Goal: Task Accomplishment & Management: Use online tool/utility

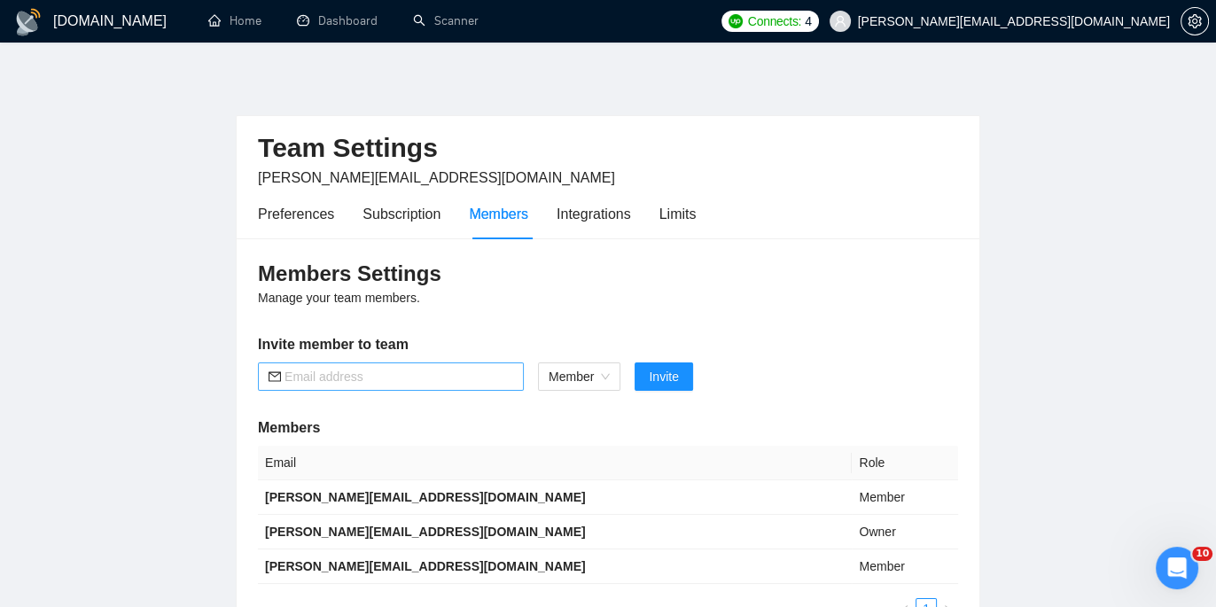
click at [472, 375] on input "text" at bounding box center [399, 376] width 229 height 19
paste input "[PERSON_NAME][EMAIL_ADDRESS][DOMAIN_NAME]"
type input "[PERSON_NAME][EMAIL_ADDRESS][DOMAIN_NAME]"
click at [667, 378] on span "Invite" at bounding box center [663, 376] width 29 height 19
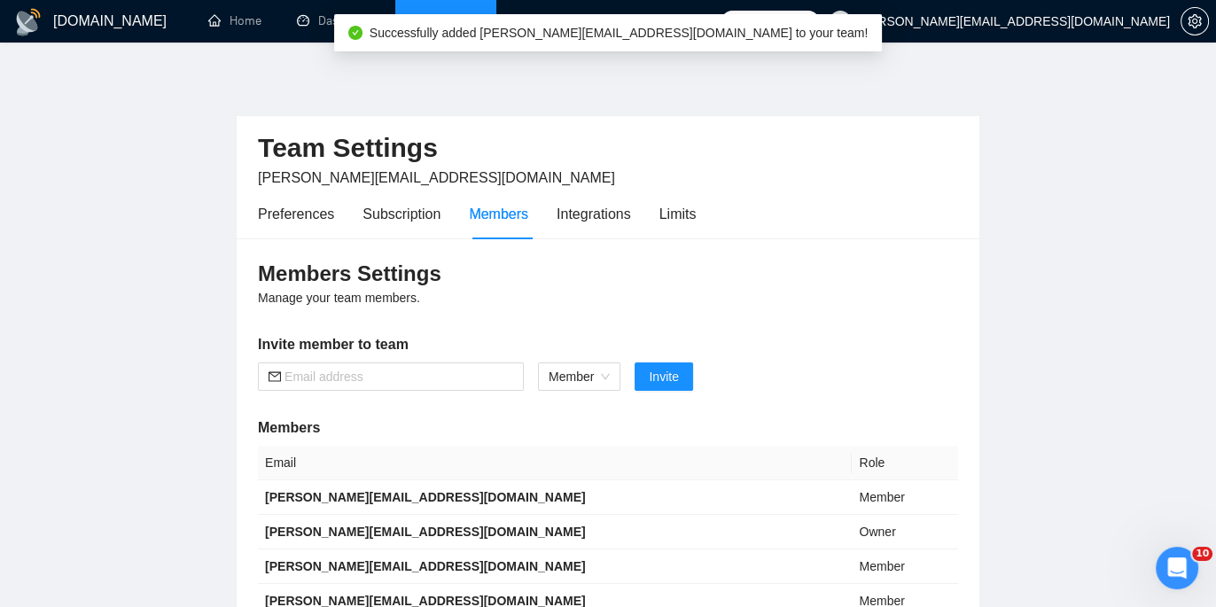
click at [413, 16] on link "Scanner" at bounding box center [446, 20] width 66 height 15
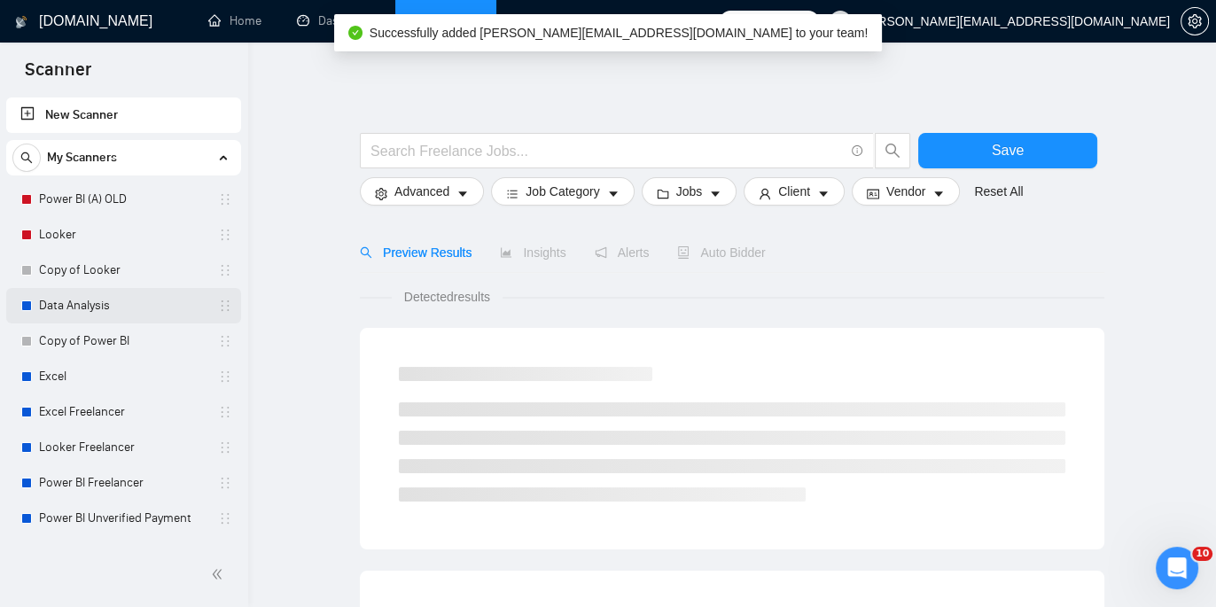
click at [97, 298] on link "Data Analysis" at bounding box center [123, 305] width 168 height 35
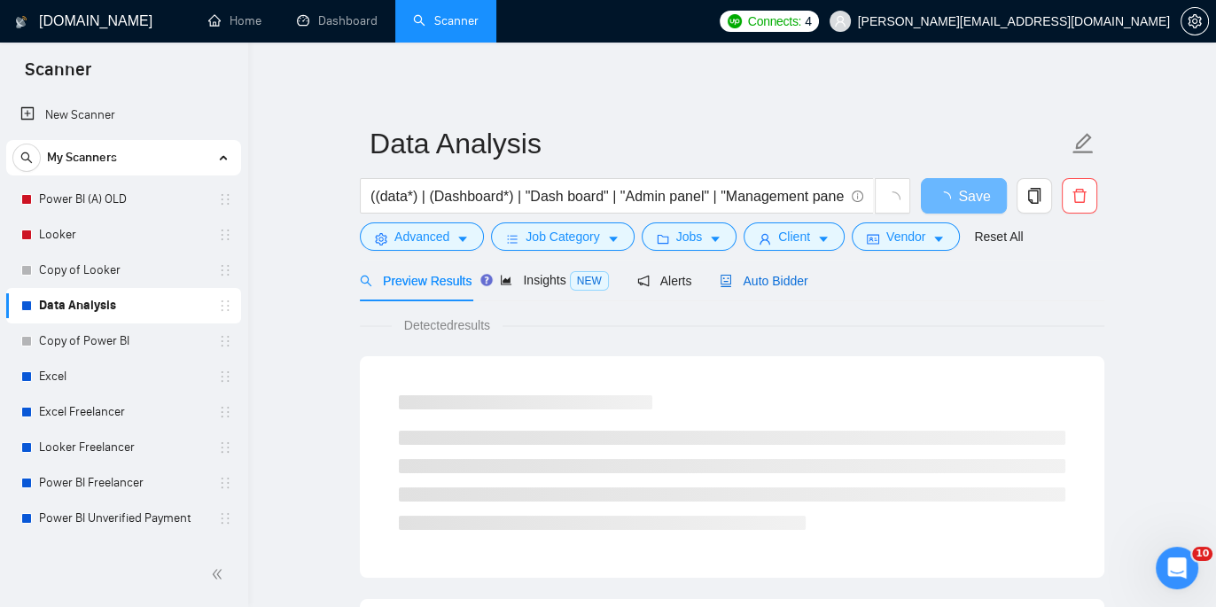
click at [753, 285] on span "Auto Bidder" at bounding box center [764, 281] width 88 height 14
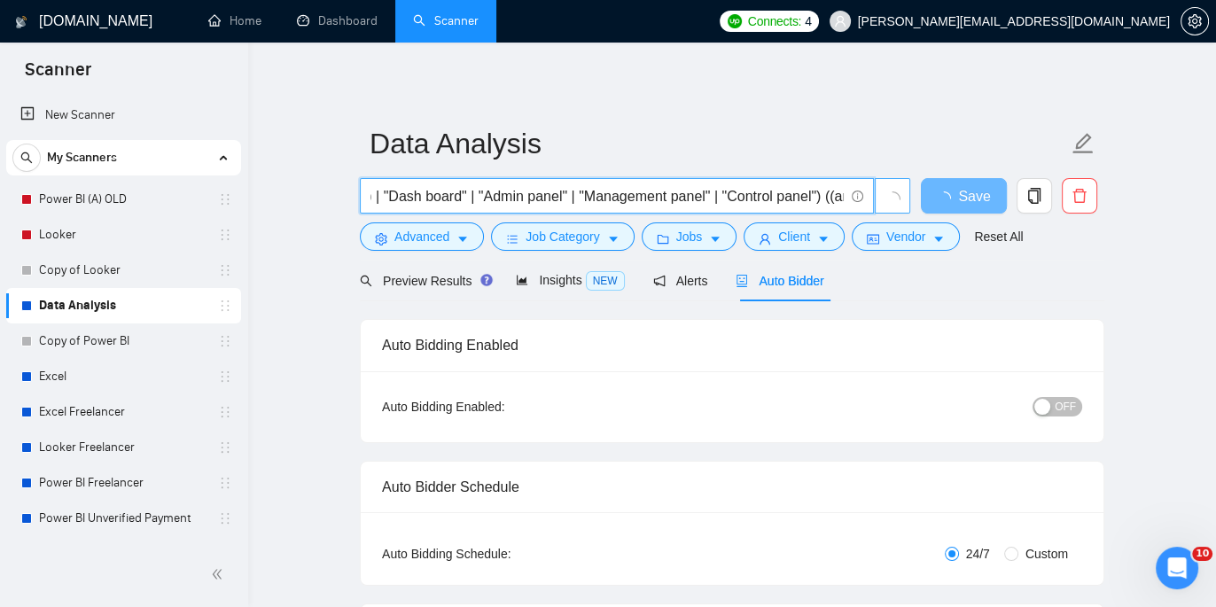
scroll to position [0, 301]
drag, startPoint x: 765, startPoint y: 191, endPoint x: 885, endPoint y: 195, distance: 119.7
click at [885, 195] on span "((data*) | (Dashboard*) | "Dash board" | "Admin panel" | "Management panel" | "…" at bounding box center [635, 195] width 551 height 35
click at [697, 194] on input "((data*) | (Dashboard*) | "Dash board" | "Admin panel" | "Management panel" | "…" at bounding box center [606, 196] width 473 height 22
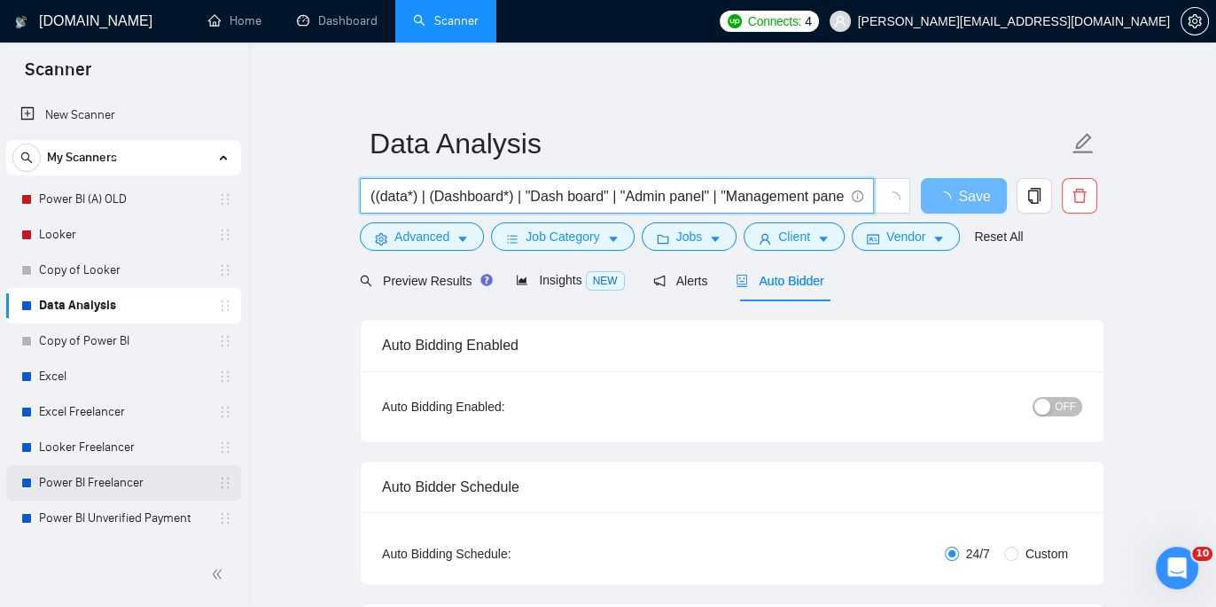
click at [129, 475] on link "Power BI Freelancer" at bounding box center [123, 482] width 168 height 35
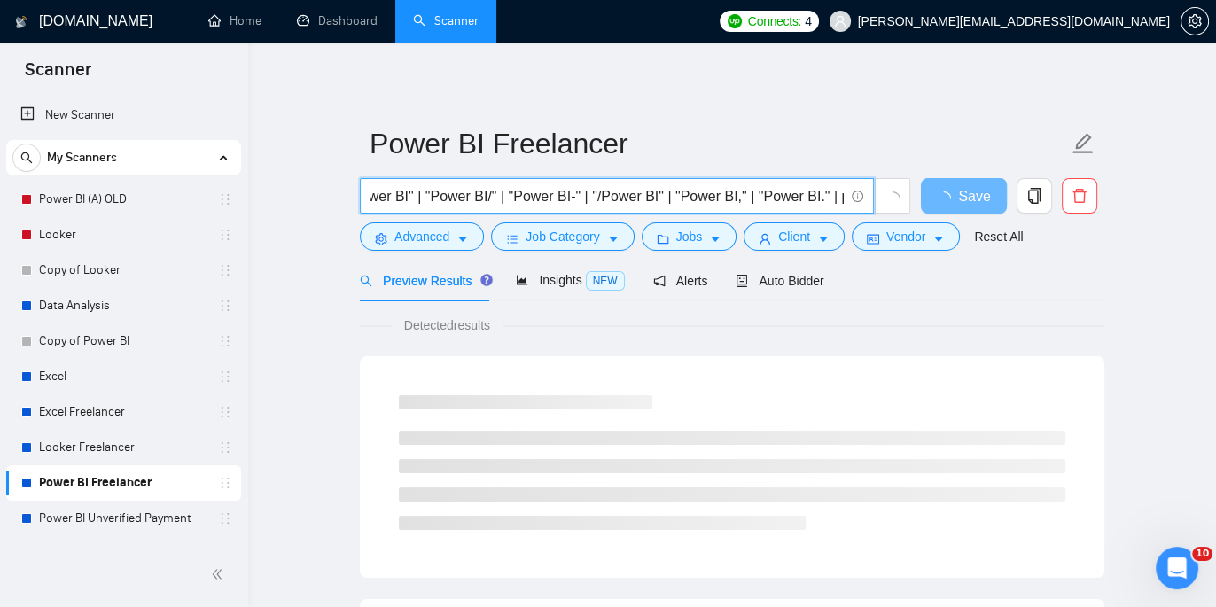
scroll to position [0, 317]
drag, startPoint x: 706, startPoint y: 185, endPoint x: 861, endPoint y: 203, distance: 155.2
click at [861, 203] on span "(PowerBI*) | "Power BI" | "Power BI/" | "Power BI-" | "/Power BI" | "Power BI,"…" at bounding box center [617, 195] width 514 height 35
click at [534, 192] on input "(PowerBI*) | "Power BI" | "Power BI/" | "Power BI-" | "/Power BI" | "Power BI,"…" at bounding box center [606, 196] width 473 height 22
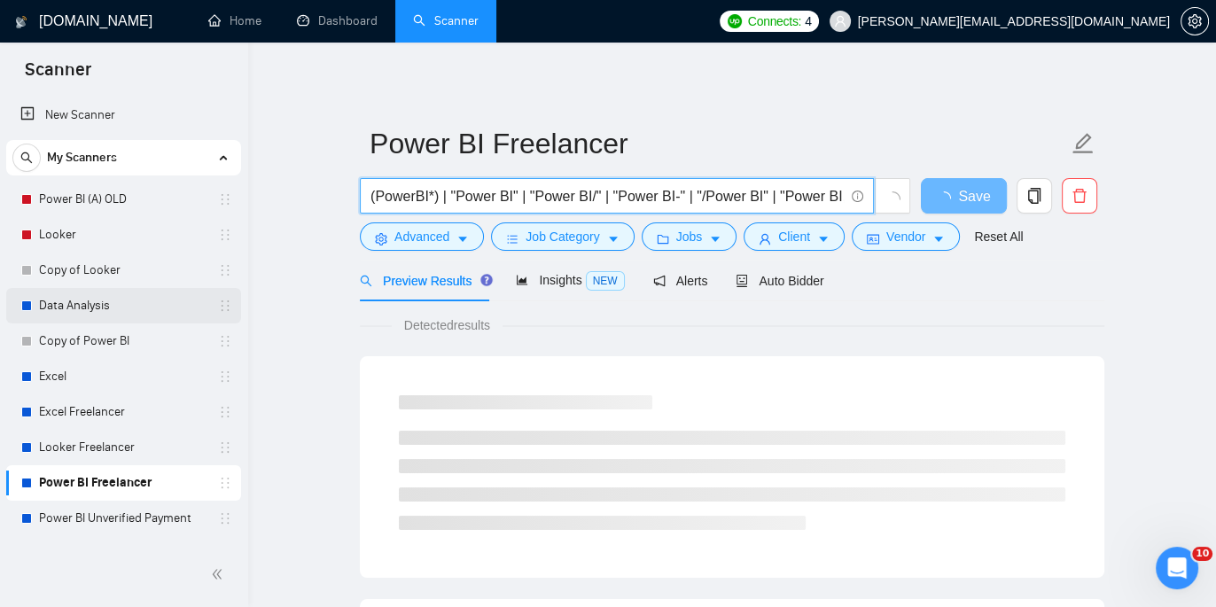
click at [132, 300] on link "Data Analysis" at bounding box center [123, 305] width 168 height 35
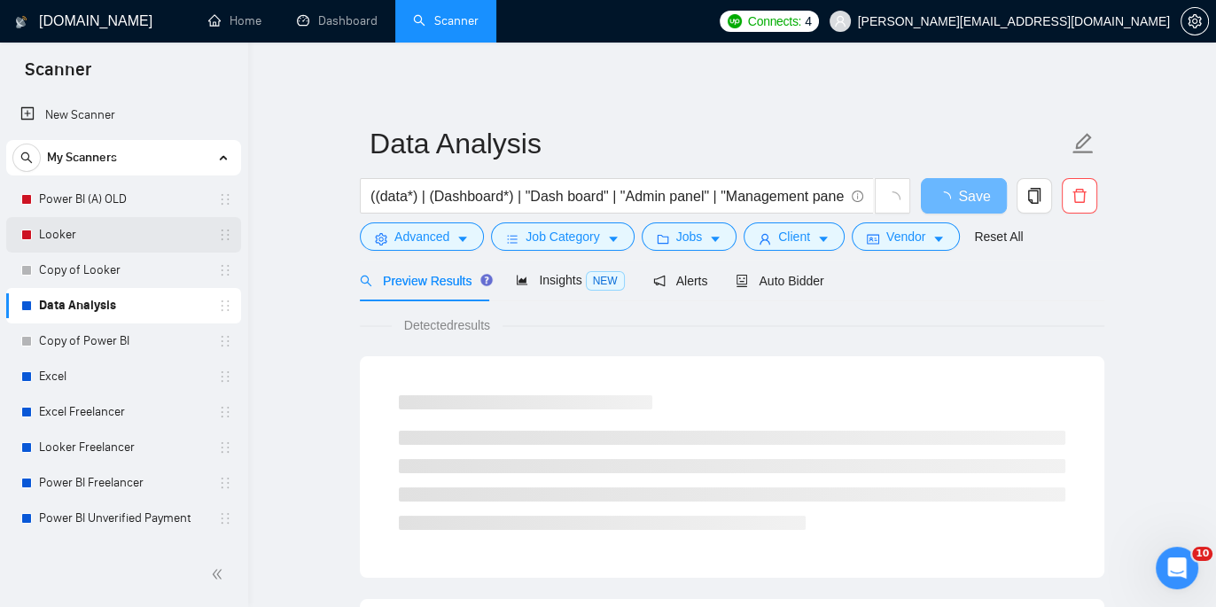
click at [93, 232] on link "Looker" at bounding box center [123, 234] width 168 height 35
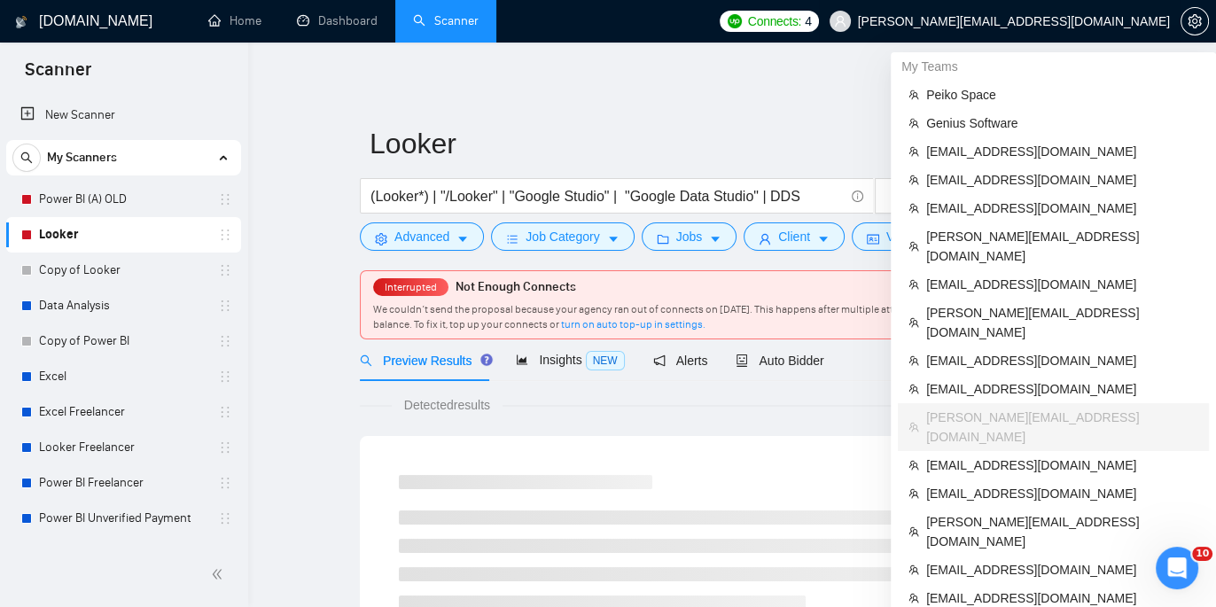
click at [1050, 32] on span "[PERSON_NAME][EMAIL_ADDRESS][DOMAIN_NAME]" at bounding box center [1000, 21] width 362 height 57
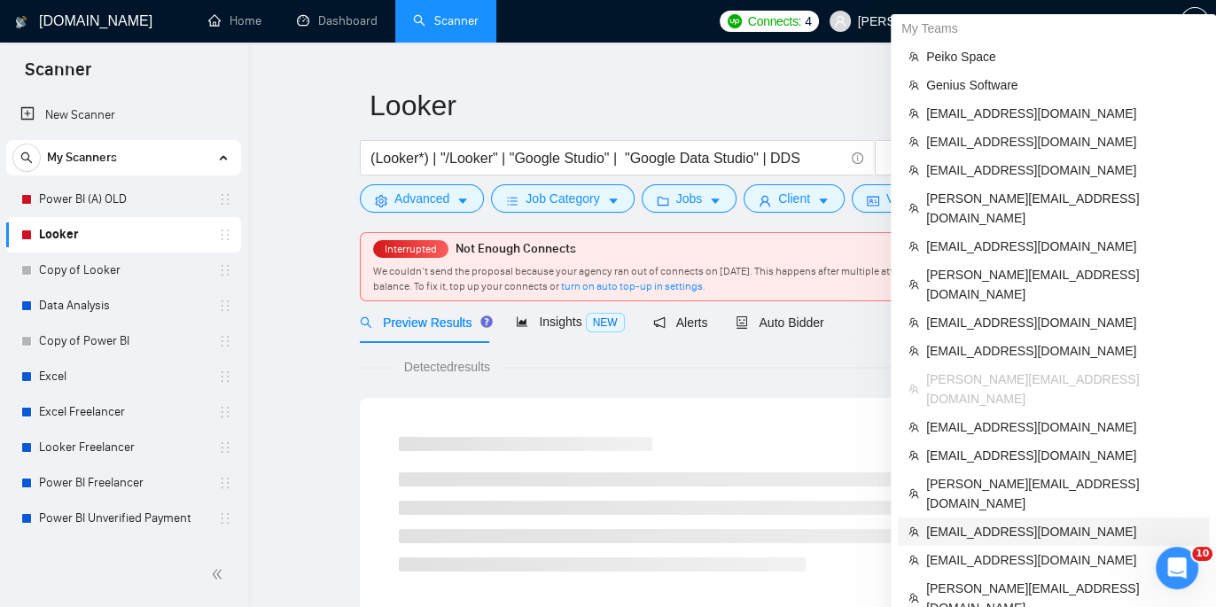
scroll to position [40, 0]
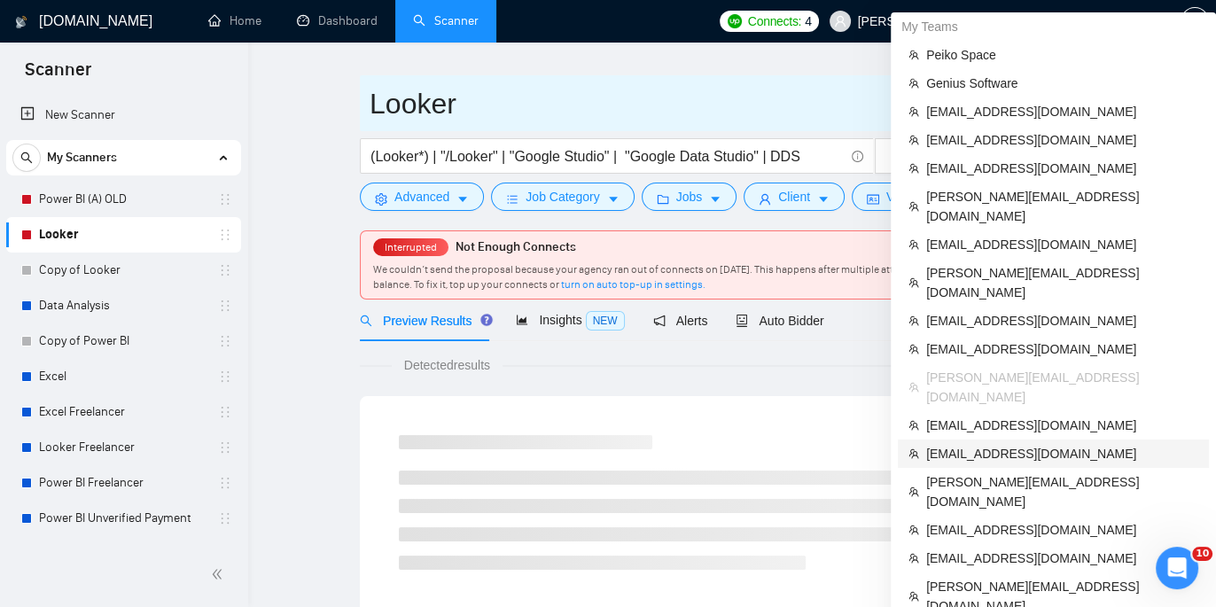
click at [1002, 444] on span "[EMAIL_ADDRESS][DOMAIN_NAME]" at bounding box center [1062, 453] width 272 height 19
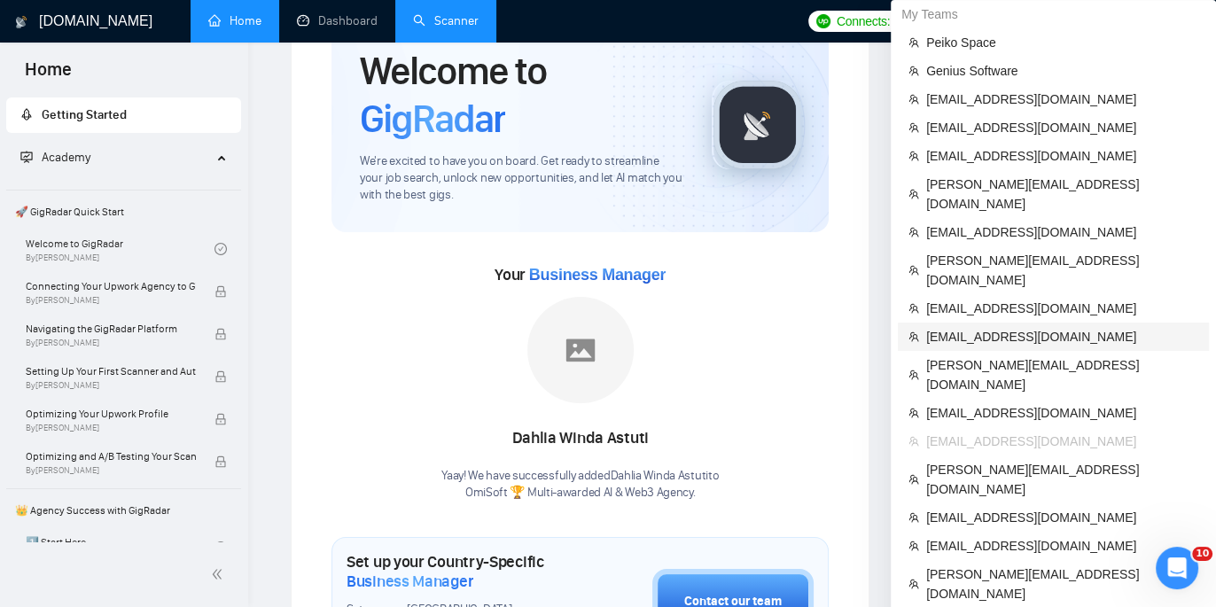
scroll to position [94, 0]
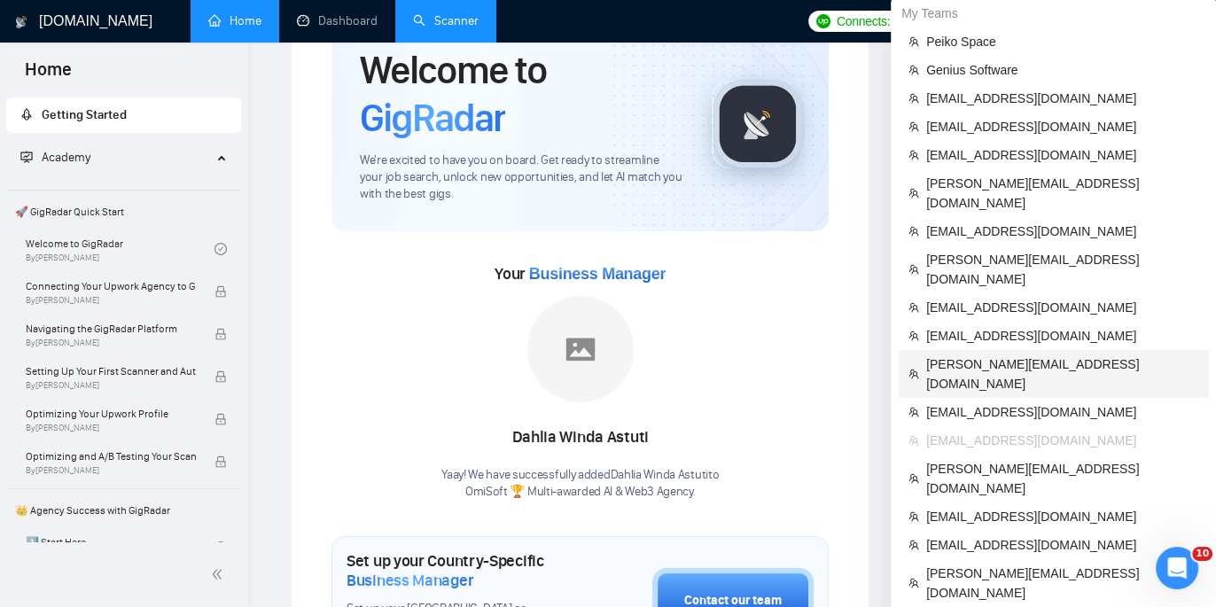
click at [1024, 355] on span "[PERSON_NAME][EMAIL_ADDRESS][DOMAIN_NAME]" at bounding box center [1062, 374] width 272 height 39
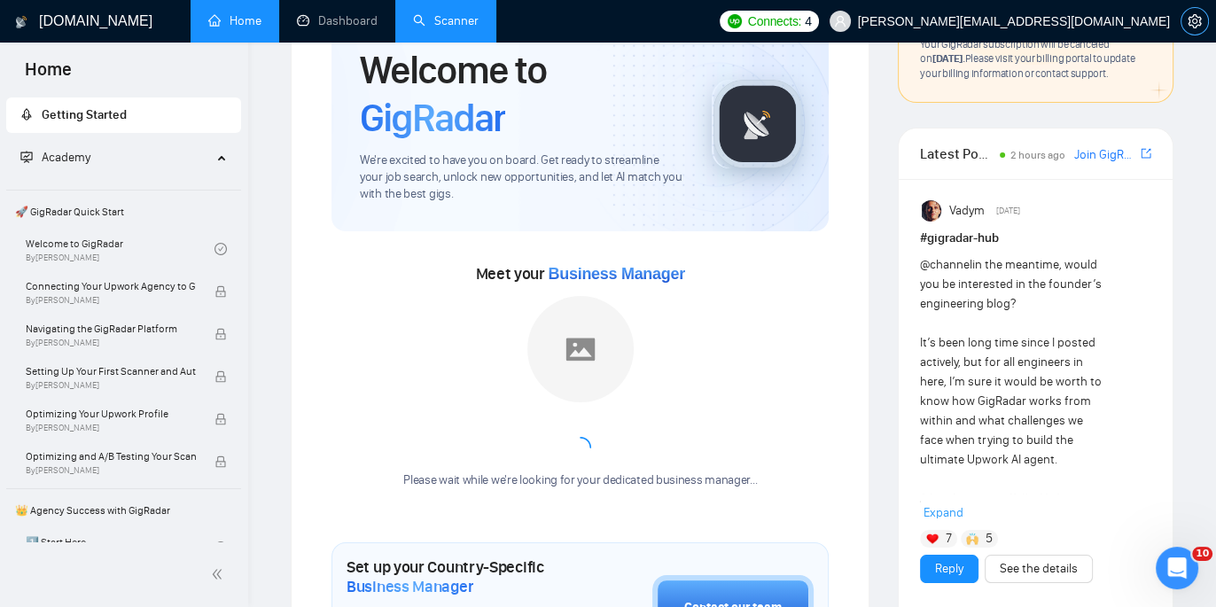
click at [1185, 24] on span "setting" at bounding box center [1195, 21] width 27 height 14
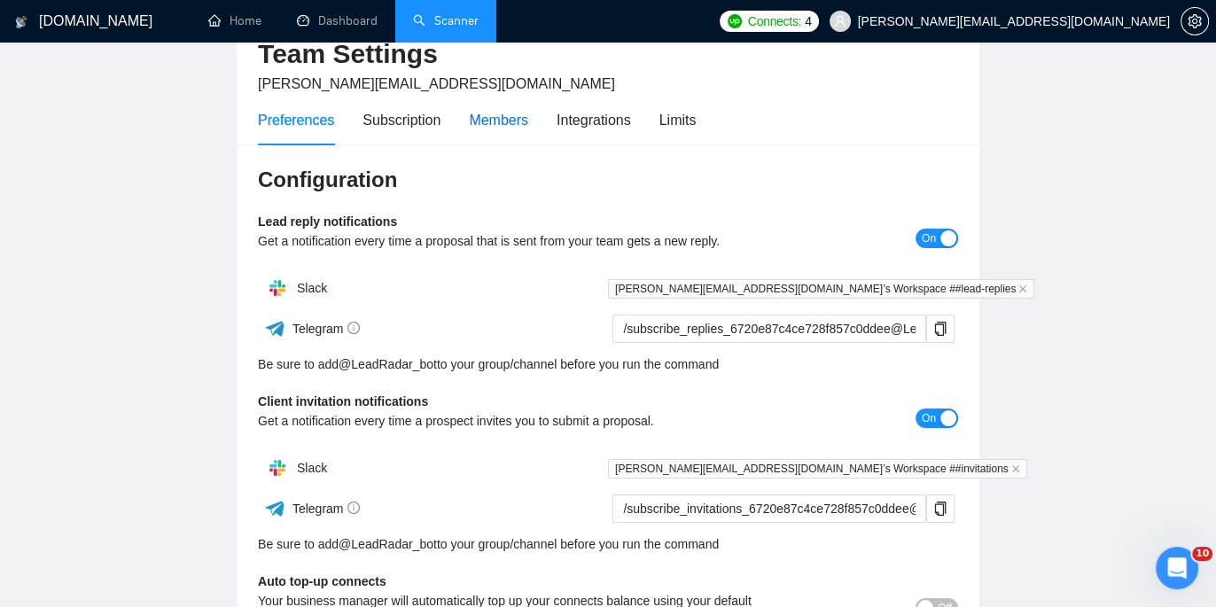
click at [500, 112] on div "Members" at bounding box center [498, 120] width 59 height 22
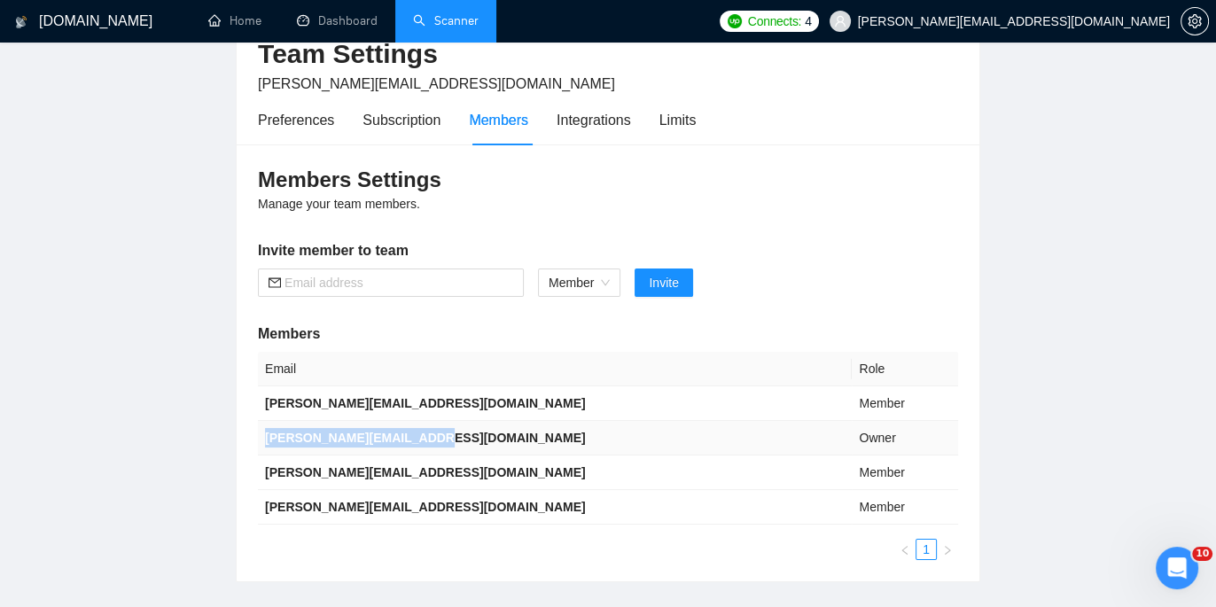
drag, startPoint x: 448, startPoint y: 434, endPoint x: 268, endPoint y: 441, distance: 180.1
click at [268, 441] on td "[PERSON_NAME][EMAIL_ADDRESS][DOMAIN_NAME]" at bounding box center [555, 438] width 594 height 35
copy b "[PERSON_NAME][EMAIL_ADDRESS][DOMAIN_NAME]"
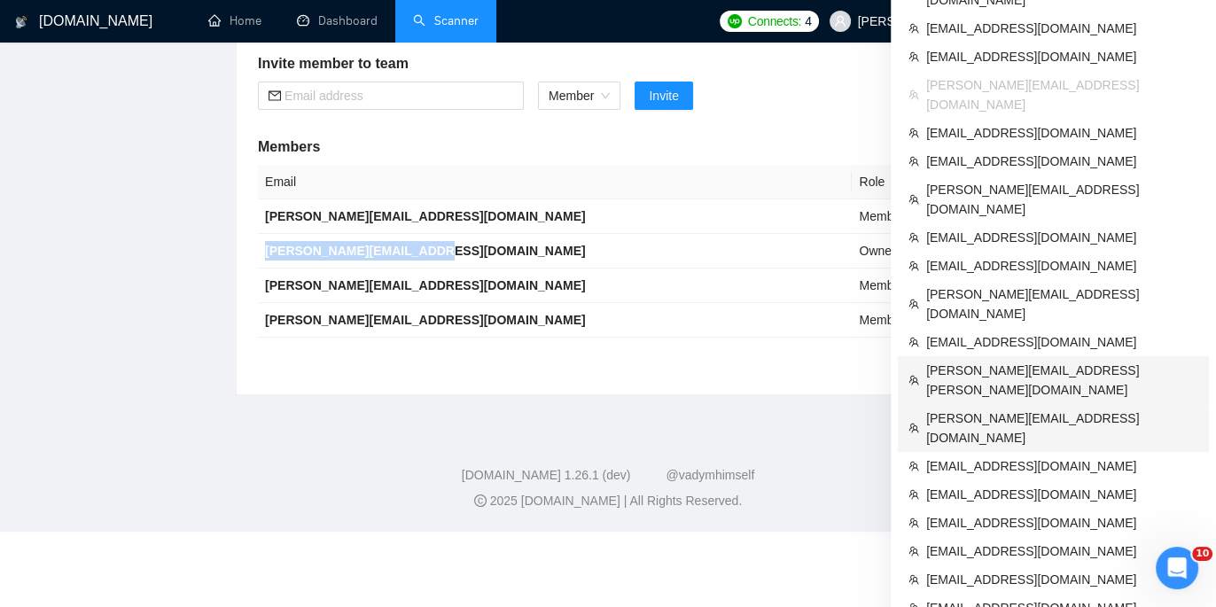
scroll to position [282, 0]
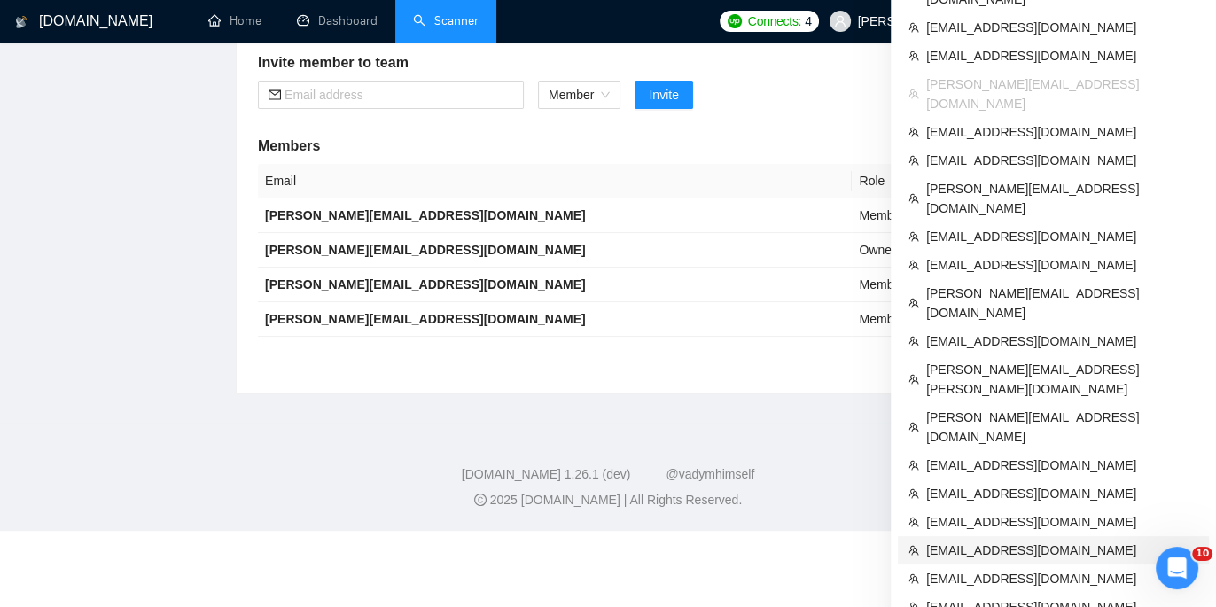
click at [1010, 541] on span "[EMAIL_ADDRESS][DOMAIN_NAME]" at bounding box center [1062, 550] width 272 height 19
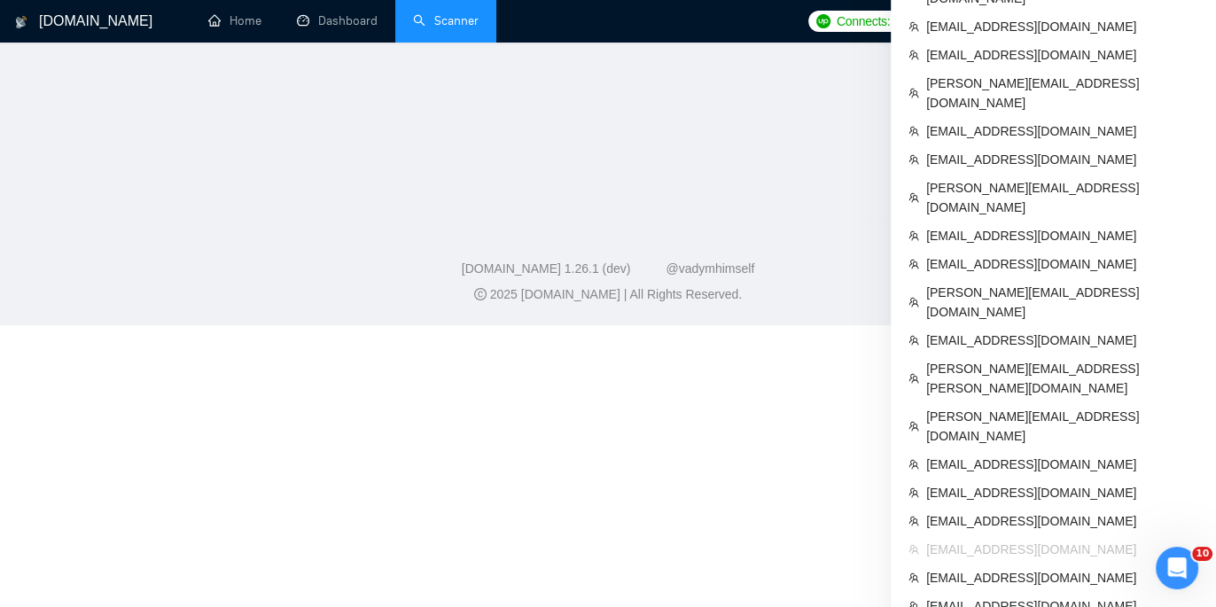
scroll to position [530, 0]
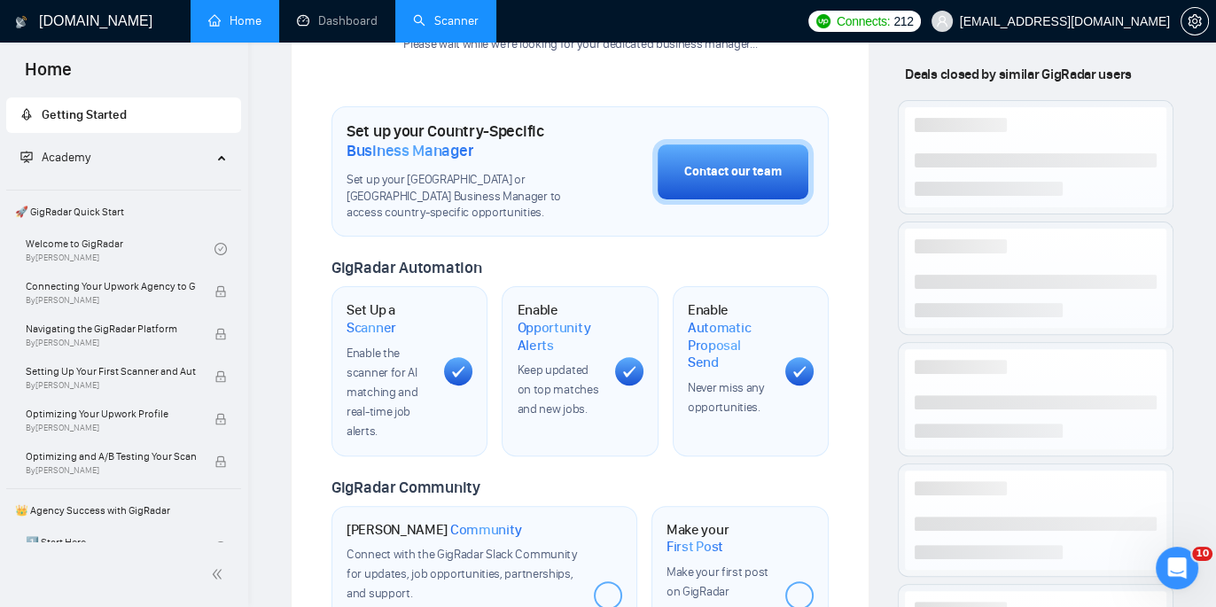
click at [441, 28] on link "Scanner" at bounding box center [446, 20] width 66 height 15
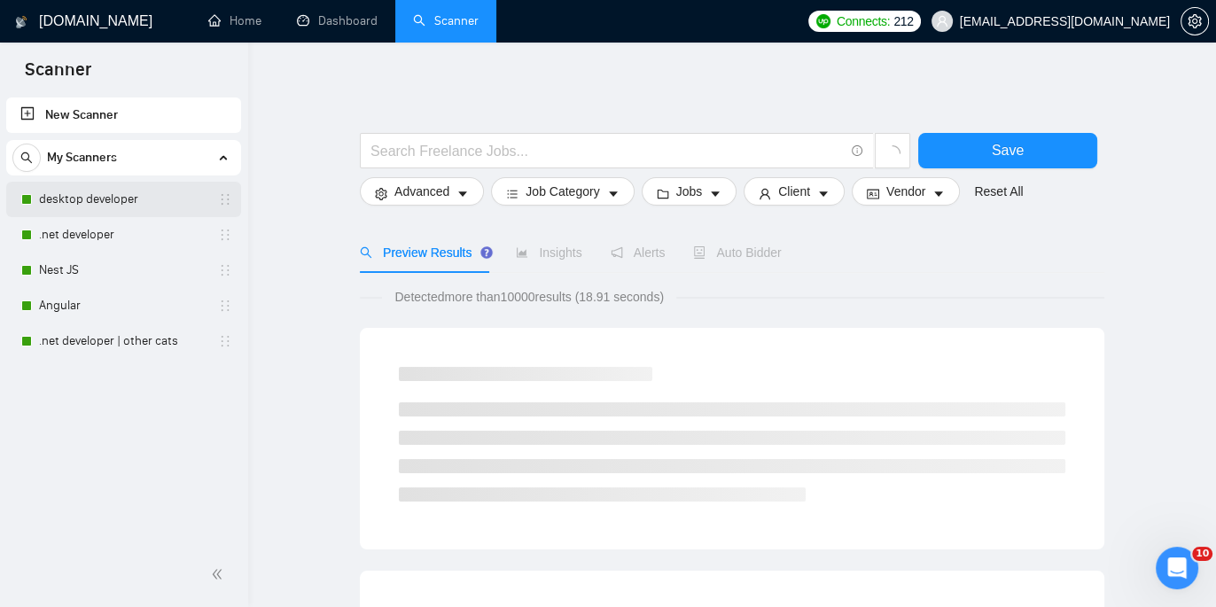
click at [72, 207] on link "desktop developer" at bounding box center [123, 199] width 168 height 35
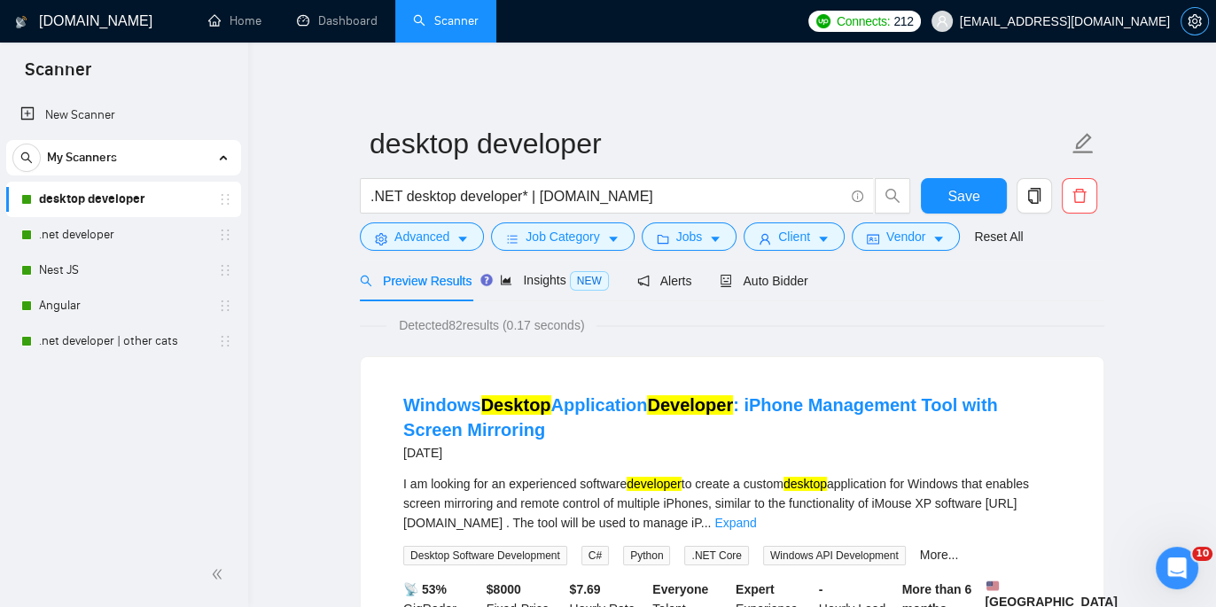
click at [1189, 19] on icon "setting" at bounding box center [1194, 21] width 13 height 14
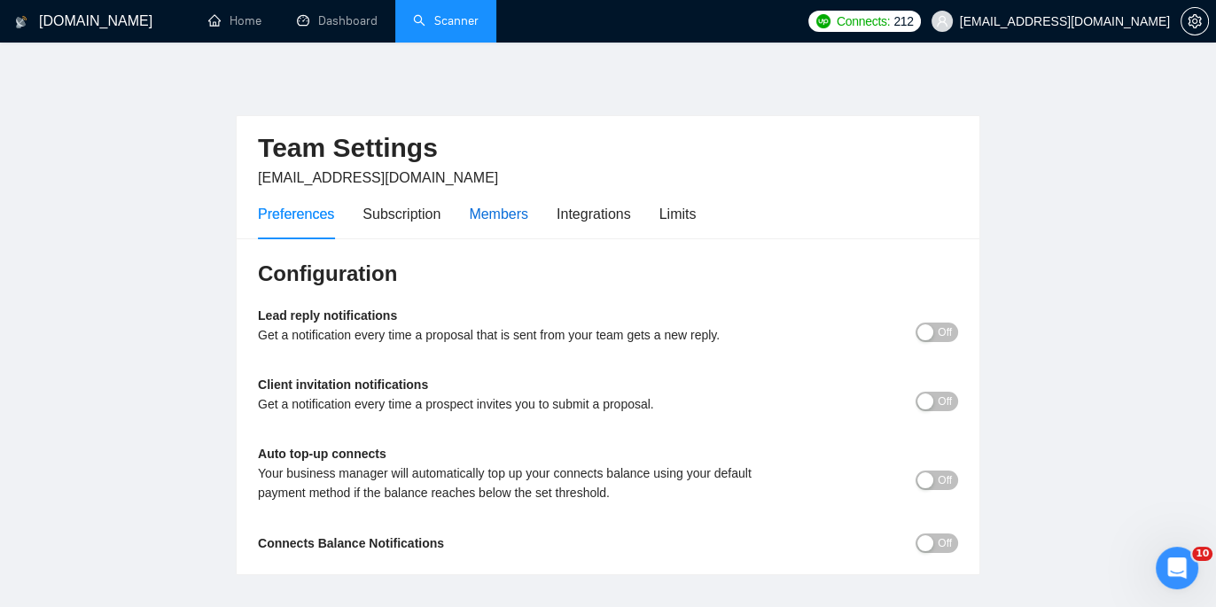
click at [490, 217] on div "Members" at bounding box center [498, 214] width 59 height 22
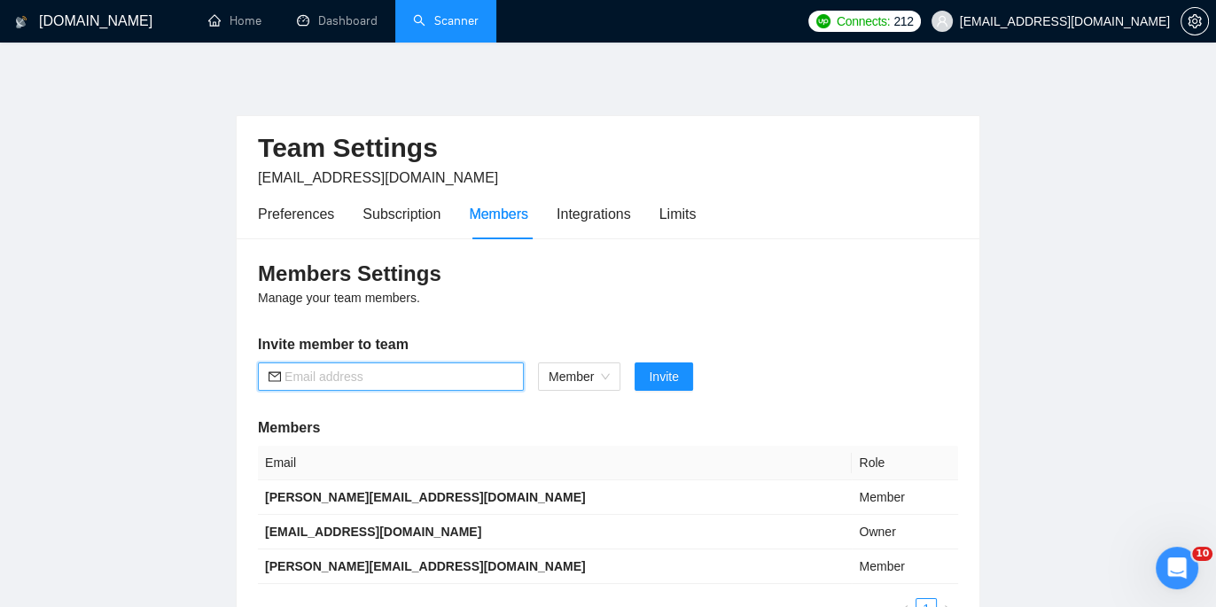
click at [413, 371] on input "text" at bounding box center [399, 376] width 229 height 19
click at [414, 378] on input "text" at bounding box center [399, 376] width 229 height 19
paste input "[PERSON_NAME][EMAIL_ADDRESS][DOMAIN_NAME]"
type input "[PERSON_NAME][EMAIL_ADDRESS][DOMAIN_NAME]"
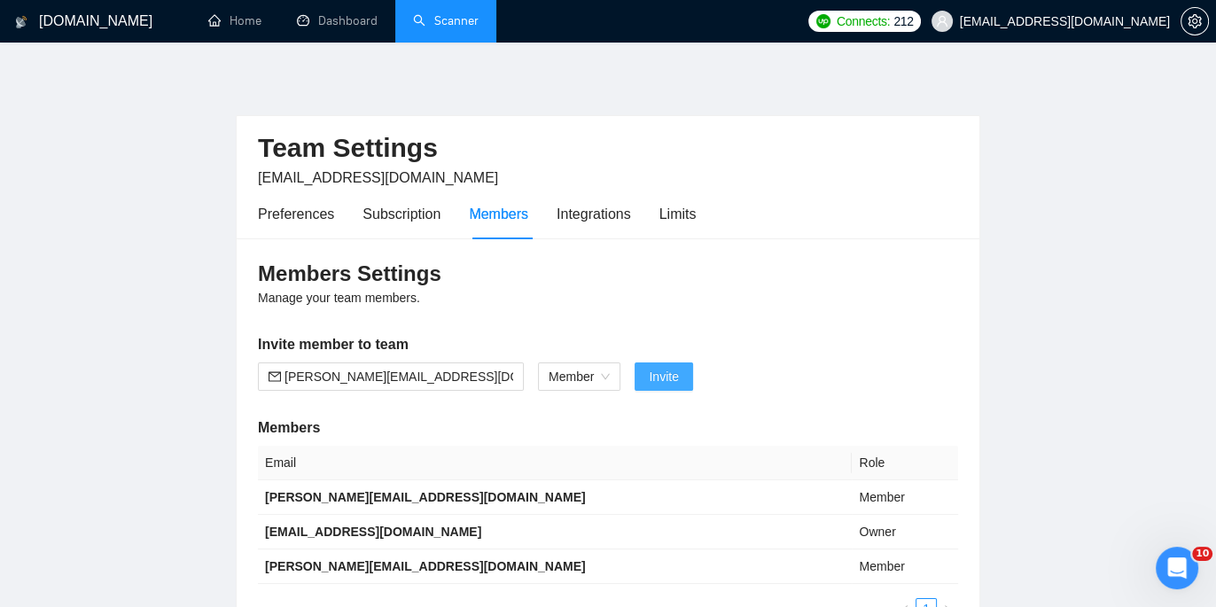
click at [666, 385] on span "Invite" at bounding box center [663, 376] width 29 height 19
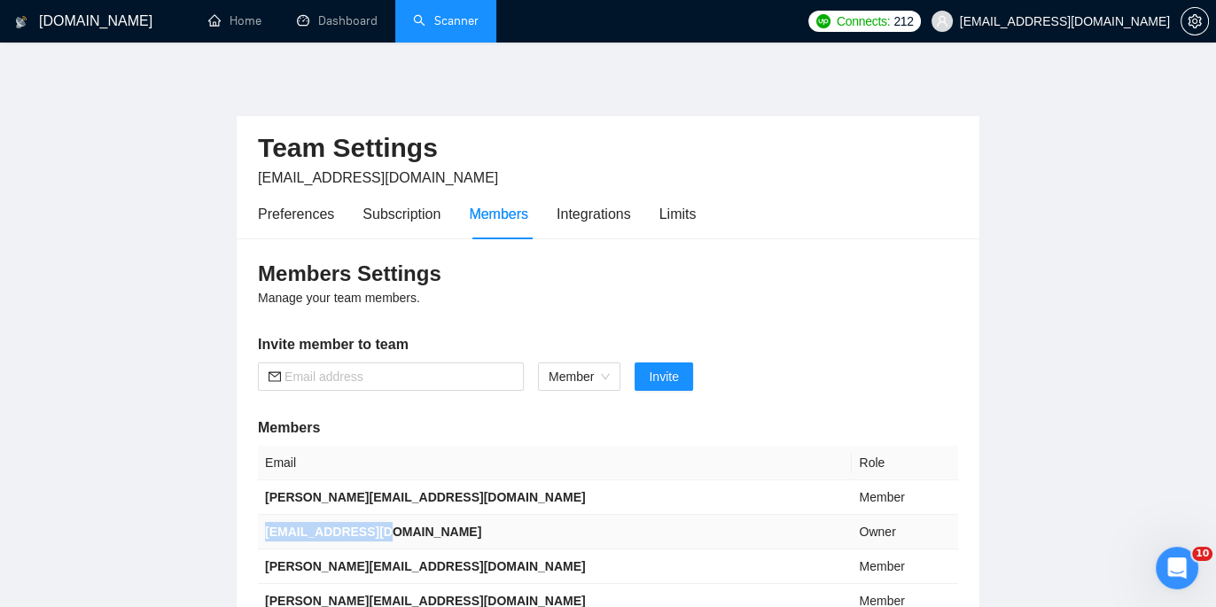
drag, startPoint x: 395, startPoint y: 530, endPoint x: 267, endPoint y: 526, distance: 128.6
click at [267, 526] on td "[EMAIL_ADDRESS][DOMAIN_NAME]" at bounding box center [555, 532] width 594 height 35
copy b "[EMAIL_ADDRESS][DOMAIN_NAME]"
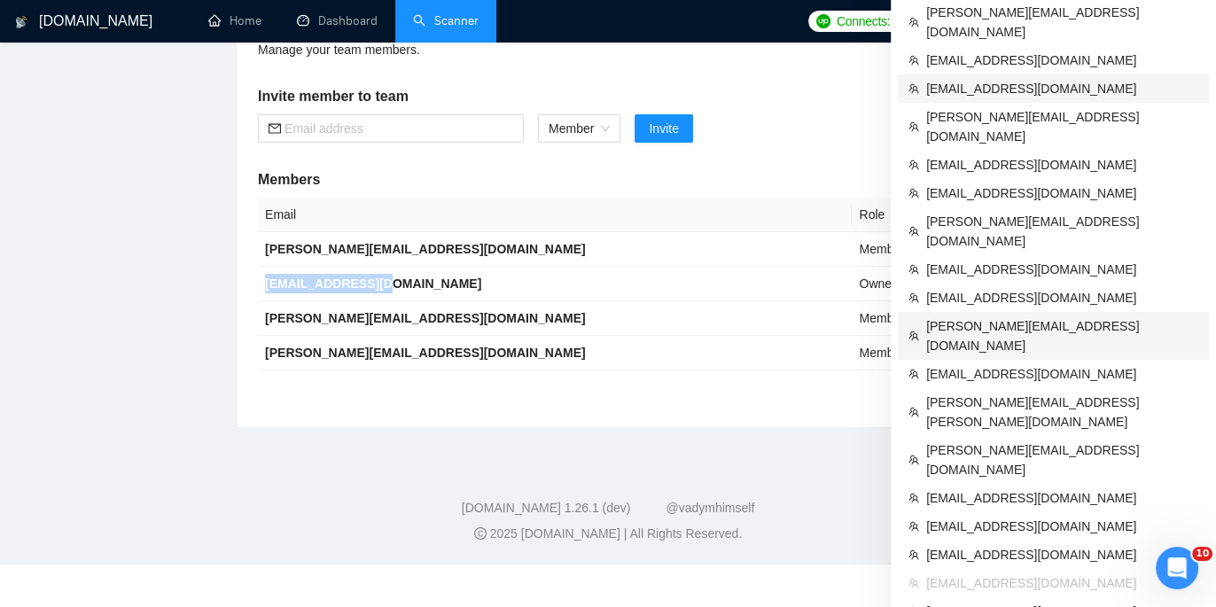
scroll to position [252, 0]
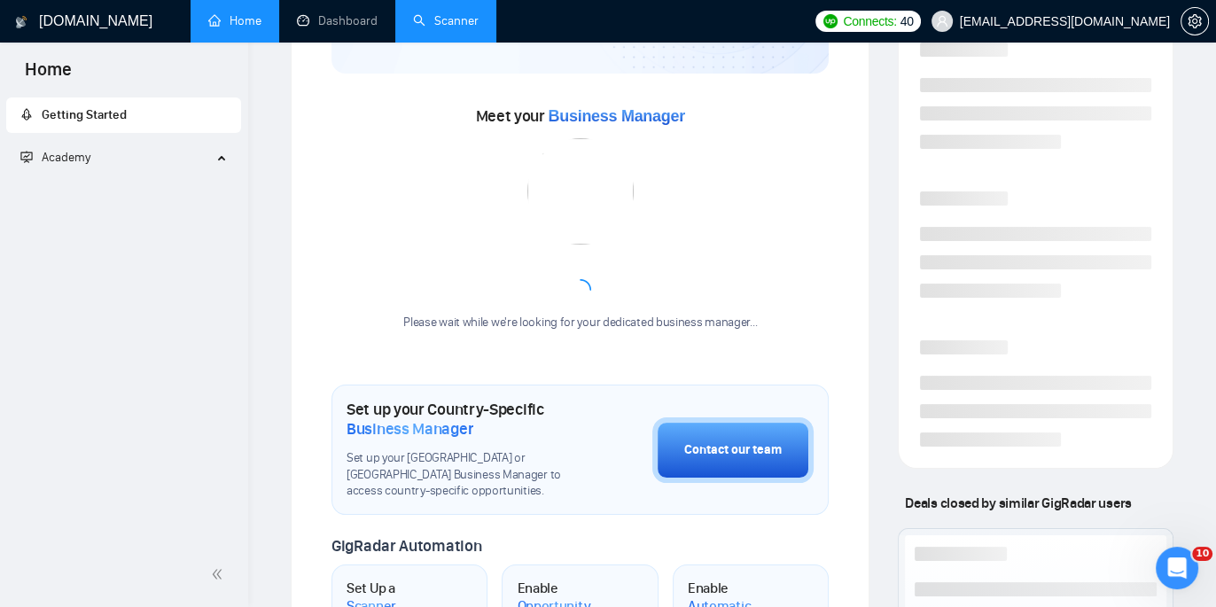
scroll to position [500, 0]
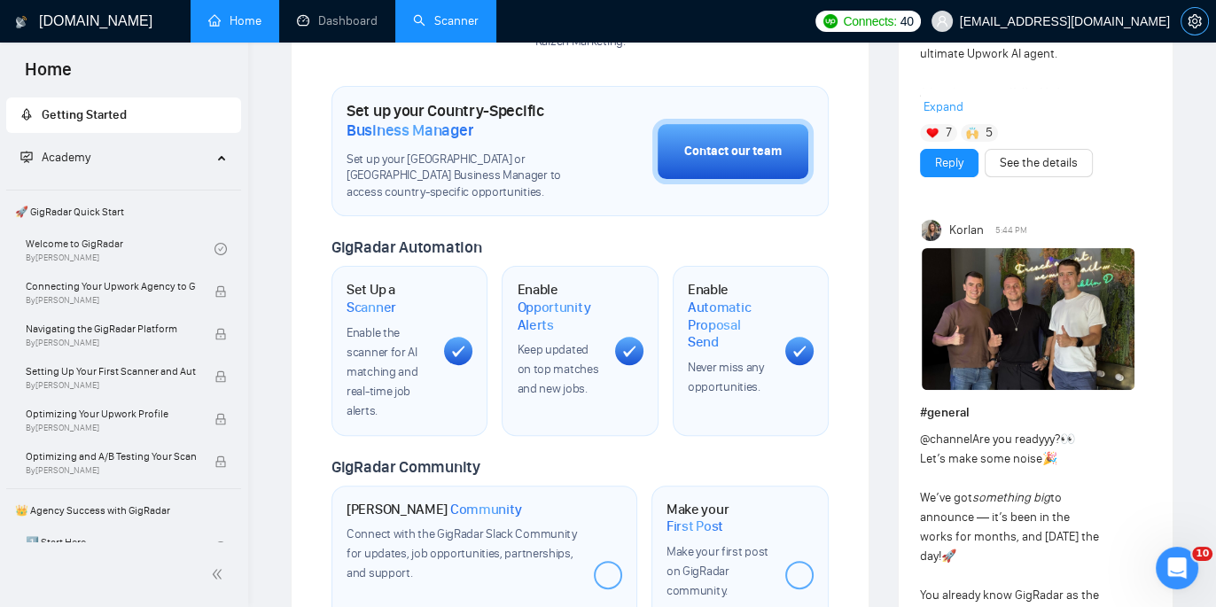
click at [1201, 27] on icon "setting" at bounding box center [1195, 21] width 14 height 14
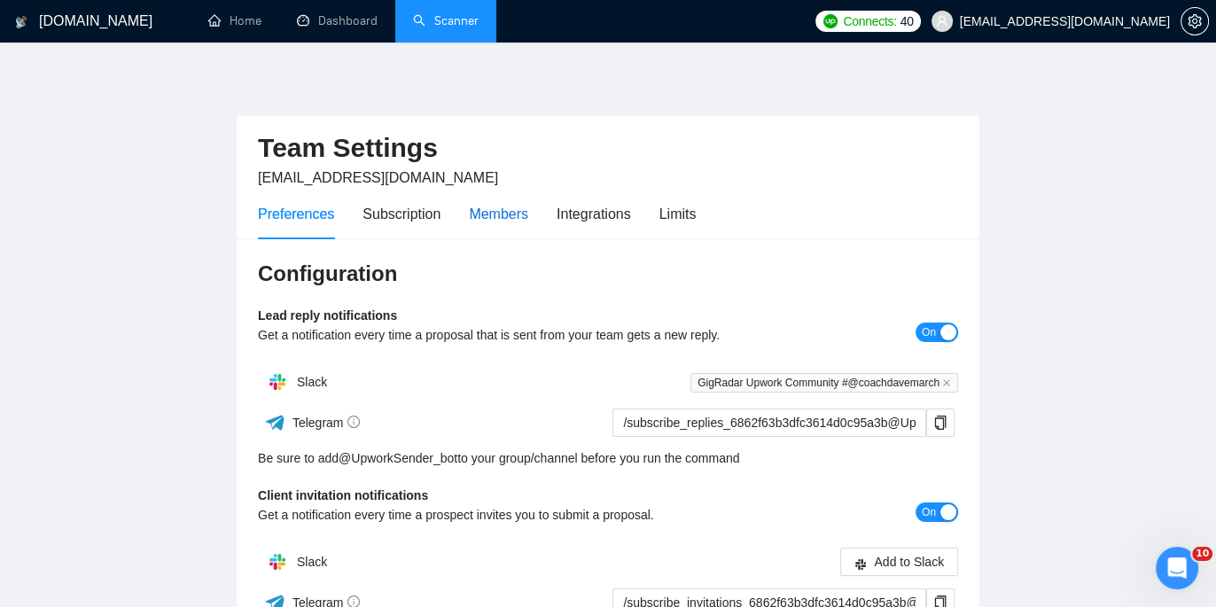
click at [487, 214] on div "Members" at bounding box center [498, 214] width 59 height 22
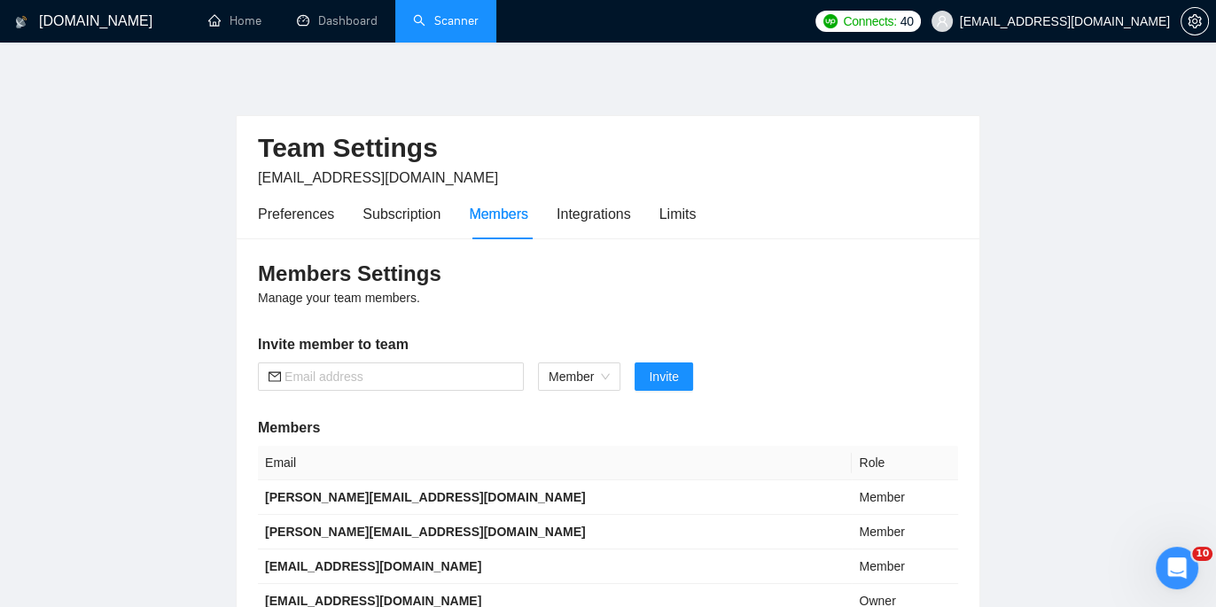
click at [431, 20] on link "Scanner" at bounding box center [446, 20] width 66 height 15
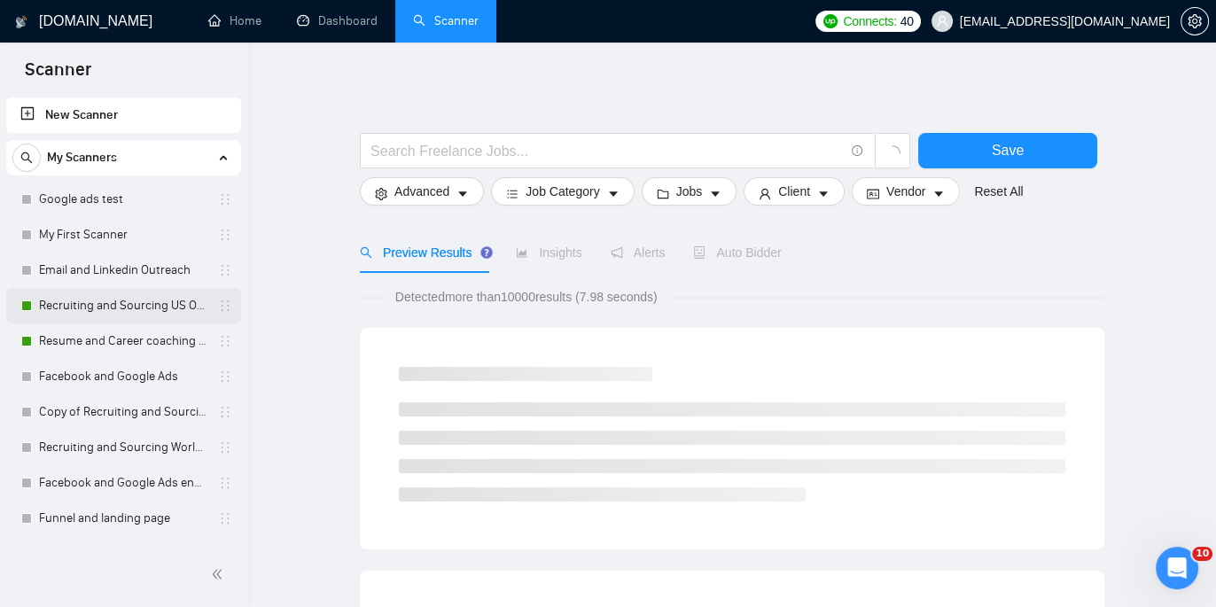
click at [148, 314] on link "Recruiting and Sourcing US Only" at bounding box center [123, 305] width 168 height 35
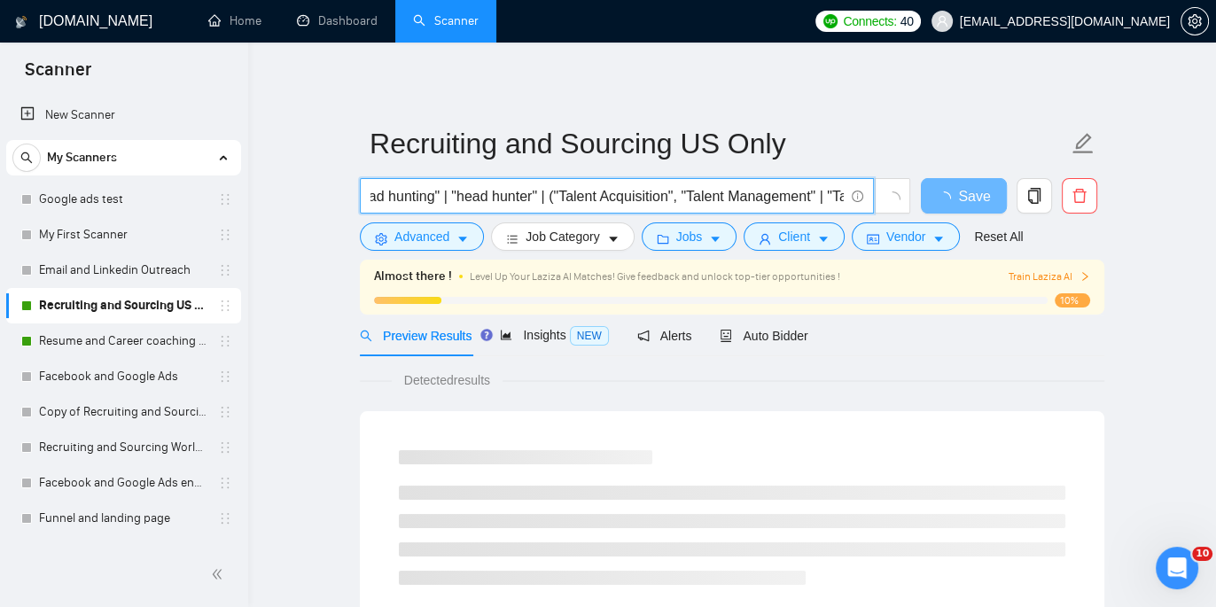
scroll to position [0, 1267]
drag, startPoint x: 764, startPoint y: 192, endPoint x: 912, endPoint y: 190, distance: 148.0
click at [912, 190] on div "(Recruit*) | "Candidate Sourcing" | "Candidates Sourcing" | "Candidate Evaluati…" at bounding box center [635, 200] width 558 height 44
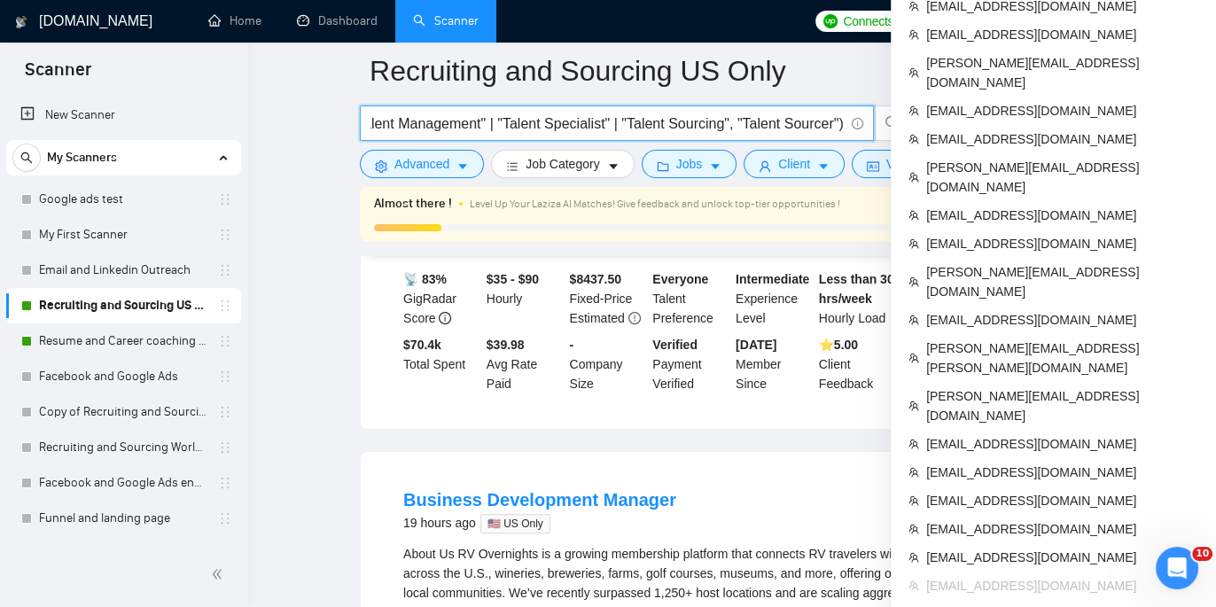
scroll to position [0, 0]
drag, startPoint x: 1005, startPoint y: 509, endPoint x: 825, endPoint y: 10, distance: 530.5
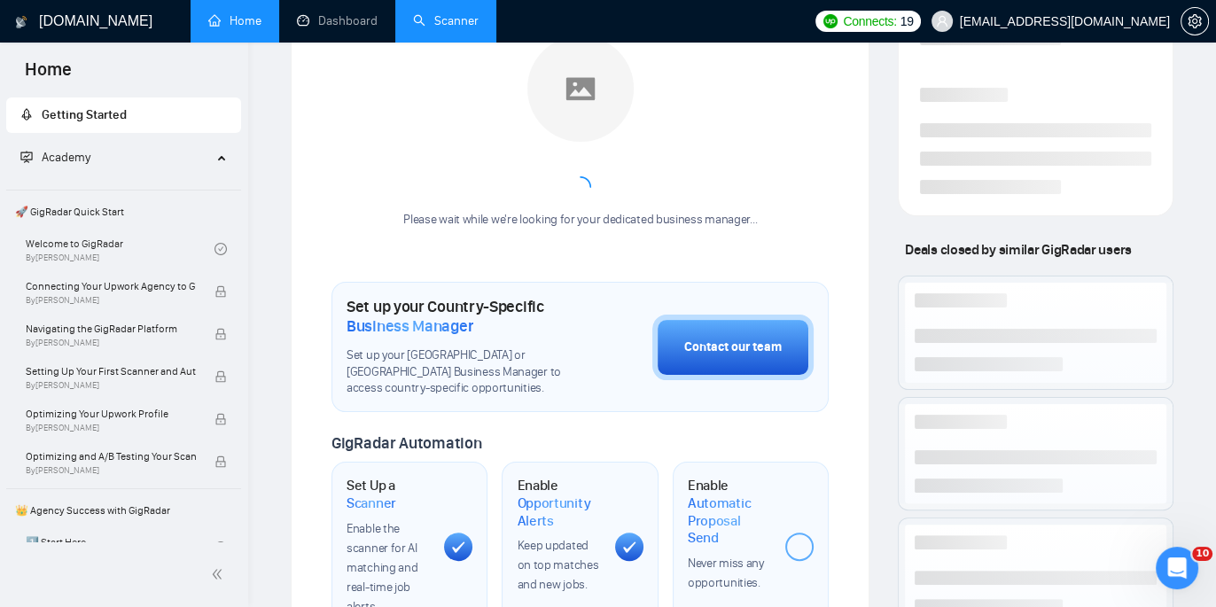
click at [463, 25] on link "Scanner" at bounding box center [446, 20] width 66 height 15
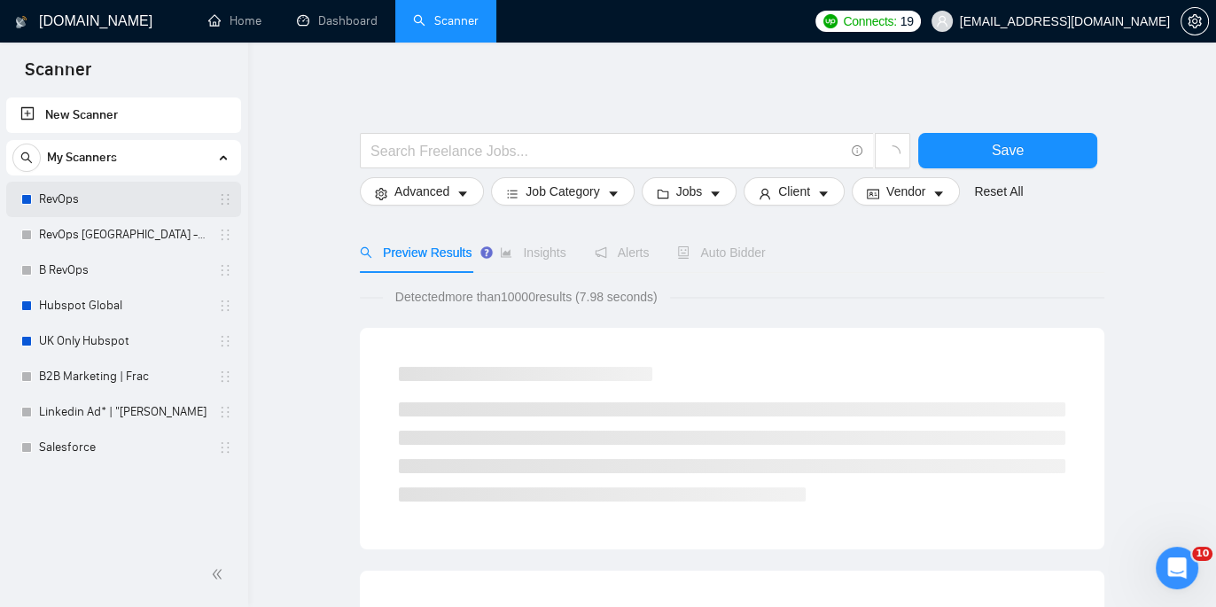
click at [147, 185] on link "RevOps" at bounding box center [123, 199] width 168 height 35
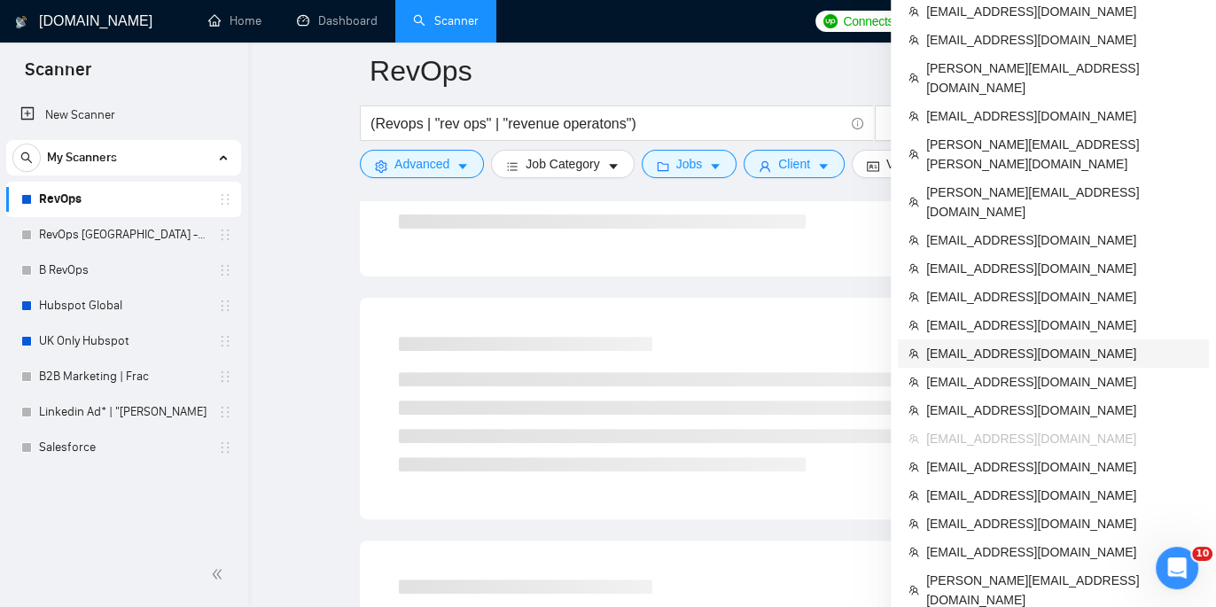
scroll to position [560, 0]
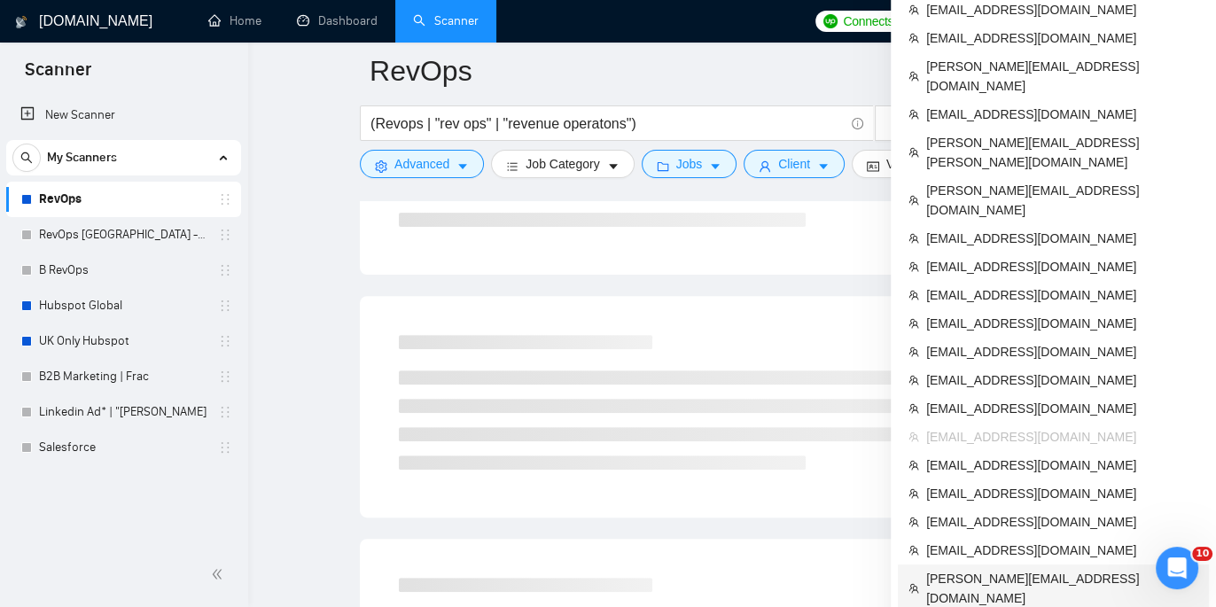
click at [968, 569] on span "[PERSON_NAME][EMAIL_ADDRESS][DOMAIN_NAME]" at bounding box center [1062, 588] width 272 height 39
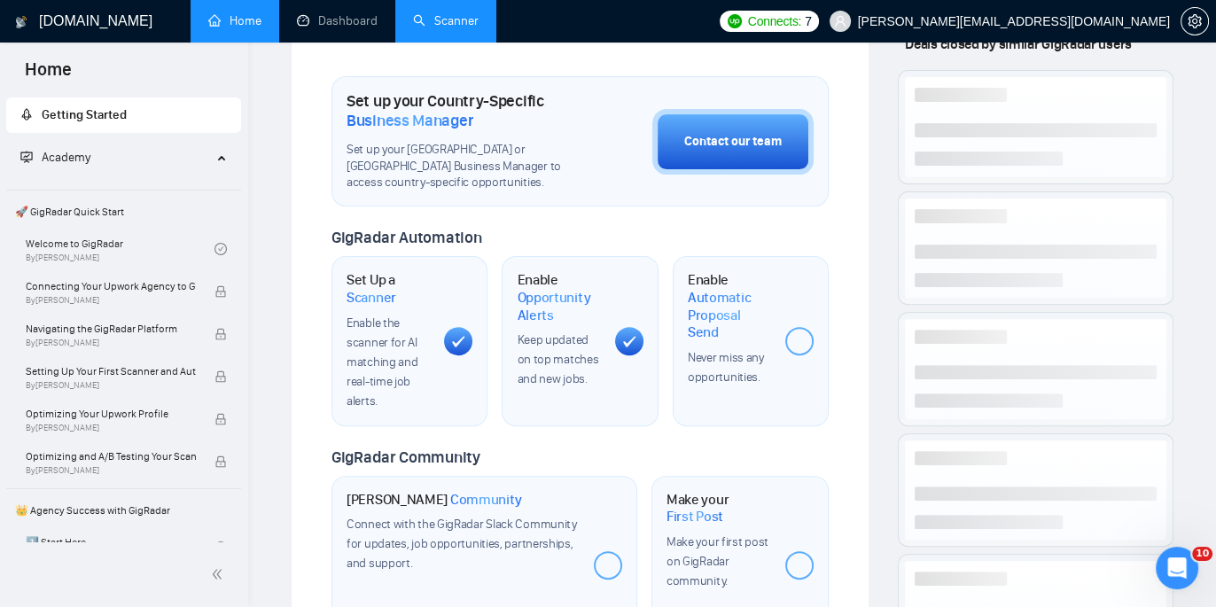
click at [464, 22] on link "Scanner" at bounding box center [446, 20] width 66 height 15
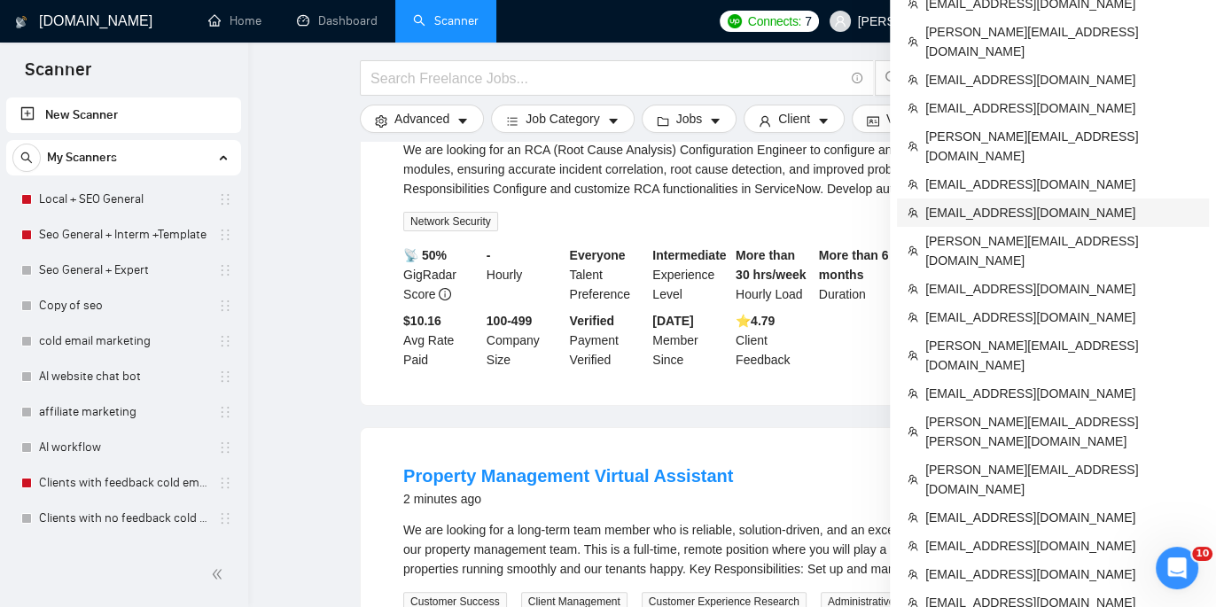
scroll to position [279, 0]
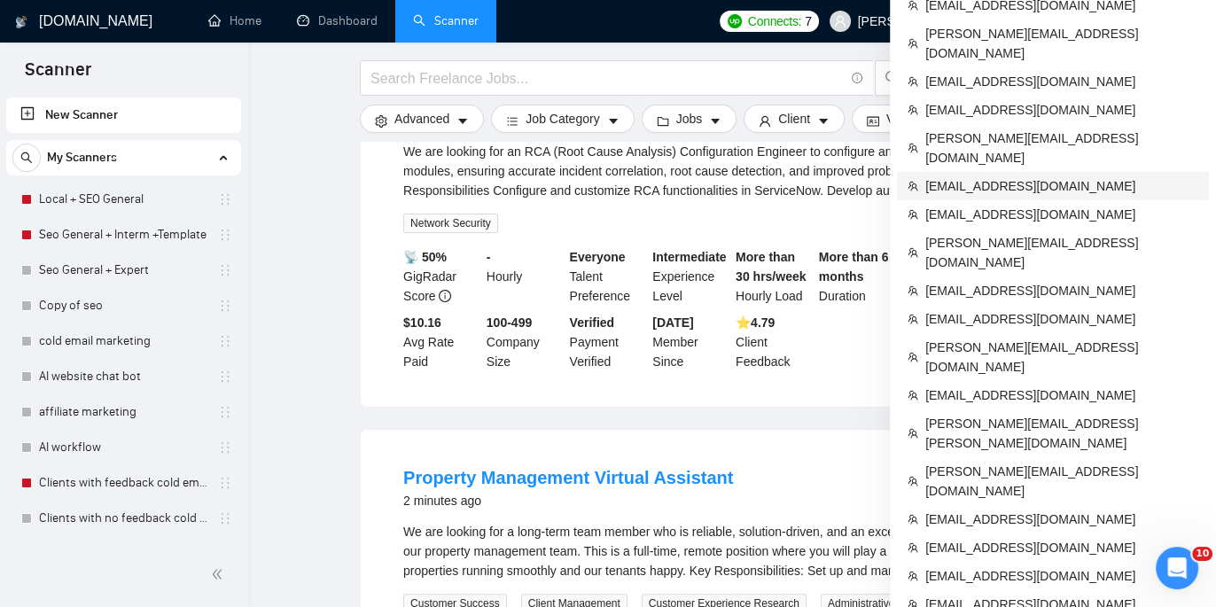
click at [1019, 176] on span "[EMAIL_ADDRESS][DOMAIN_NAME]" at bounding box center [1061, 185] width 273 height 19
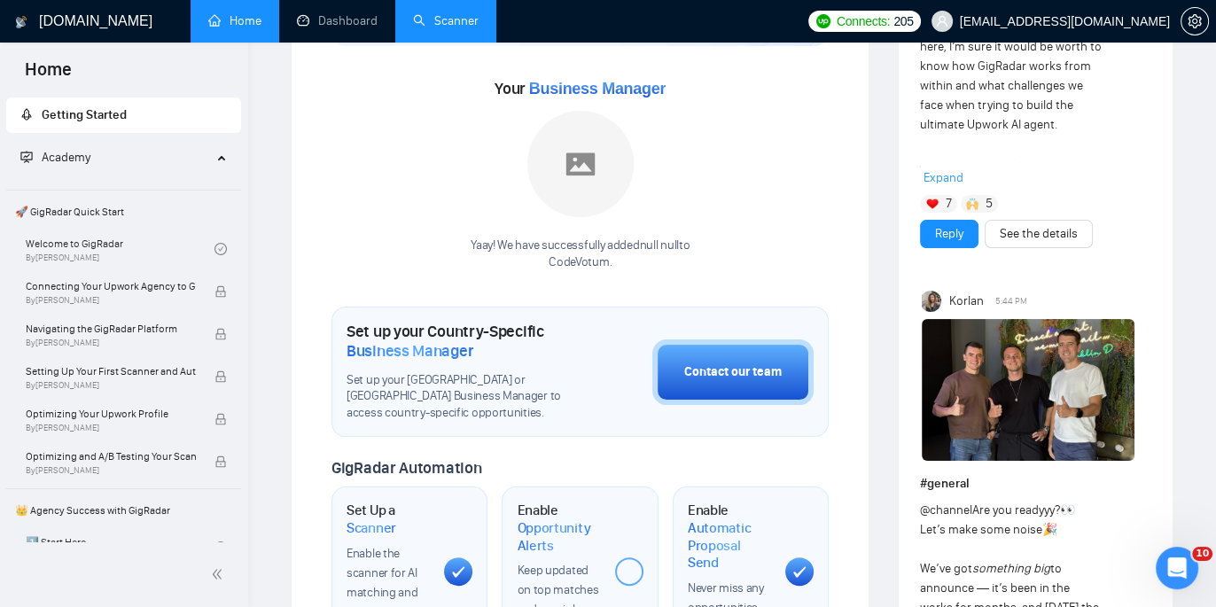
click at [460, 15] on link "Scanner" at bounding box center [446, 20] width 66 height 15
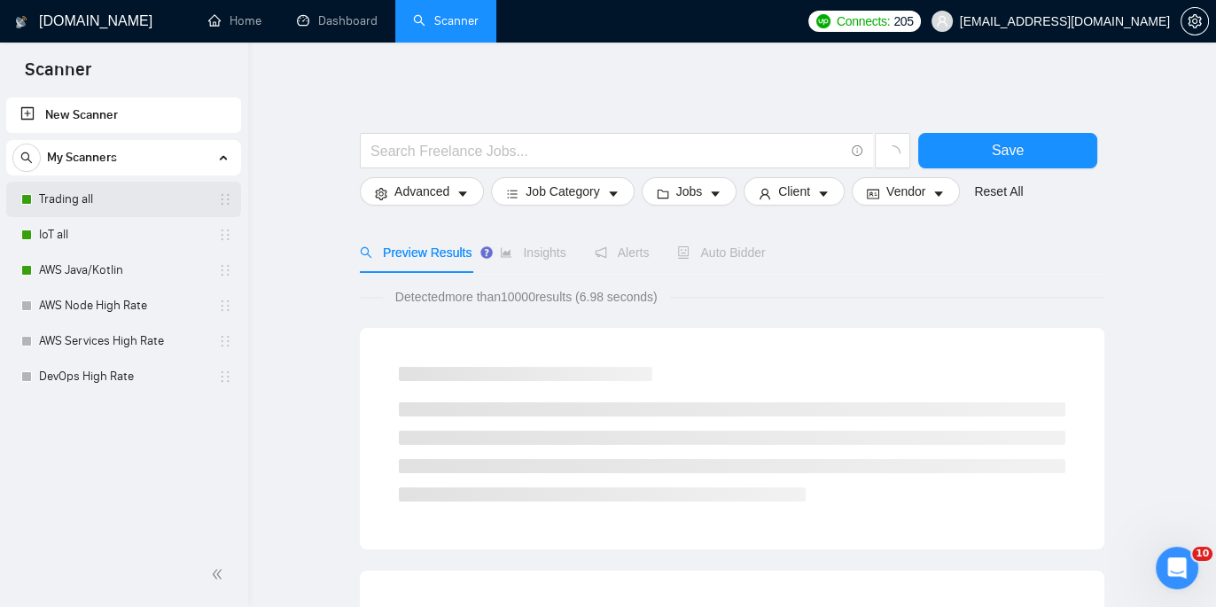
click at [122, 207] on link "Trading all" at bounding box center [123, 199] width 168 height 35
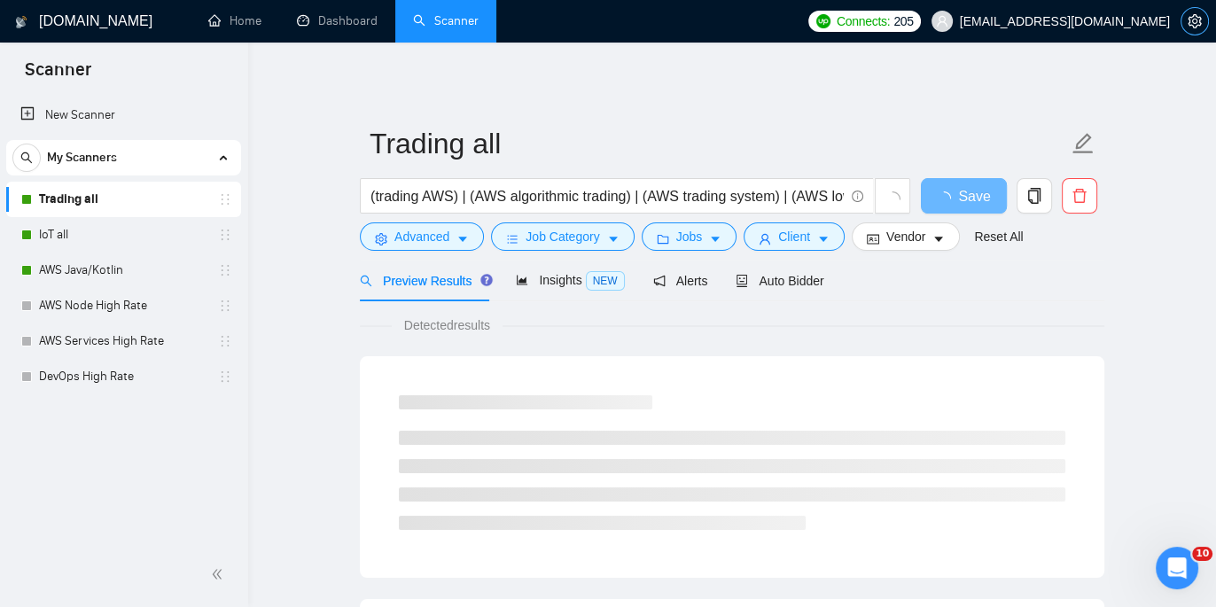
click at [1197, 25] on icon "setting" at bounding box center [1194, 21] width 13 height 14
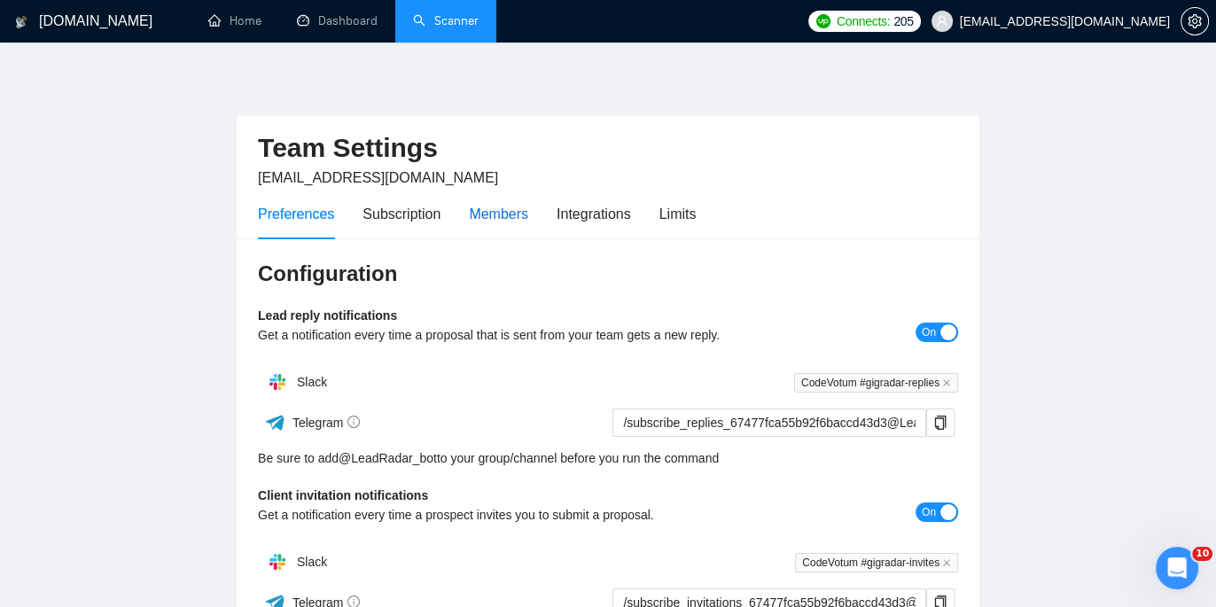
click at [521, 211] on div "Members" at bounding box center [498, 214] width 59 height 22
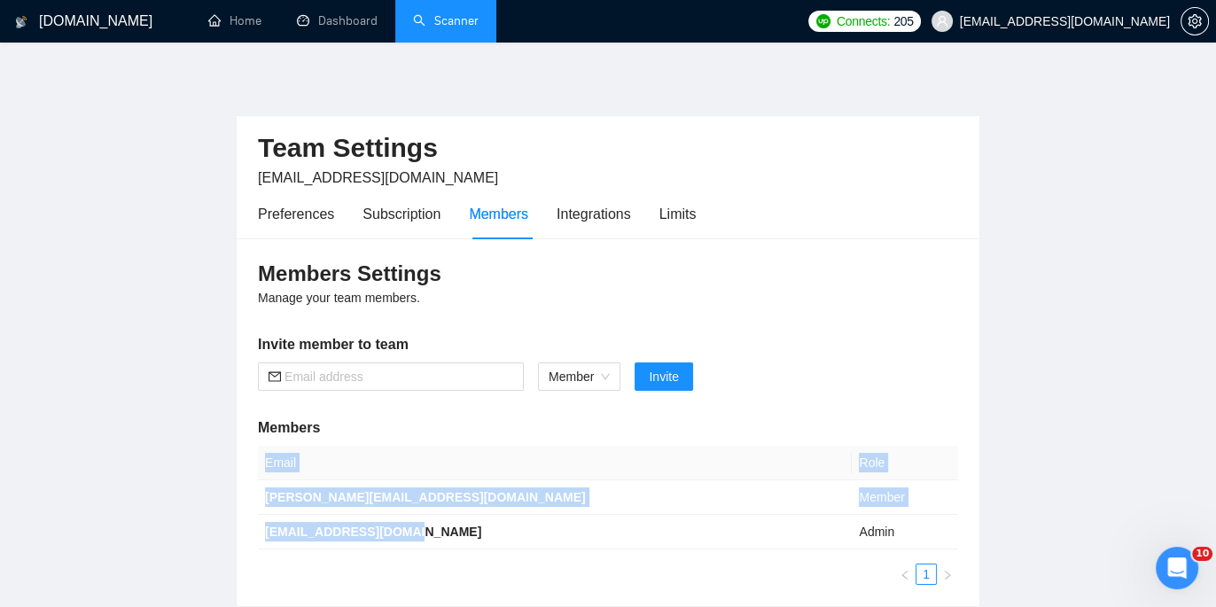
drag, startPoint x: 421, startPoint y: 534, endPoint x: 254, endPoint y: 534, distance: 166.6
click at [254, 534] on div "Members Settings Manage your team members. Invite member to team Member Invite …" at bounding box center [608, 422] width 743 height 368
click at [432, 541] on td "[EMAIL_ADDRESS][DOMAIN_NAME]" at bounding box center [555, 532] width 594 height 35
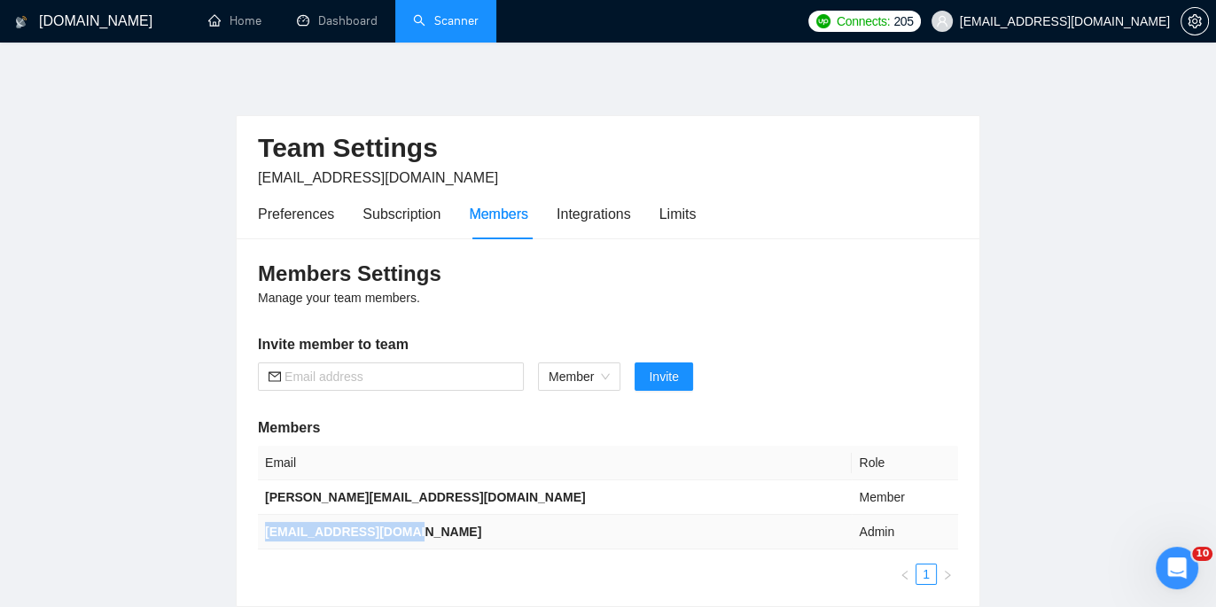
drag, startPoint x: 425, startPoint y: 534, endPoint x: 267, endPoint y: 530, distance: 158.7
click at [267, 530] on td "[EMAIL_ADDRESS][DOMAIN_NAME]" at bounding box center [555, 532] width 594 height 35
copy b "[EMAIL_ADDRESS][DOMAIN_NAME]"
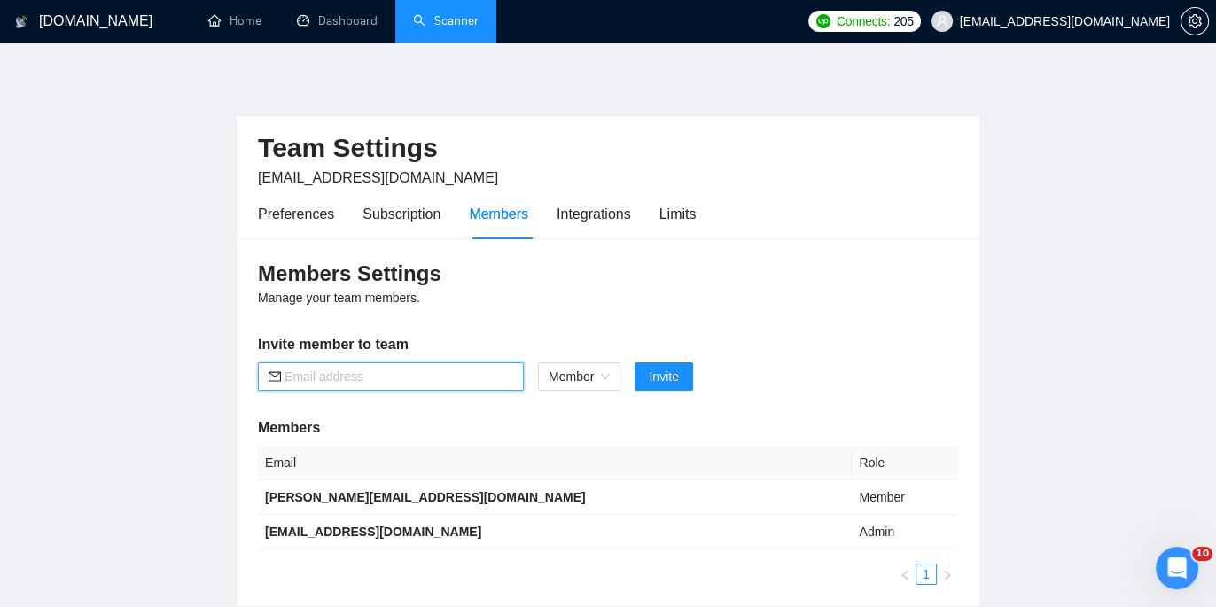
click at [350, 377] on input "text" at bounding box center [399, 376] width 229 height 19
click at [351, 377] on input "text" at bounding box center [399, 376] width 229 height 19
paste input "[PERSON_NAME][EMAIL_ADDRESS][DOMAIN_NAME]"
type input "[PERSON_NAME][EMAIL_ADDRESS][DOMAIN_NAME]"
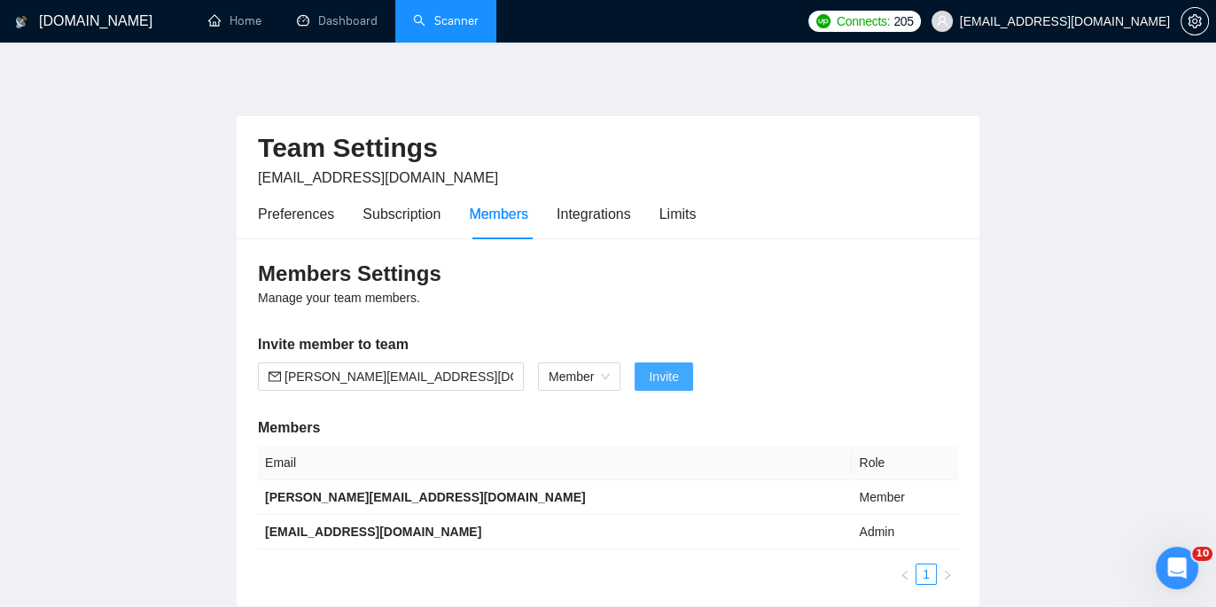
click at [675, 381] on span "Invite" at bounding box center [663, 376] width 29 height 19
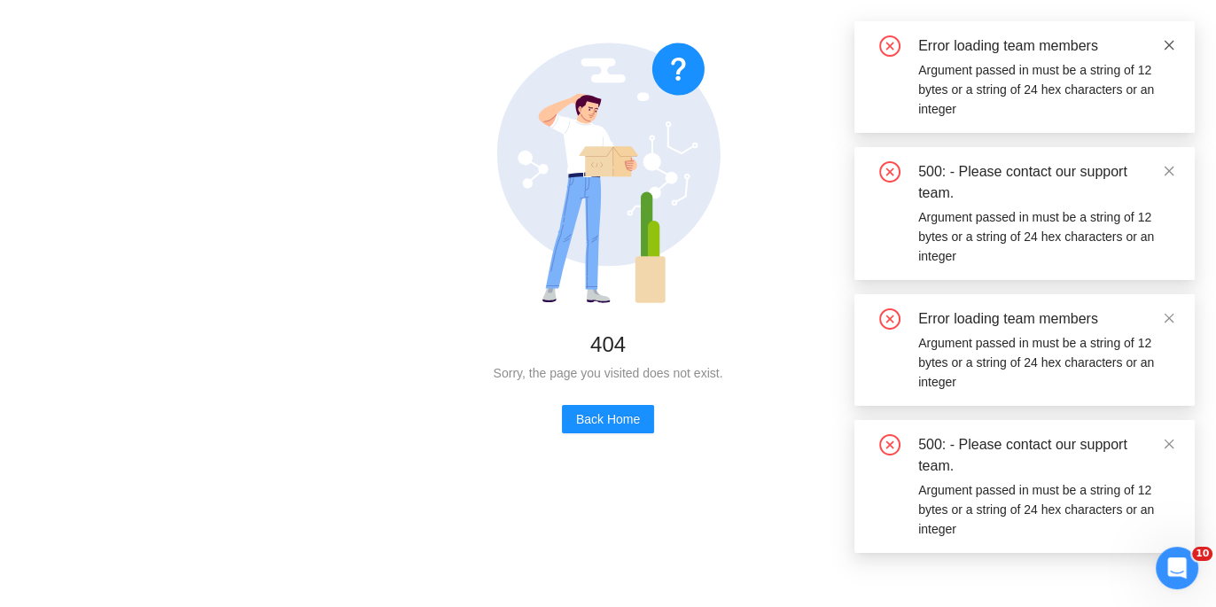
click at [1174, 41] on icon "close" at bounding box center [1169, 45] width 12 height 12
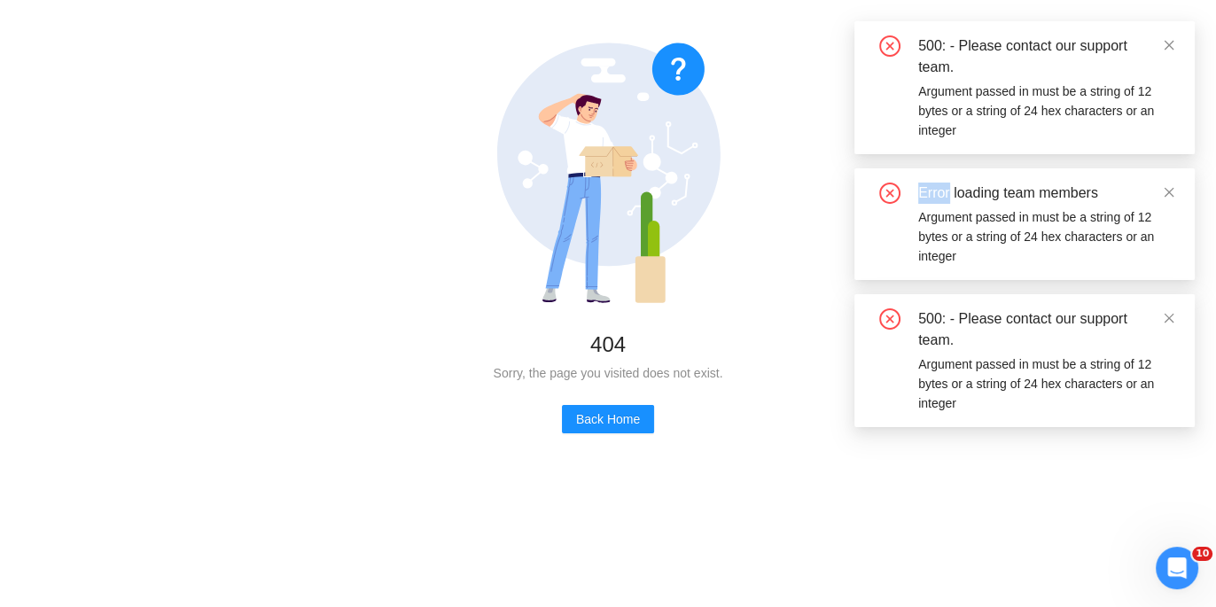
click at [1174, 41] on icon "close" at bounding box center [1169, 45] width 12 height 12
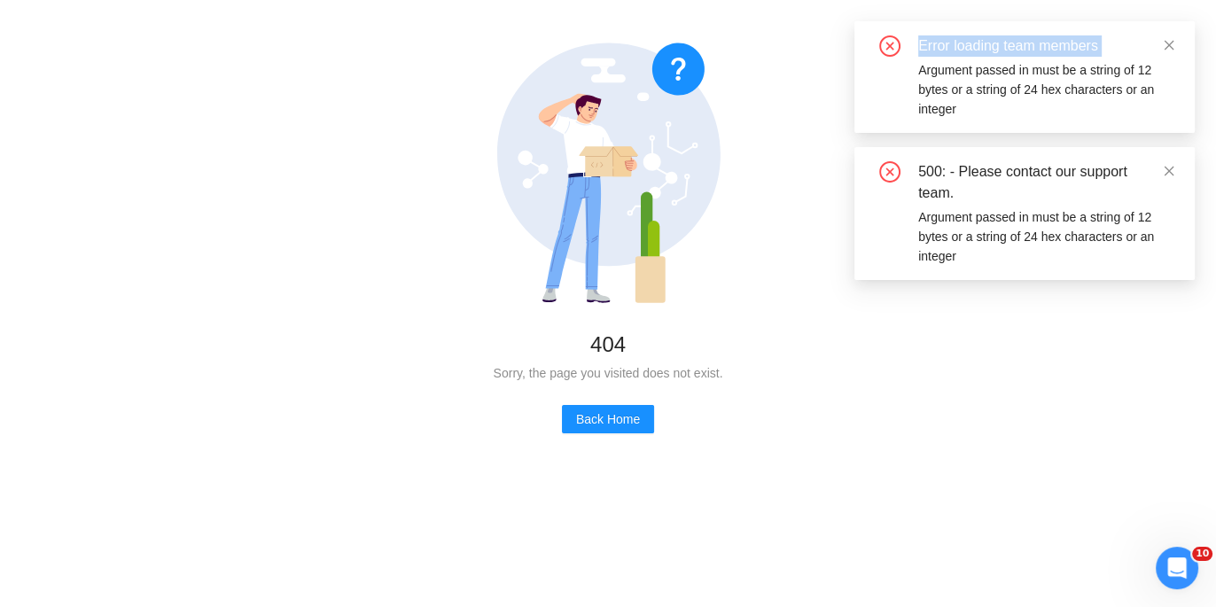
click at [1174, 41] on icon "close" at bounding box center [1169, 45] width 12 height 12
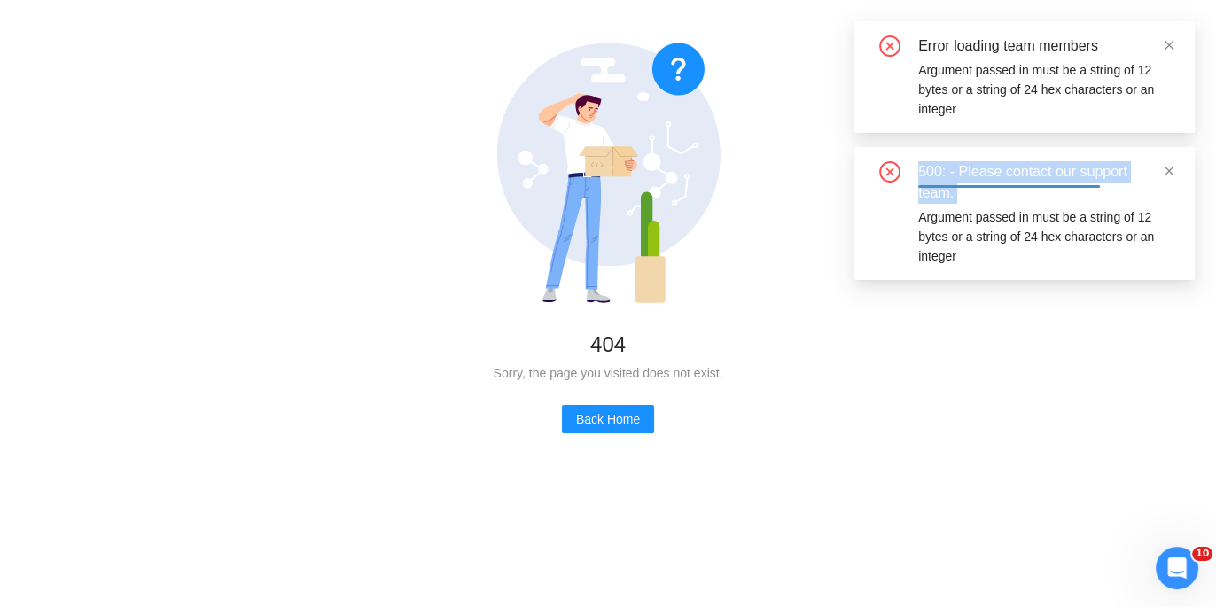
click at [1174, 41] on icon "close" at bounding box center [1169, 45] width 12 height 12
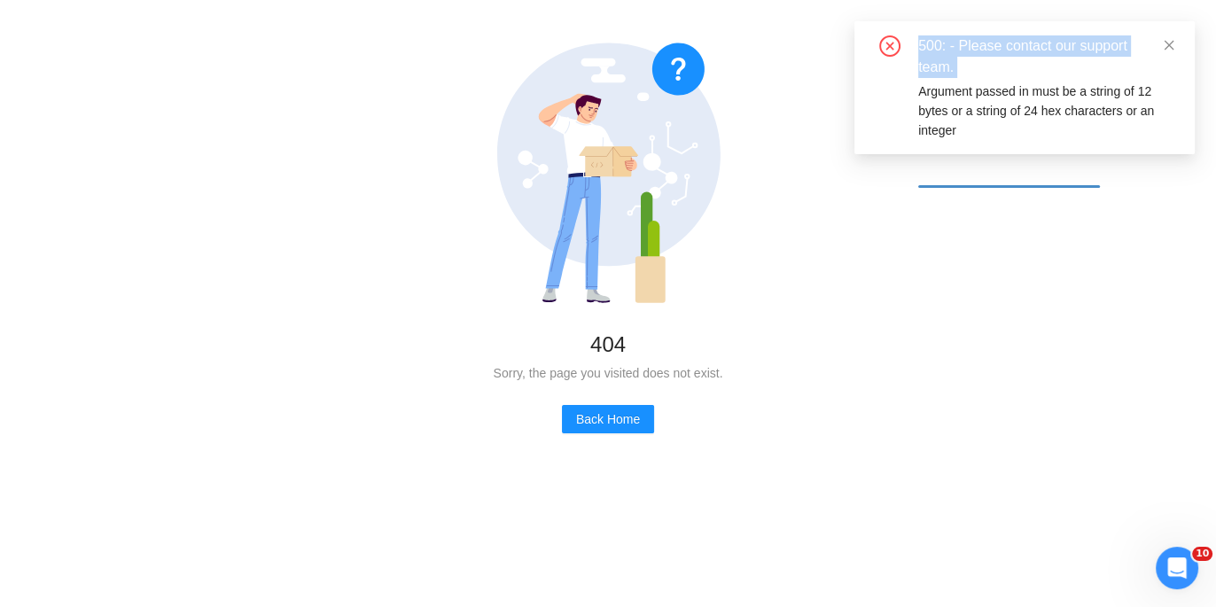
click at [1174, 41] on div "Error loading team members Argument passed in must be a string of 12 bytes or a…" at bounding box center [1024, 87] width 340 height 133
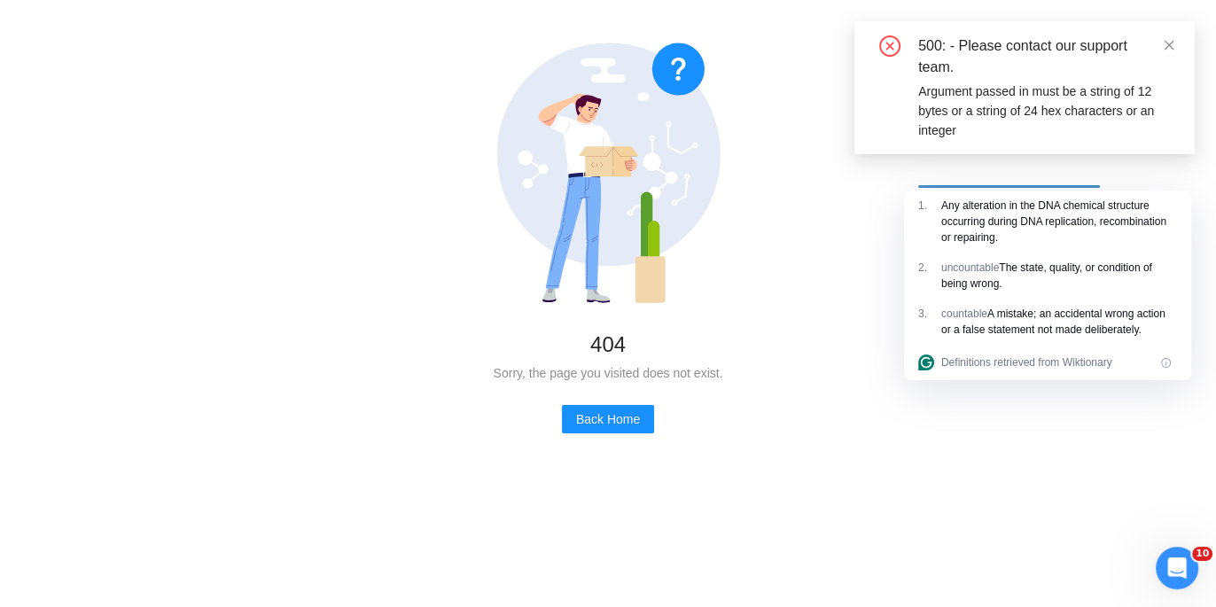
click at [1174, 41] on icon "close" at bounding box center [1169, 45] width 12 height 12
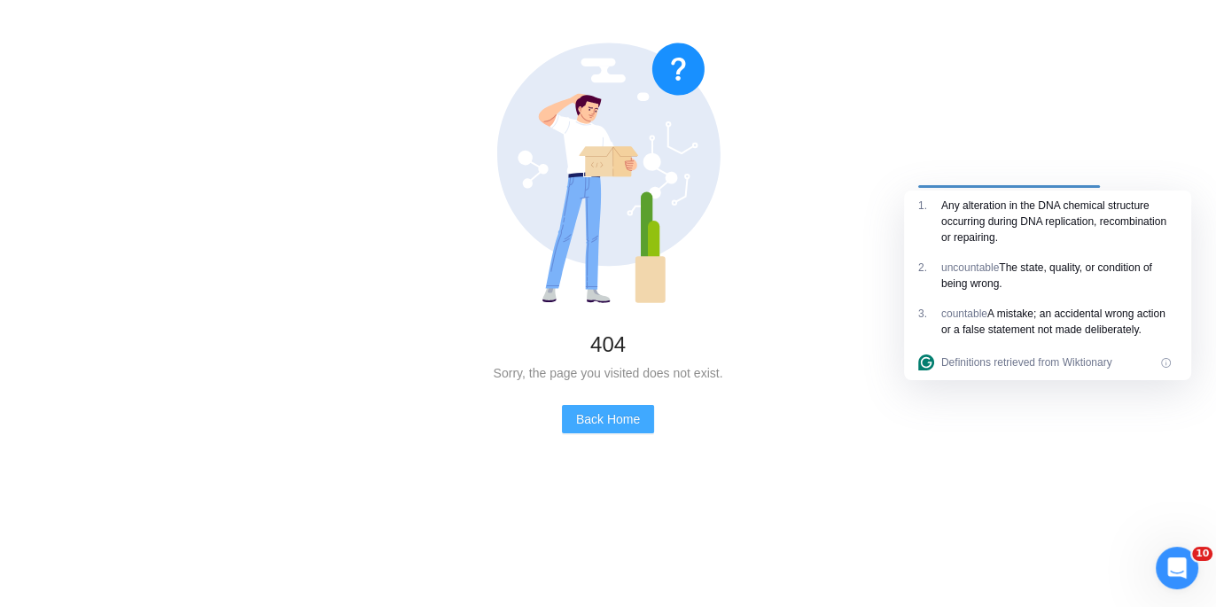
click at [615, 410] on span "Back Home" at bounding box center [608, 418] width 64 height 19
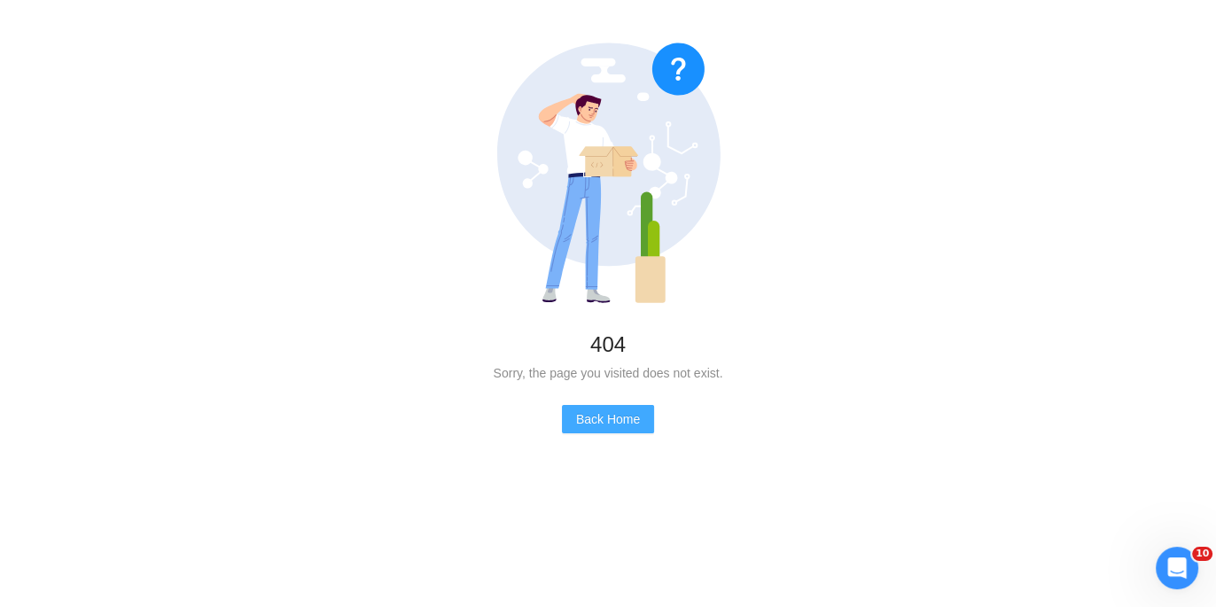
click at [589, 417] on span "Back Home" at bounding box center [608, 418] width 64 height 19
click at [591, 412] on span "Back Home" at bounding box center [608, 418] width 64 height 19
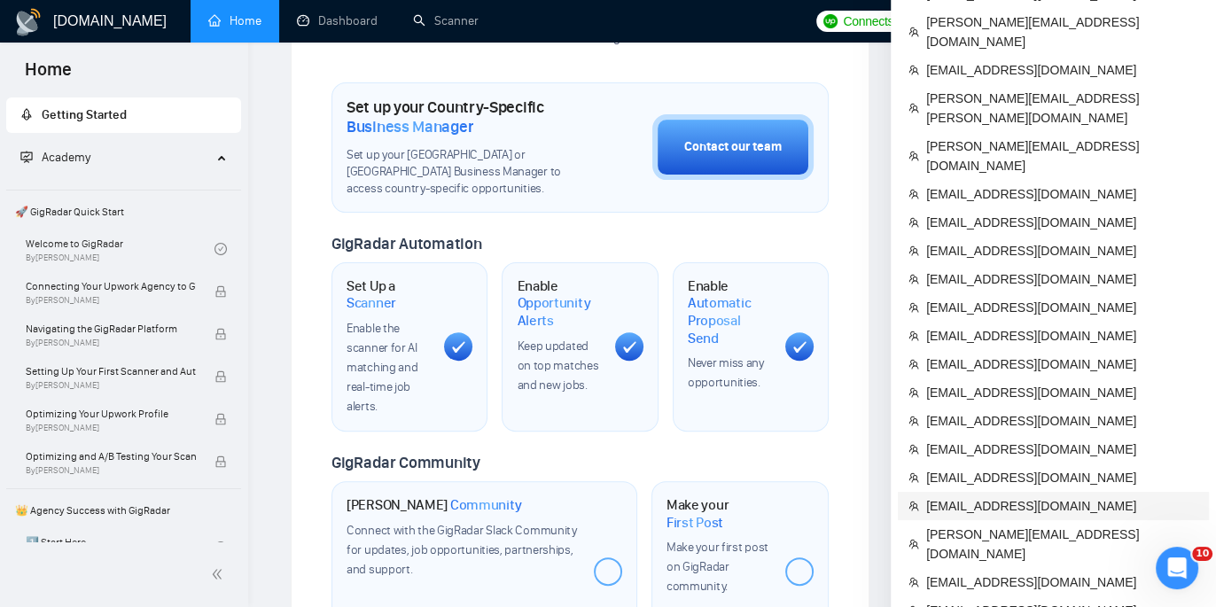
scroll to position [541, 0]
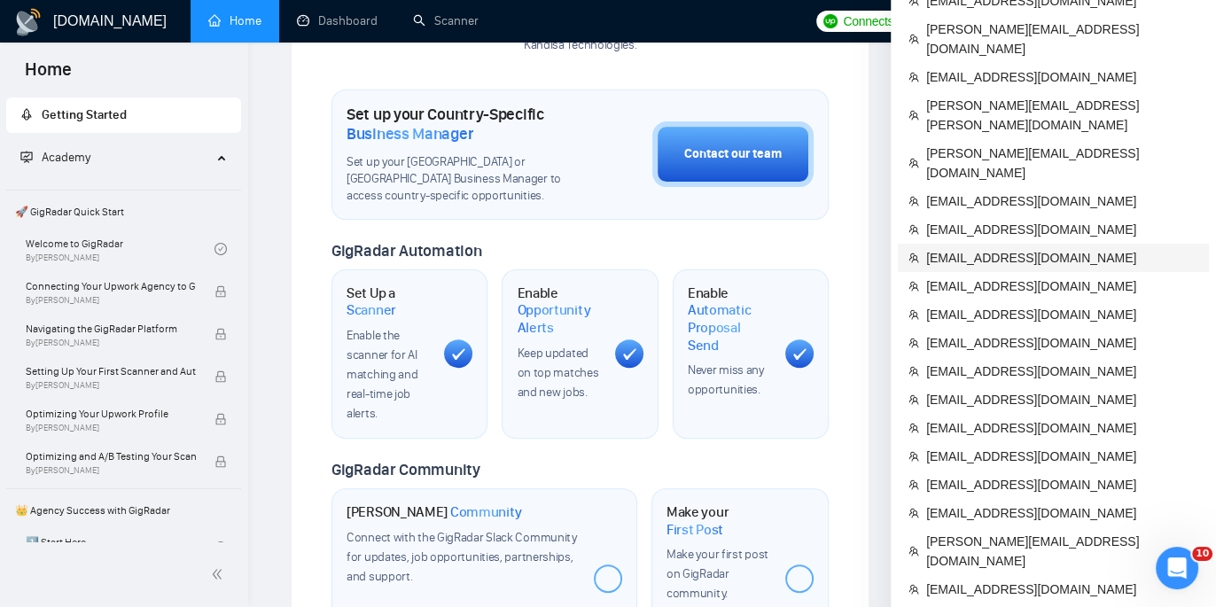
click at [983, 248] on span "[EMAIL_ADDRESS][DOMAIN_NAME]" at bounding box center [1062, 257] width 272 height 19
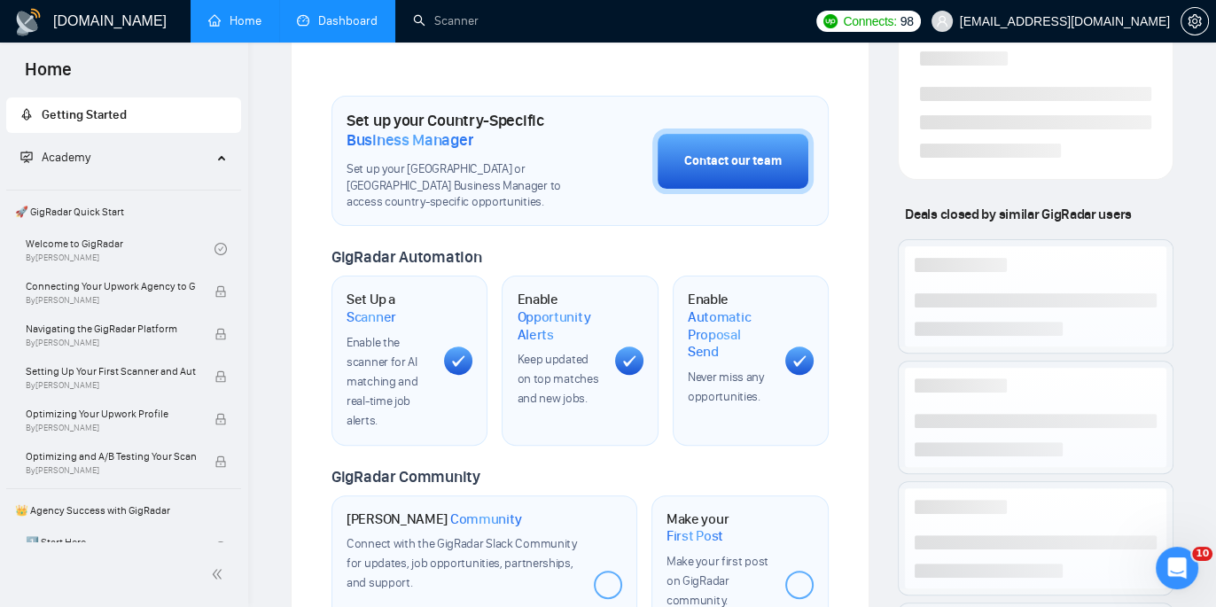
click at [338, 23] on link "Dashboard" at bounding box center [337, 20] width 81 height 15
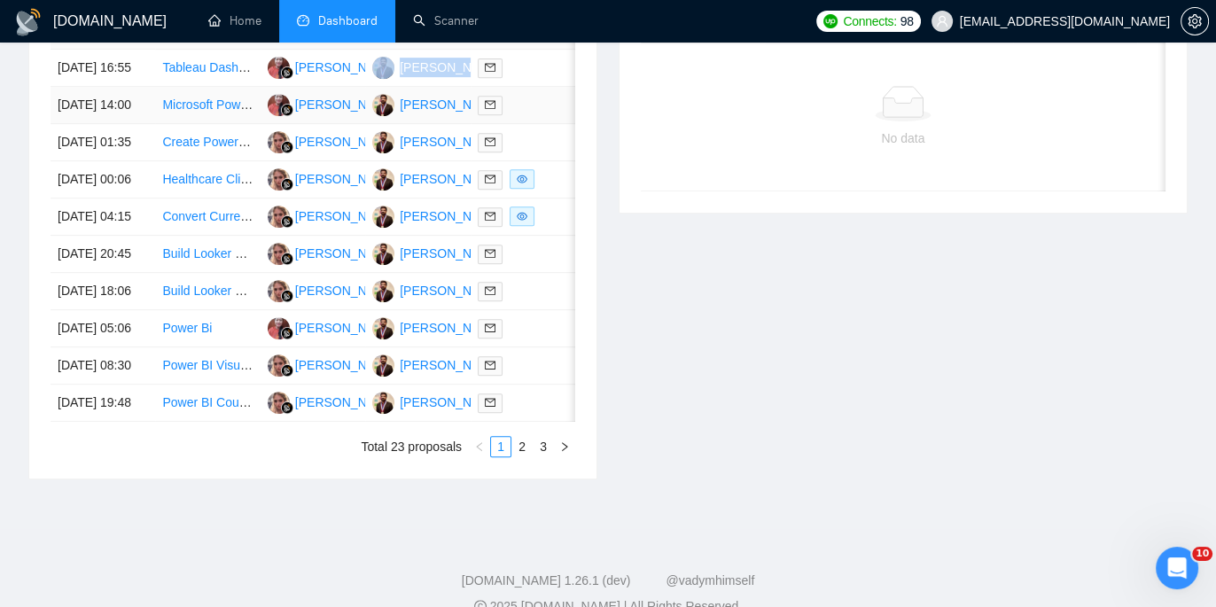
scroll to position [833, 0]
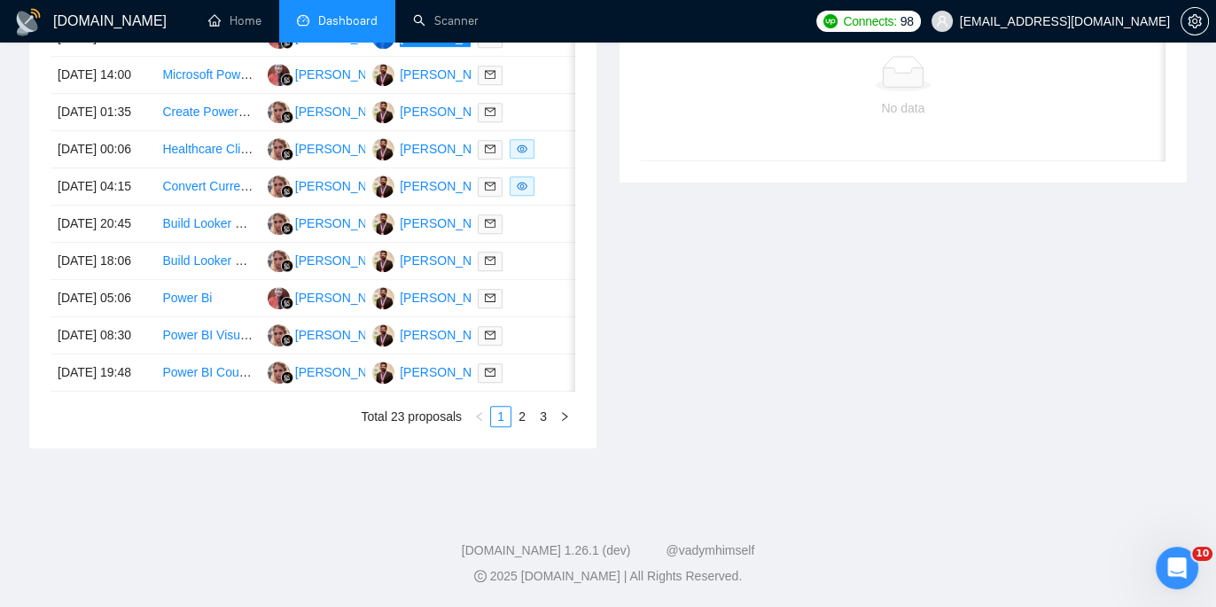
drag, startPoint x: 450, startPoint y: 420, endPoint x: 526, endPoint y: 571, distance: 168.9
click at [1195, 32] on button "button" at bounding box center [1195, 21] width 28 height 28
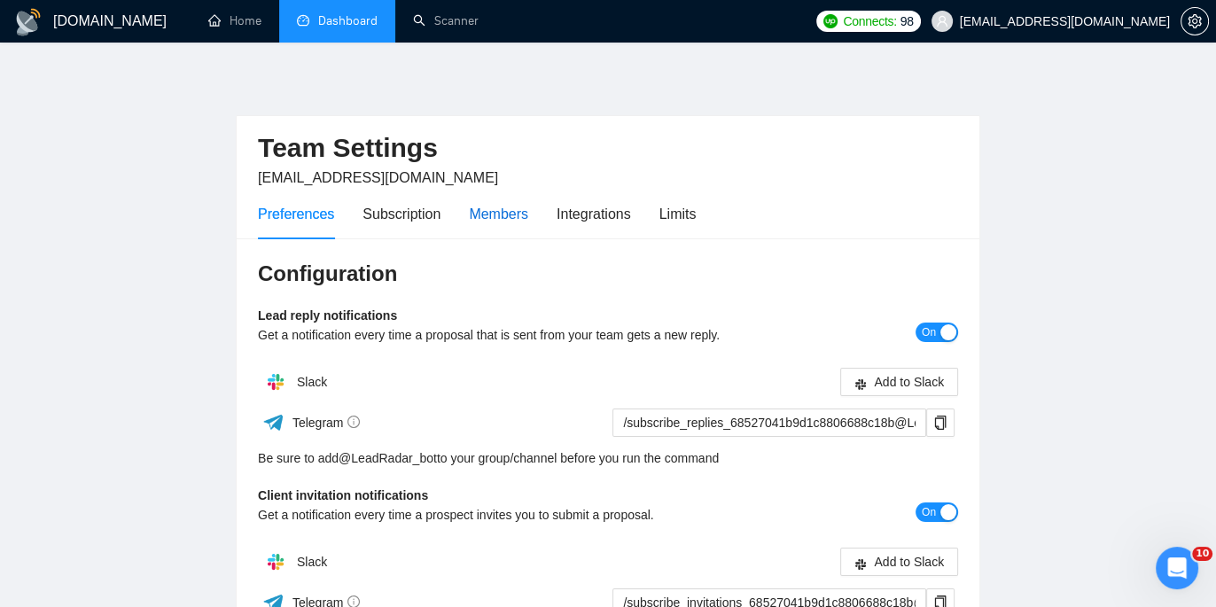
click at [497, 203] on div "Members" at bounding box center [498, 214] width 59 height 22
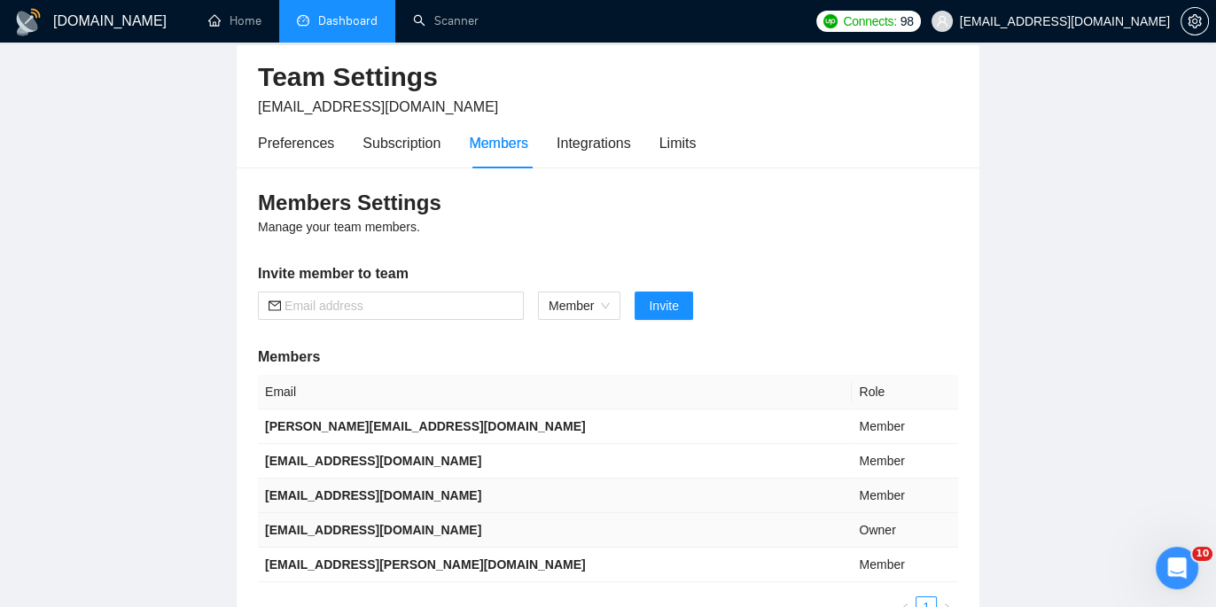
scroll to position [74, 0]
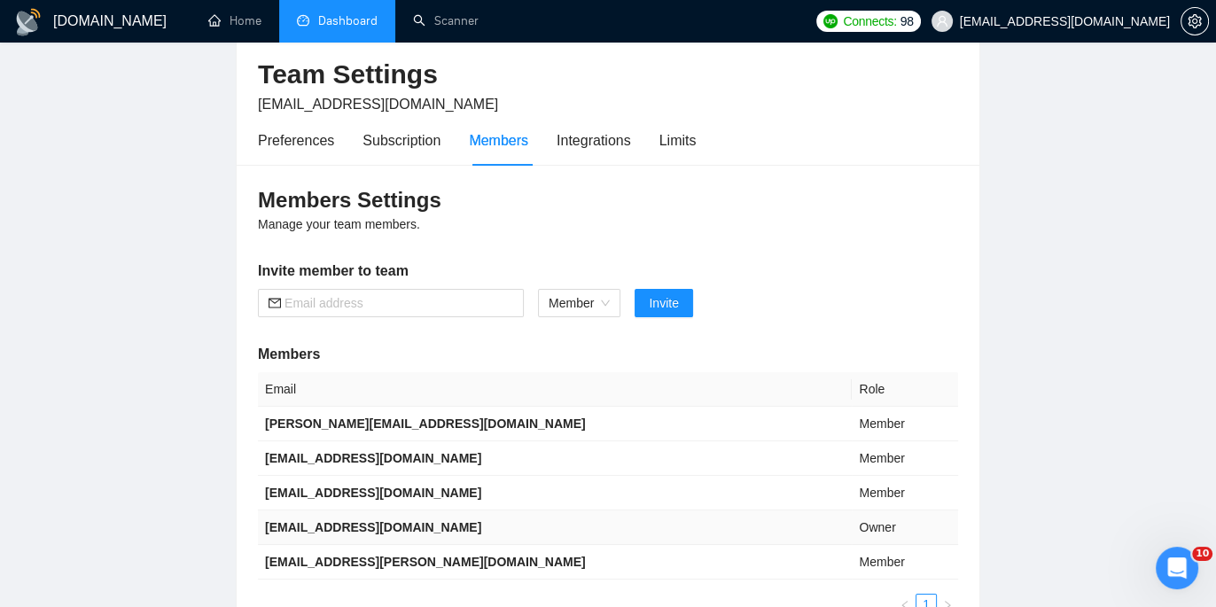
drag, startPoint x: 500, startPoint y: 529, endPoint x: 261, endPoint y: 528, distance: 238.4
click at [261, 528] on td "zeshan.ather@datalogicsolution.com" at bounding box center [555, 528] width 594 height 35
copy b "zeshan.ather@datalogicsolution.com"
click at [367, 27] on link "Dashboard" at bounding box center [337, 20] width 81 height 15
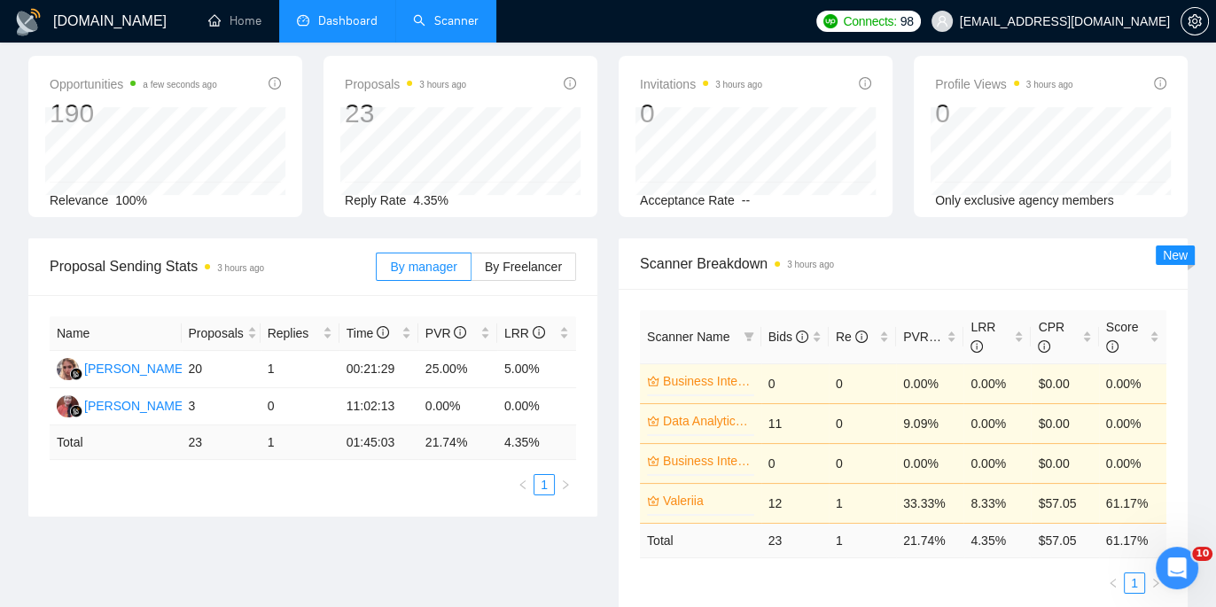
click at [453, 27] on link "Scanner" at bounding box center [446, 20] width 66 height 15
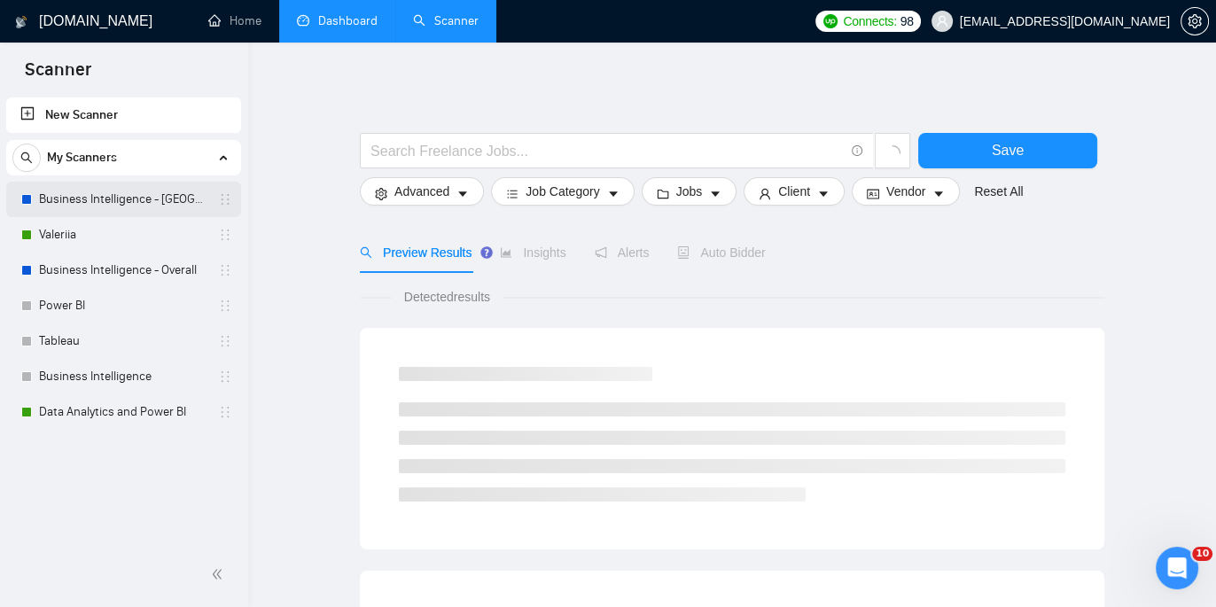
click at [90, 198] on link "Business Intelligence - US" at bounding box center [123, 199] width 168 height 35
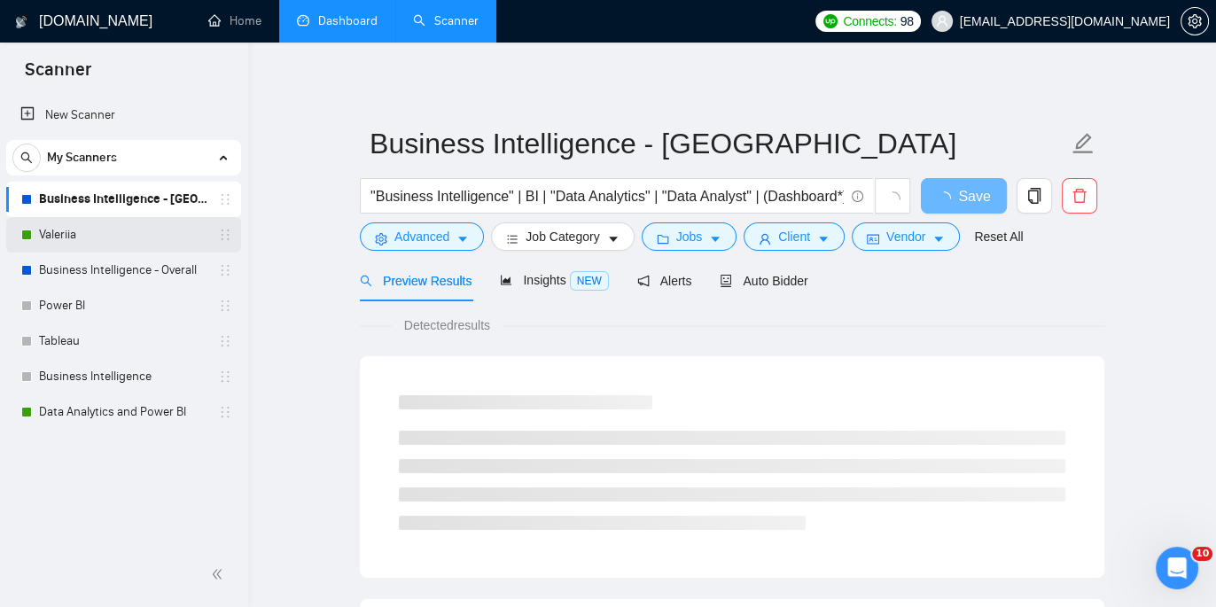
click at [94, 239] on link "Valeriia" at bounding box center [123, 234] width 168 height 35
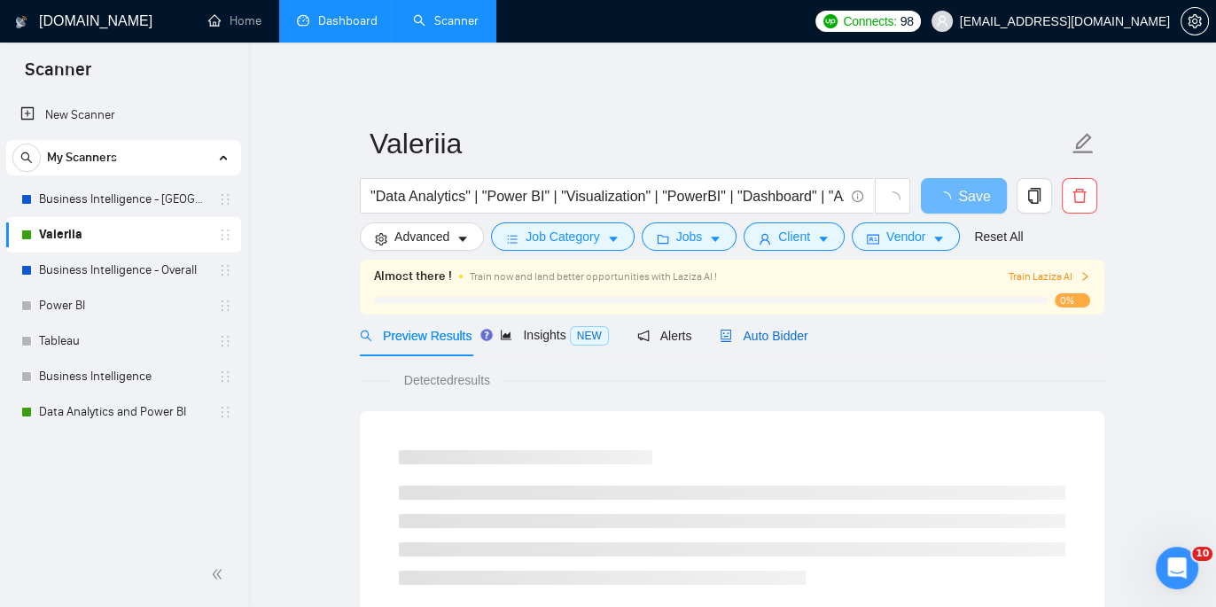
click at [750, 340] on span "Auto Bidder" at bounding box center [764, 336] width 88 height 14
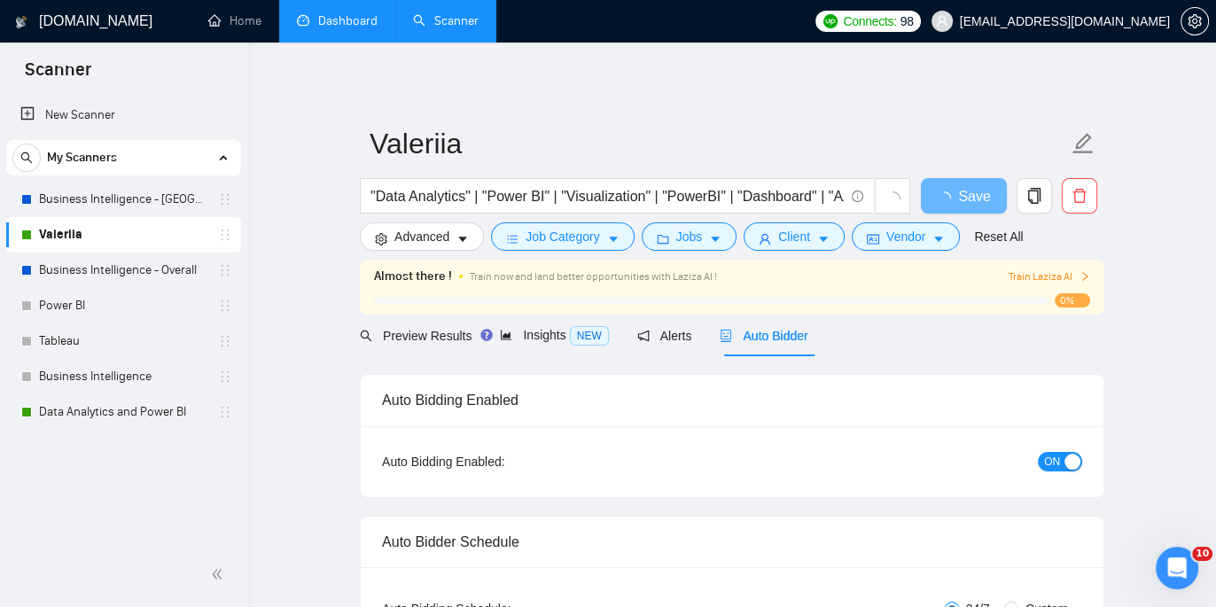
radio input "false"
radio input "true"
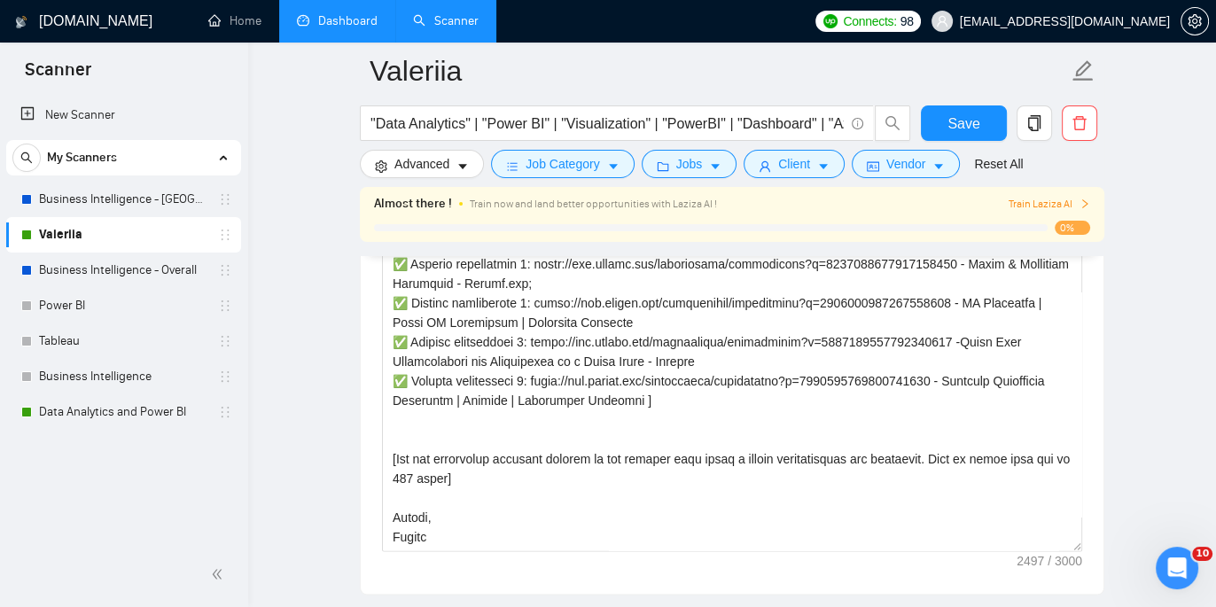
scroll to position [2364, 0]
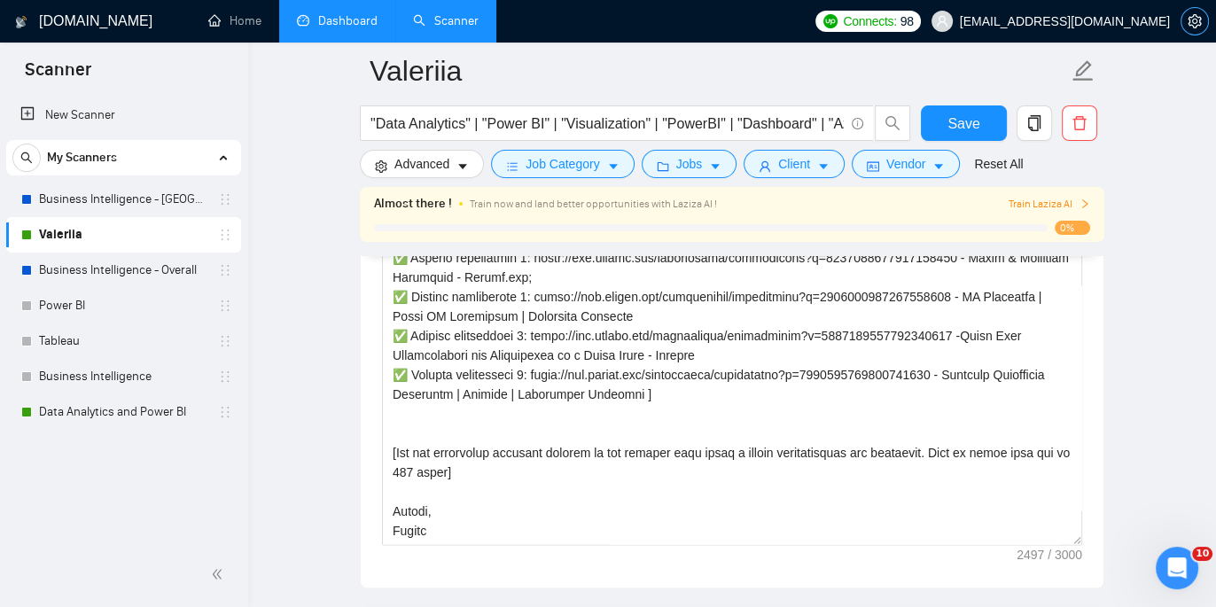
click at [1197, 26] on icon "setting" at bounding box center [1195, 21] width 14 height 14
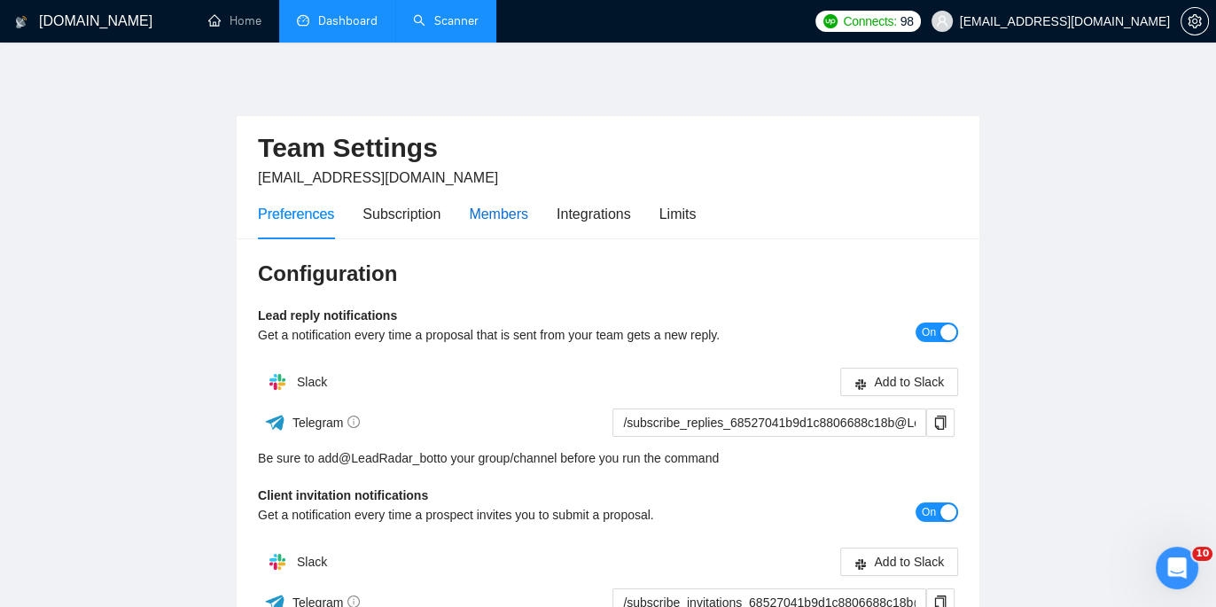
click at [503, 214] on div "Members" at bounding box center [498, 214] width 59 height 22
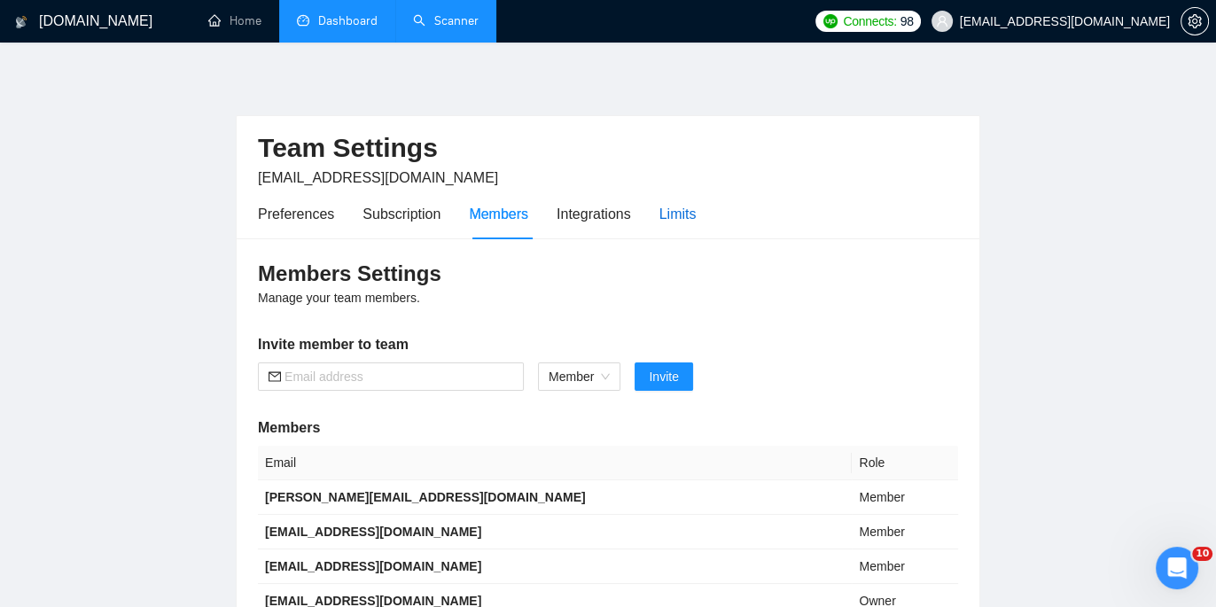
click at [687, 210] on div "Limits" at bounding box center [677, 214] width 37 height 22
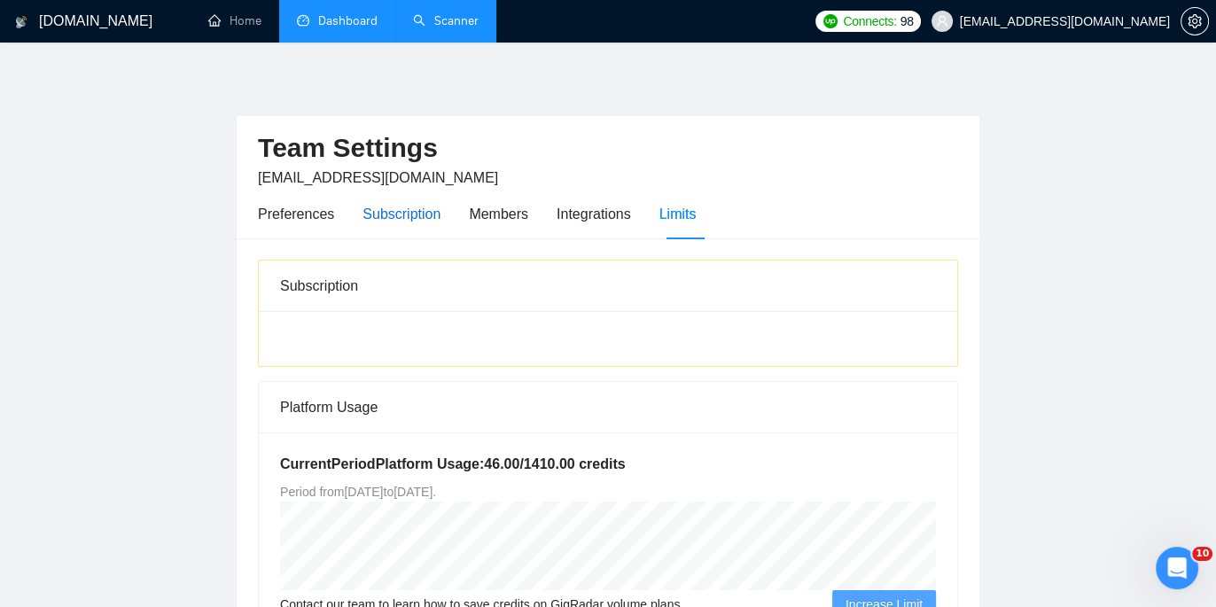
click at [387, 218] on div "Subscription" at bounding box center [402, 214] width 78 height 22
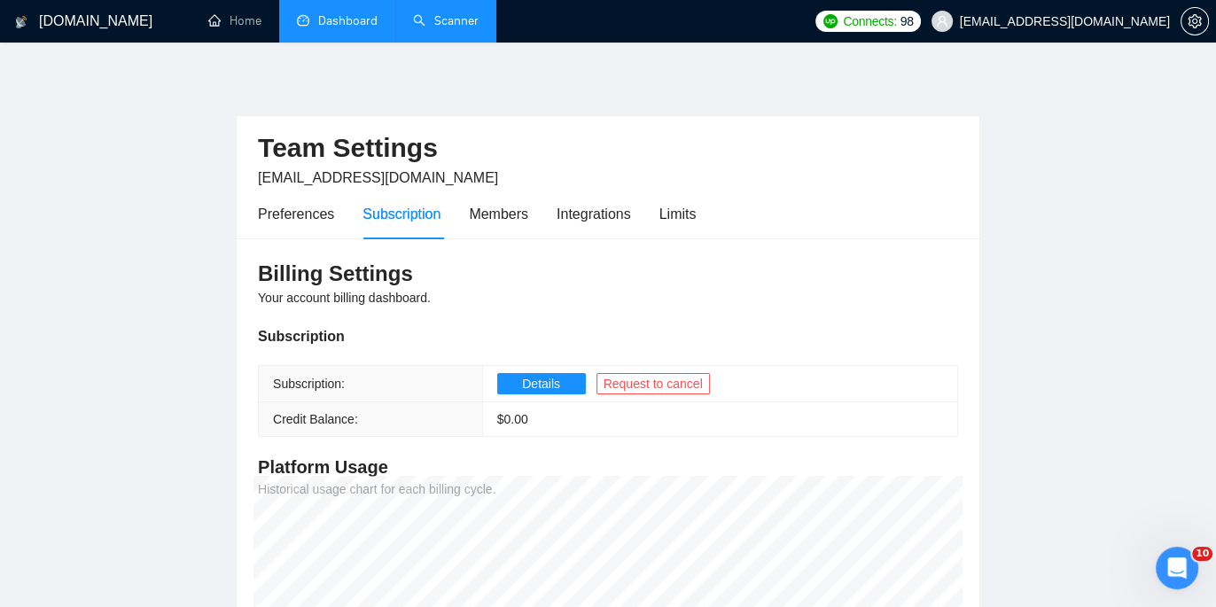
click at [334, 23] on link "Dashboard" at bounding box center [337, 20] width 81 height 15
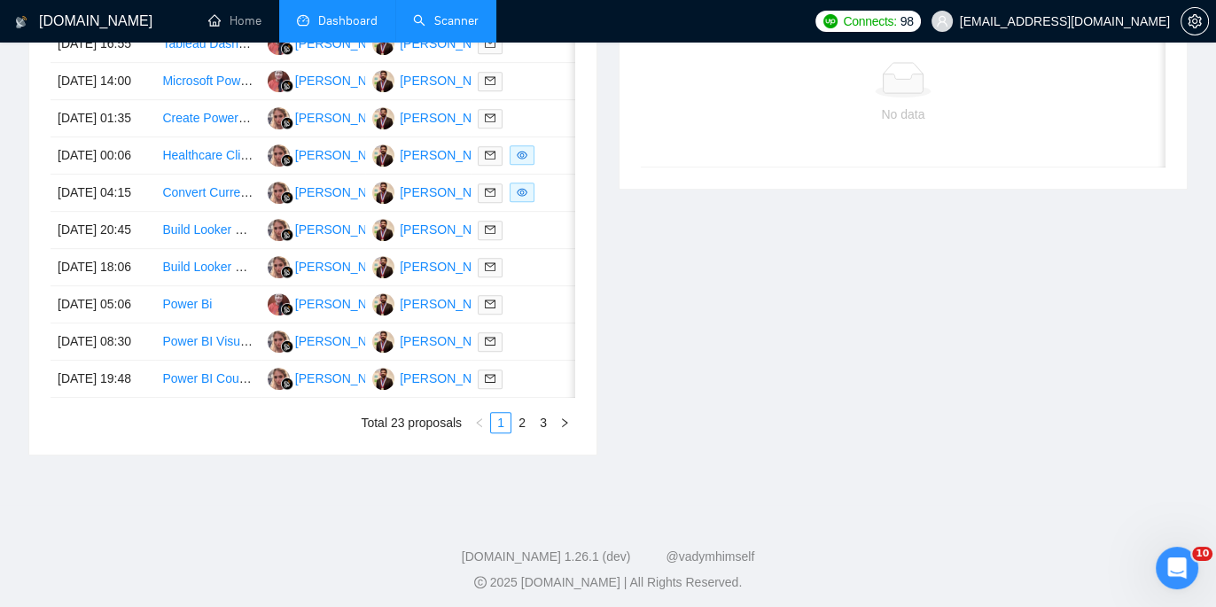
scroll to position [811, 0]
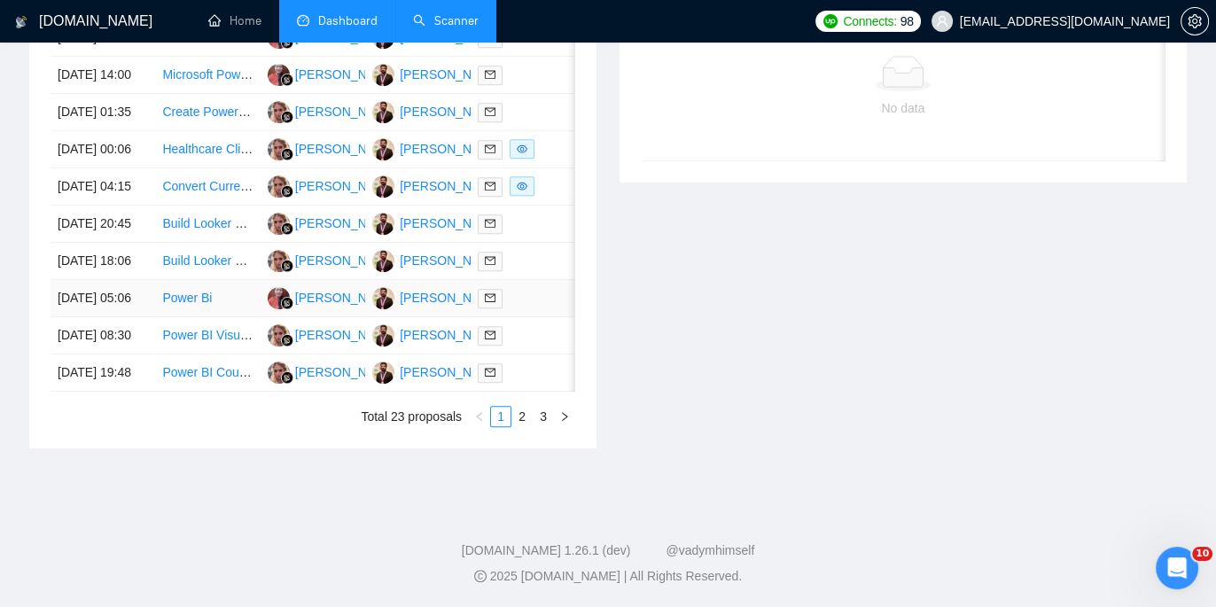
click at [286, 317] on td "Siti Nuraini" at bounding box center [313, 298] width 105 height 37
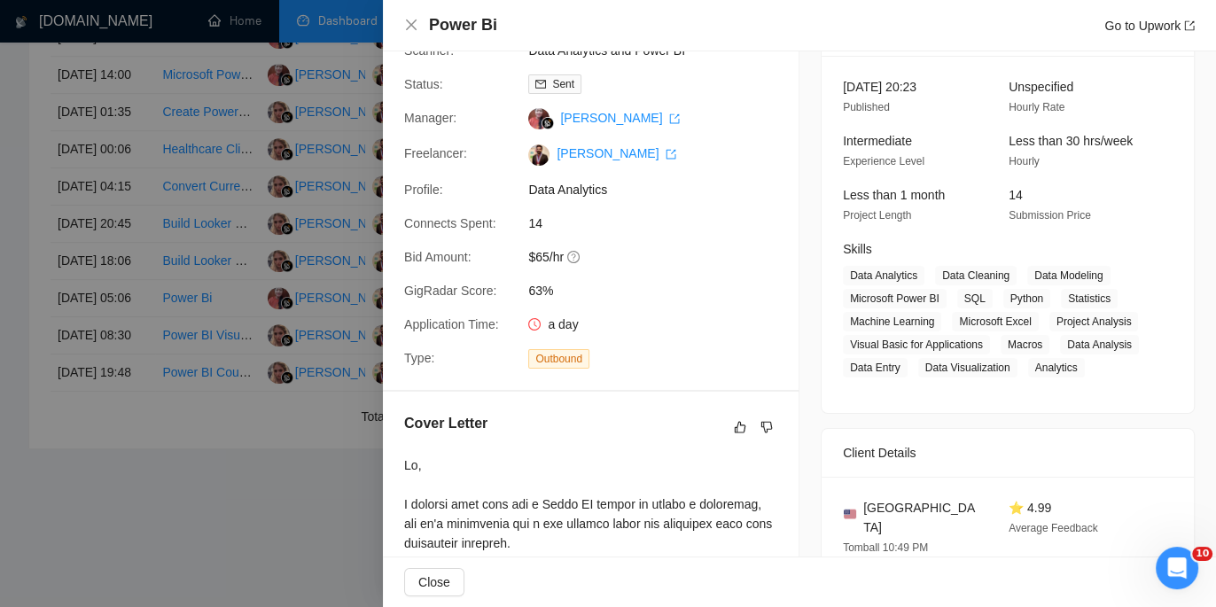
scroll to position [214, 0]
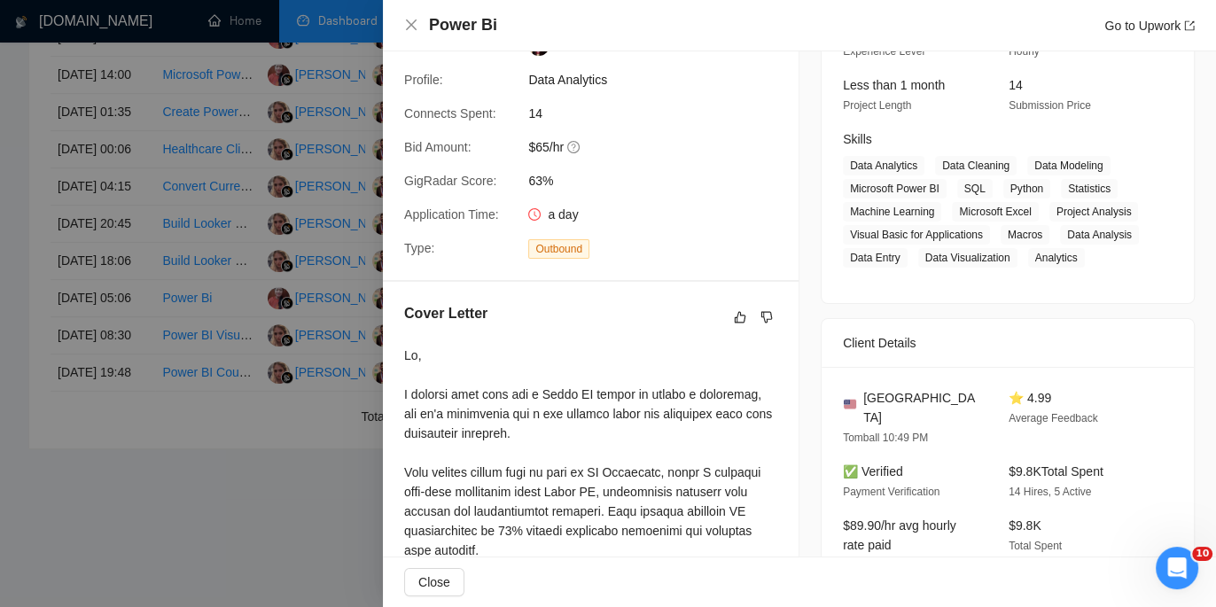
click at [78, 403] on div at bounding box center [608, 303] width 1216 height 607
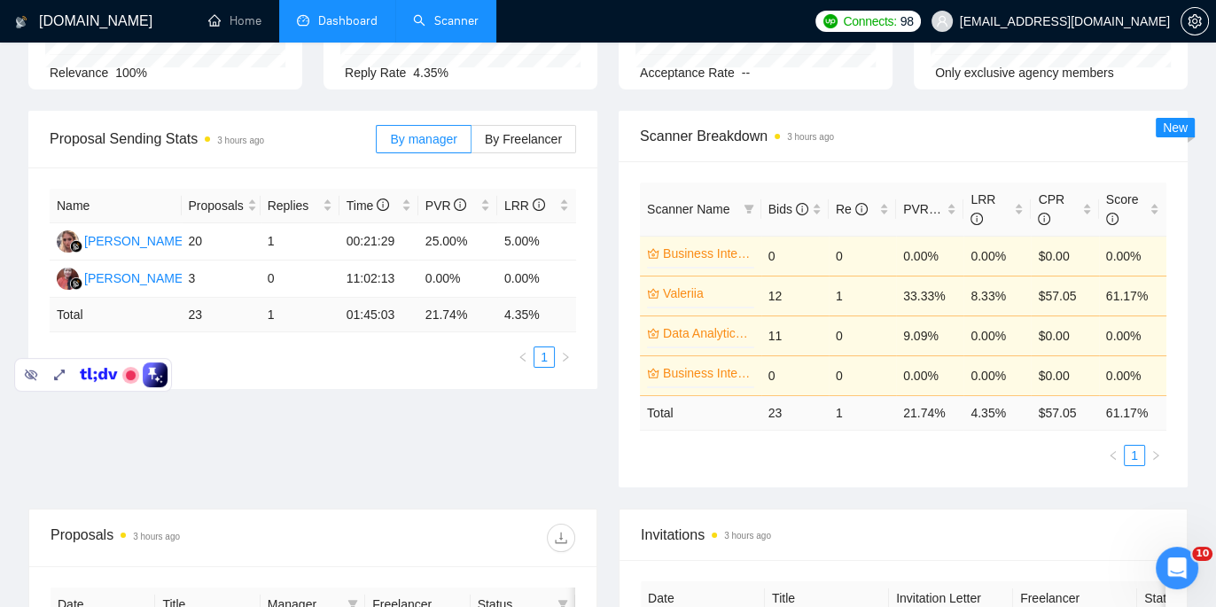
scroll to position [204, 0]
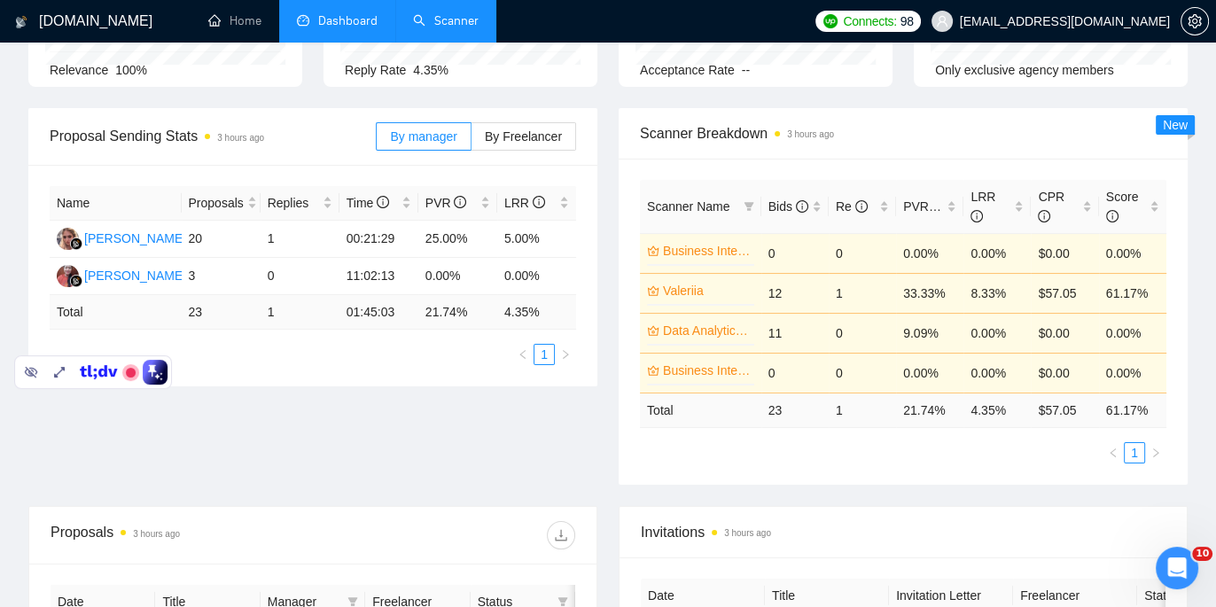
click at [429, 28] on link "Scanner" at bounding box center [446, 20] width 66 height 15
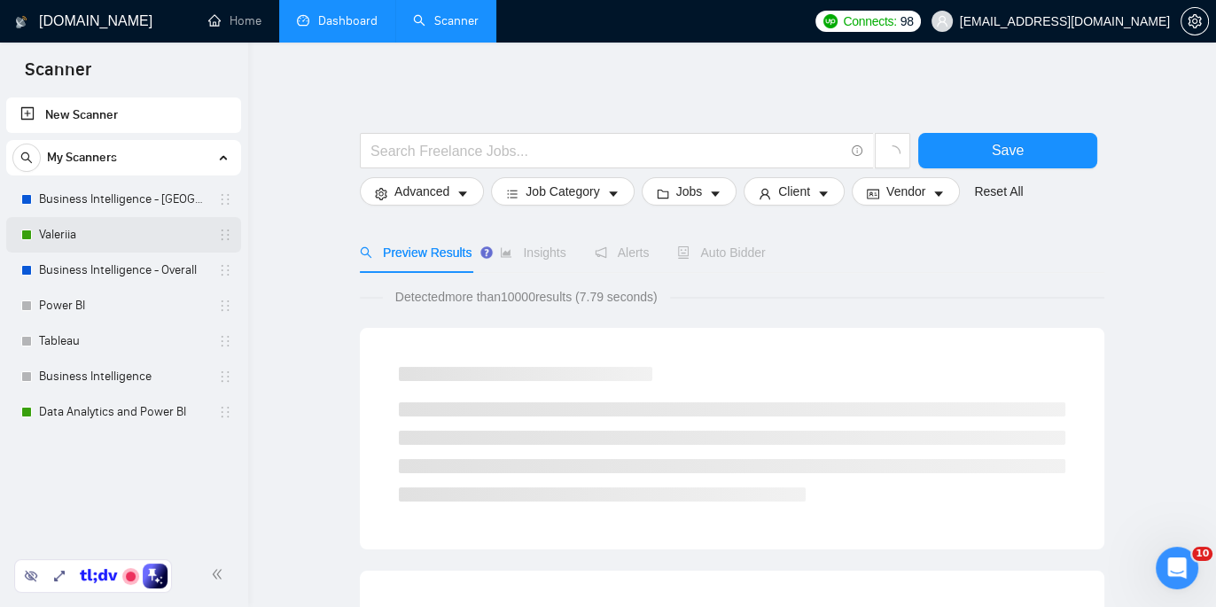
click at [97, 234] on link "Valeriia" at bounding box center [123, 234] width 168 height 35
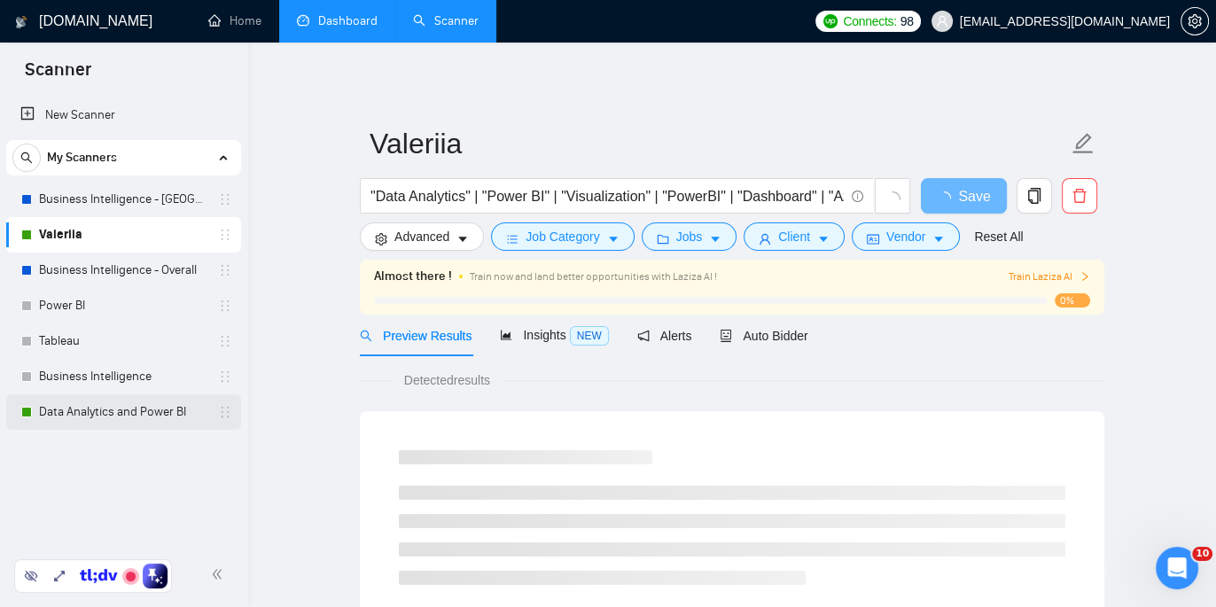
click at [136, 415] on link "Data Analytics and Power BI" at bounding box center [123, 411] width 168 height 35
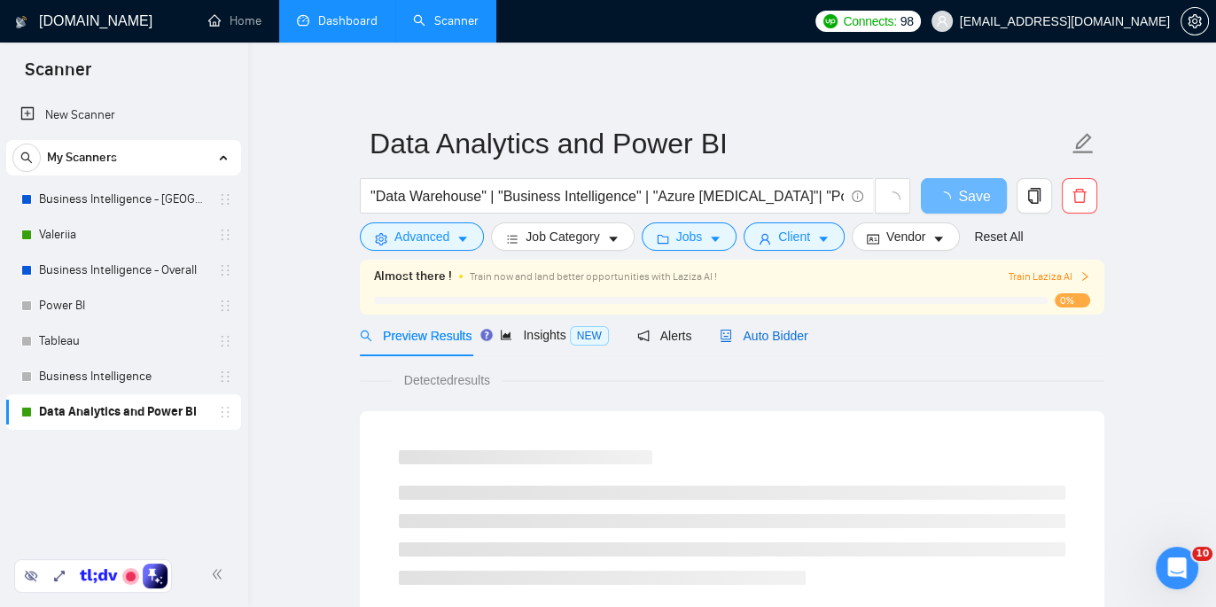
click at [766, 333] on span "Auto Bidder" at bounding box center [764, 336] width 88 height 14
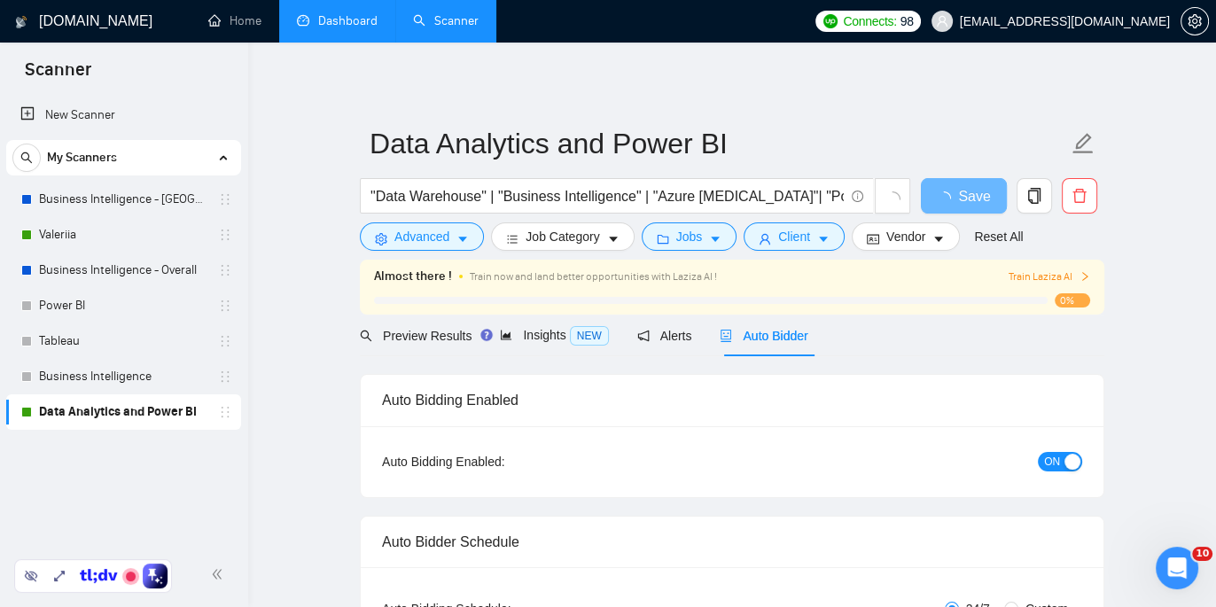
radio input "false"
radio input "true"
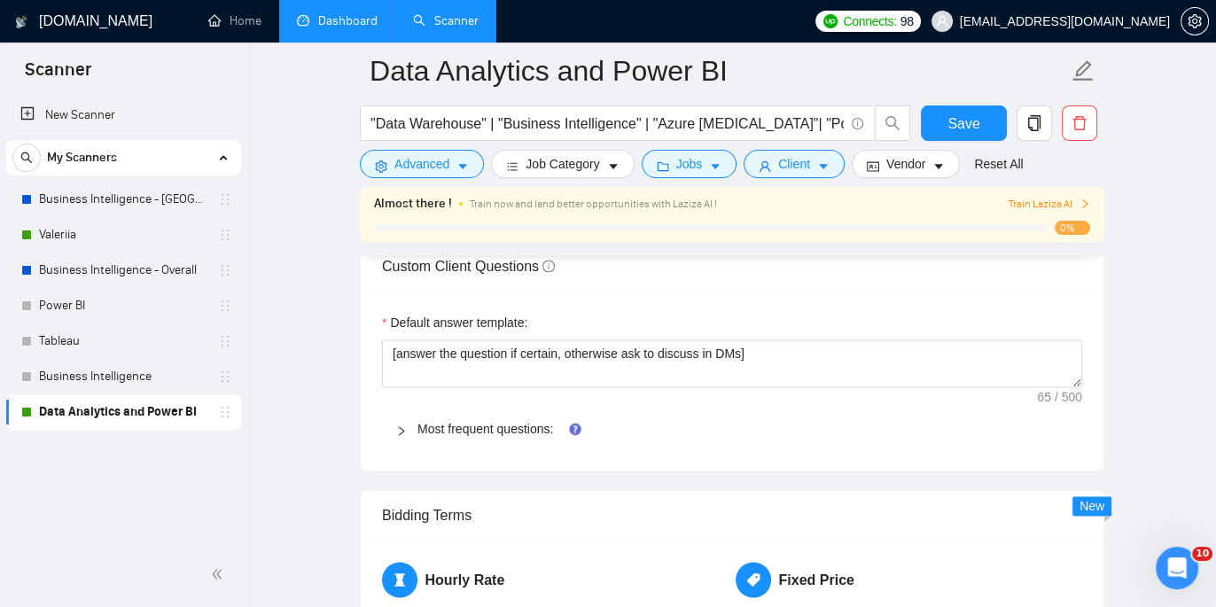
scroll to position [2749, 0]
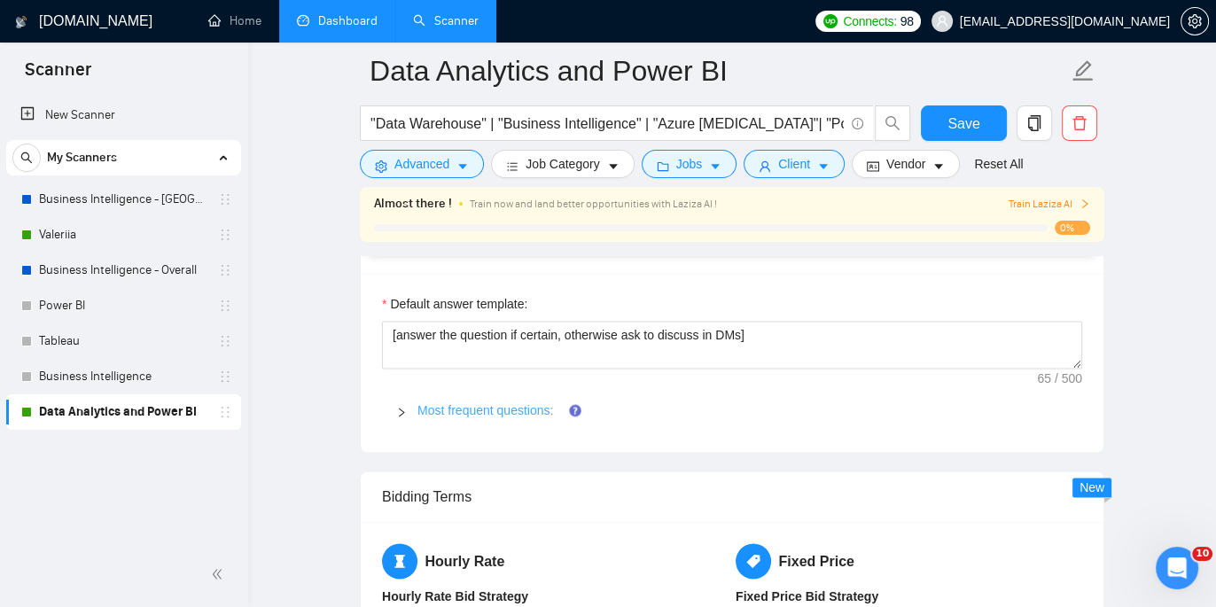
click at [488, 409] on link "Most frequent questions:" at bounding box center [485, 410] width 136 height 14
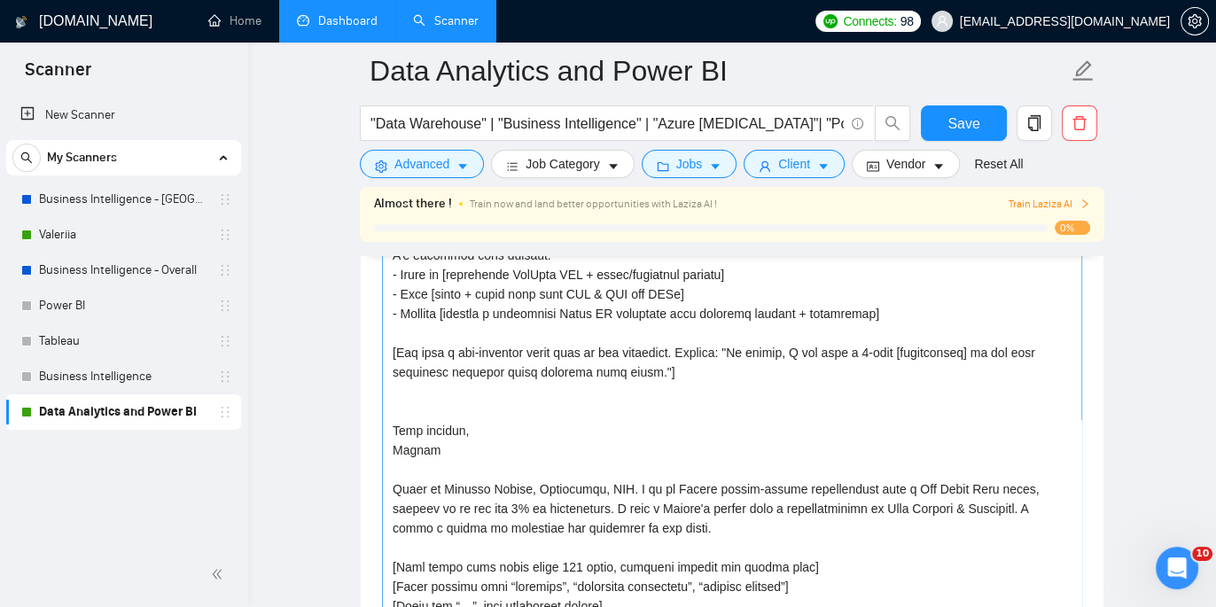
scroll to position [274, 0]
drag, startPoint x: 136, startPoint y: 236, endPoint x: 609, endPoint y: 308, distance: 478.7
click at [136, 236] on link "Valeriia" at bounding box center [123, 234] width 168 height 35
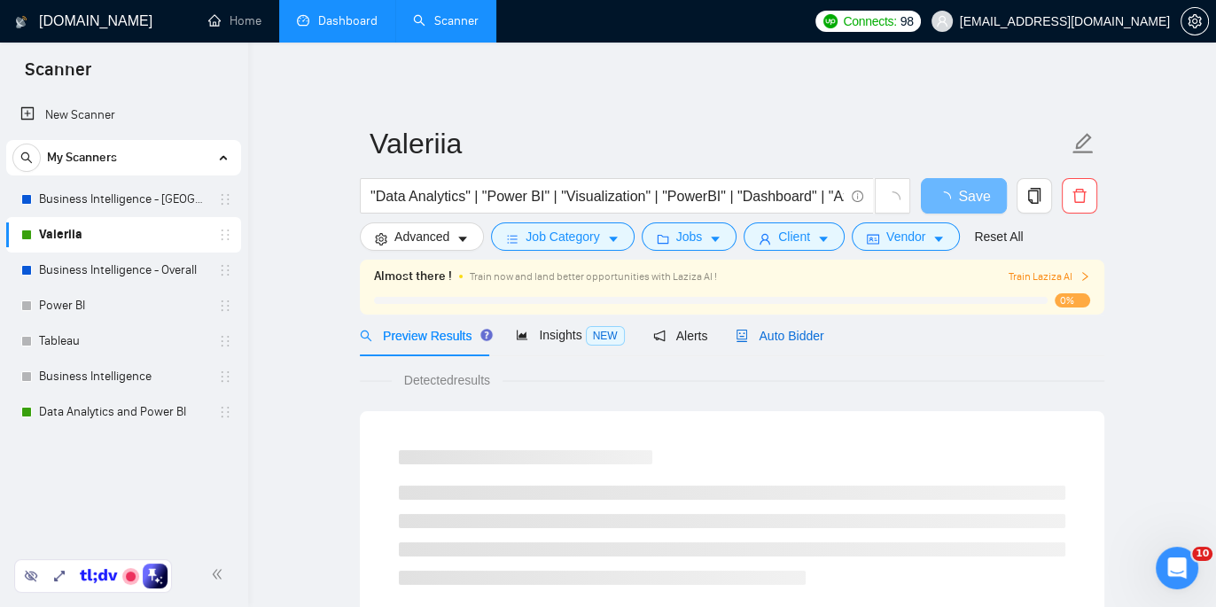
click at [784, 339] on span "Auto Bidder" at bounding box center [780, 336] width 88 height 14
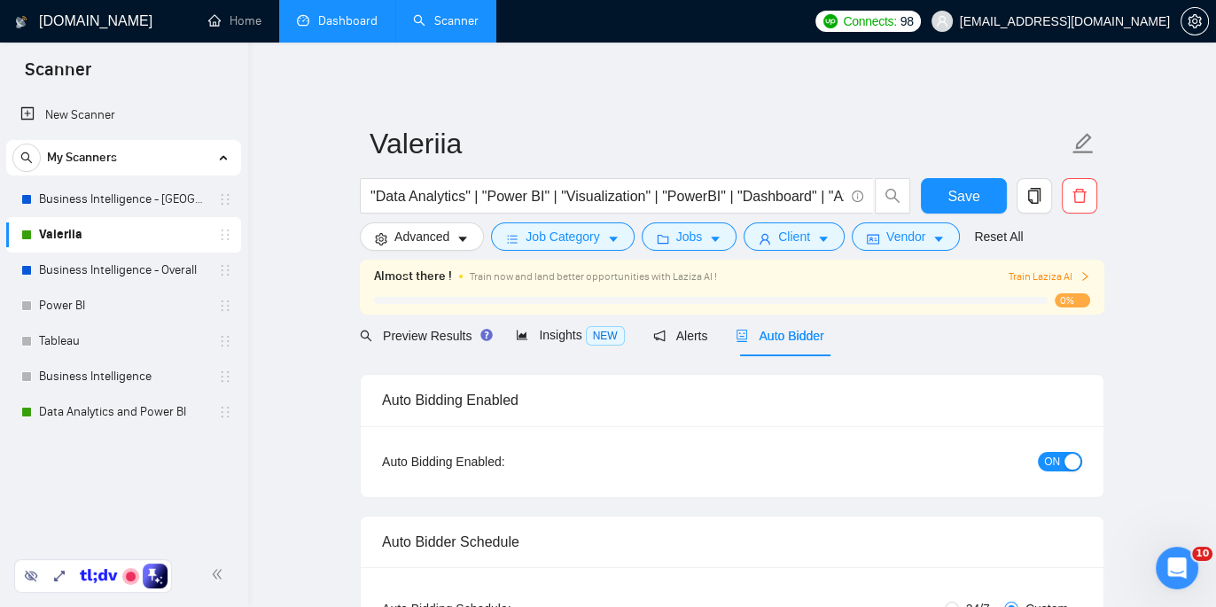
radio input "false"
radio input "true"
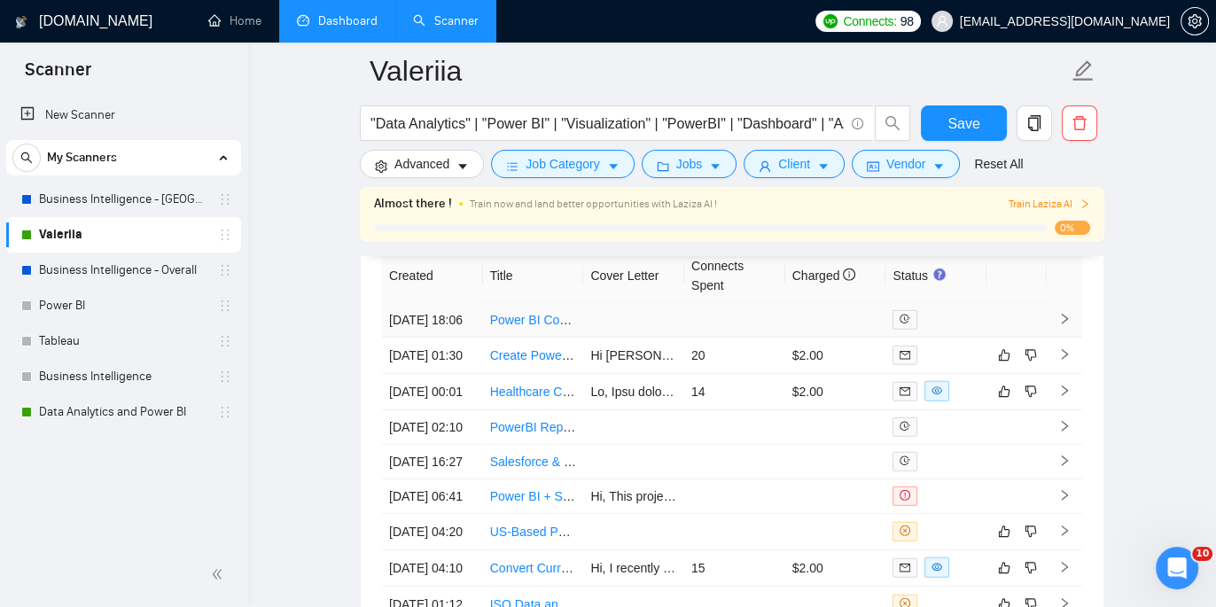
scroll to position [4792, 0]
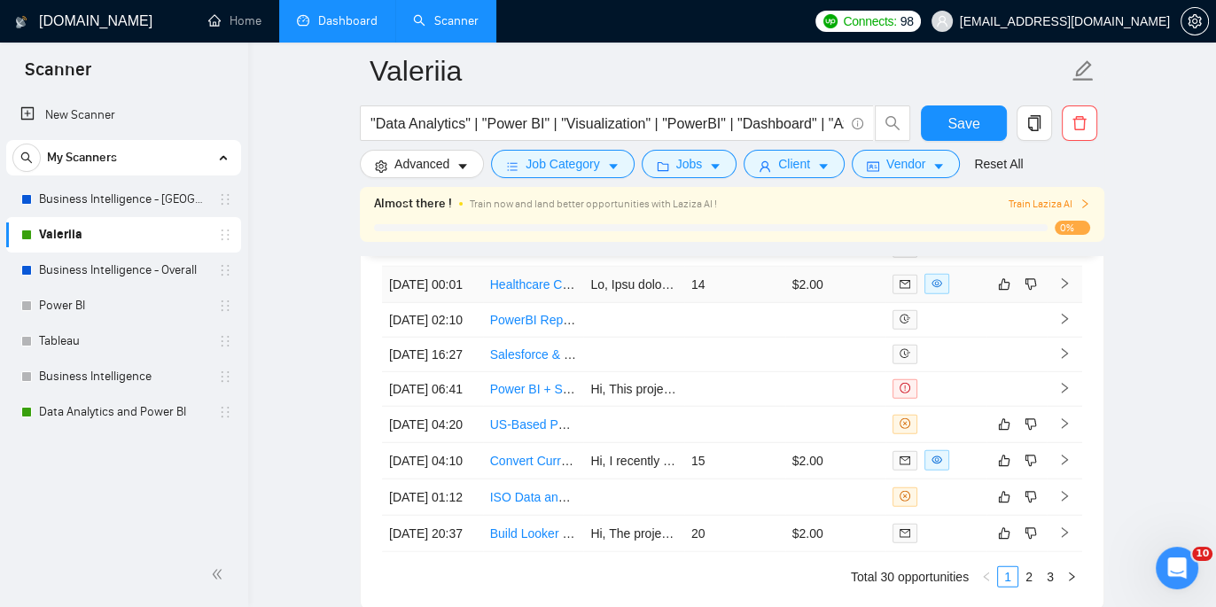
click at [618, 303] on td at bounding box center [633, 285] width 101 height 36
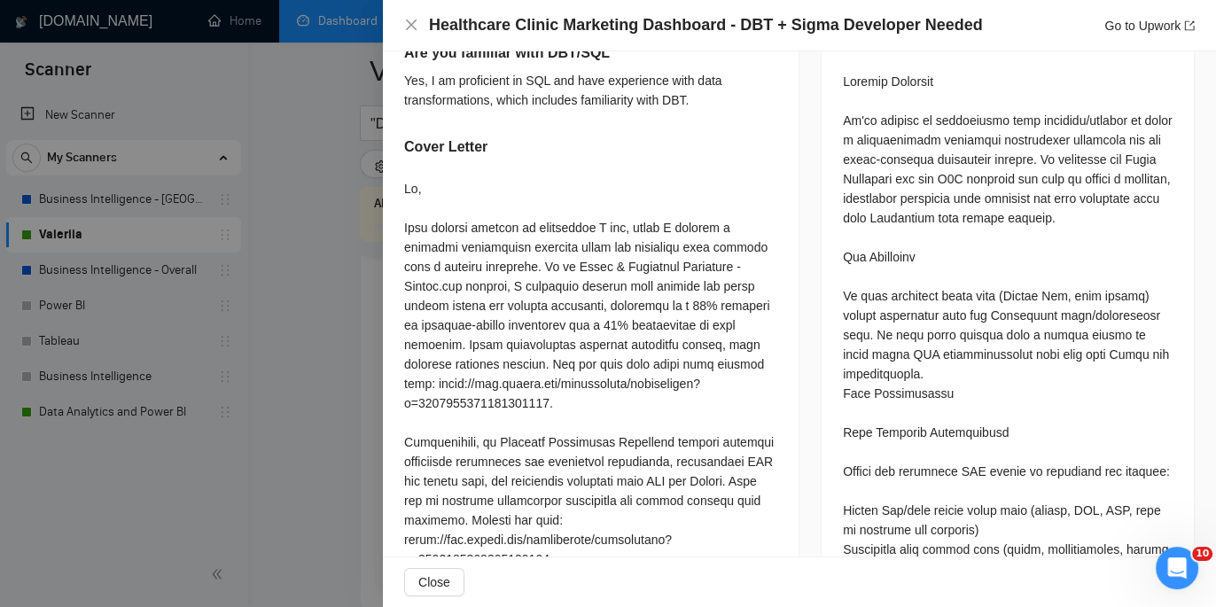
scroll to position [800, 0]
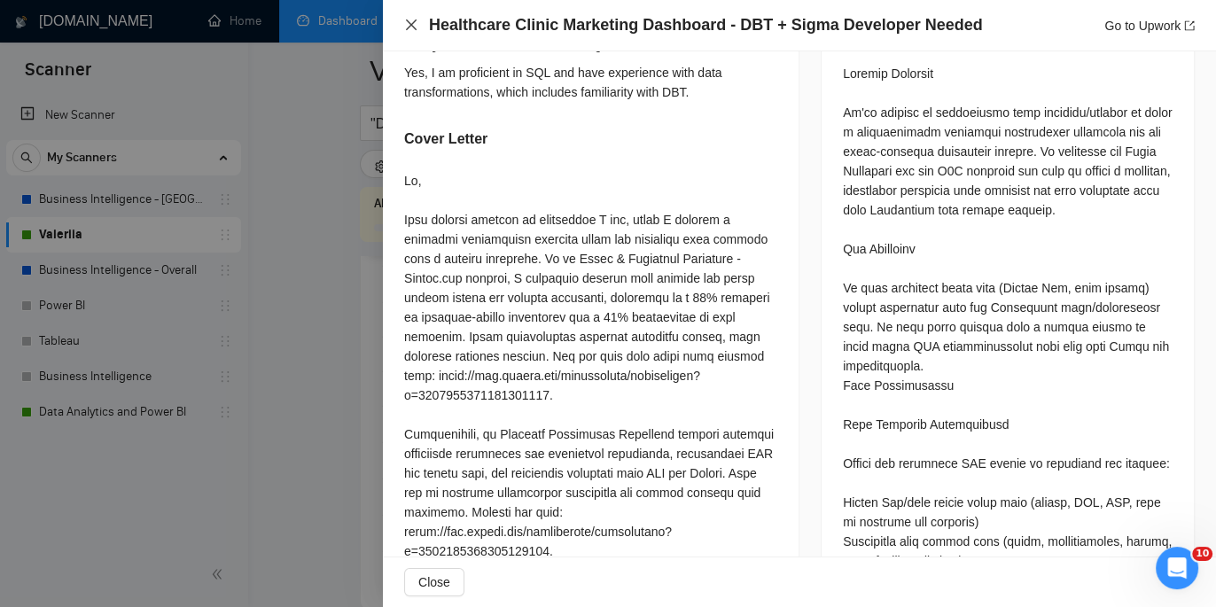
click at [417, 23] on icon "close" at bounding box center [411, 25] width 14 height 14
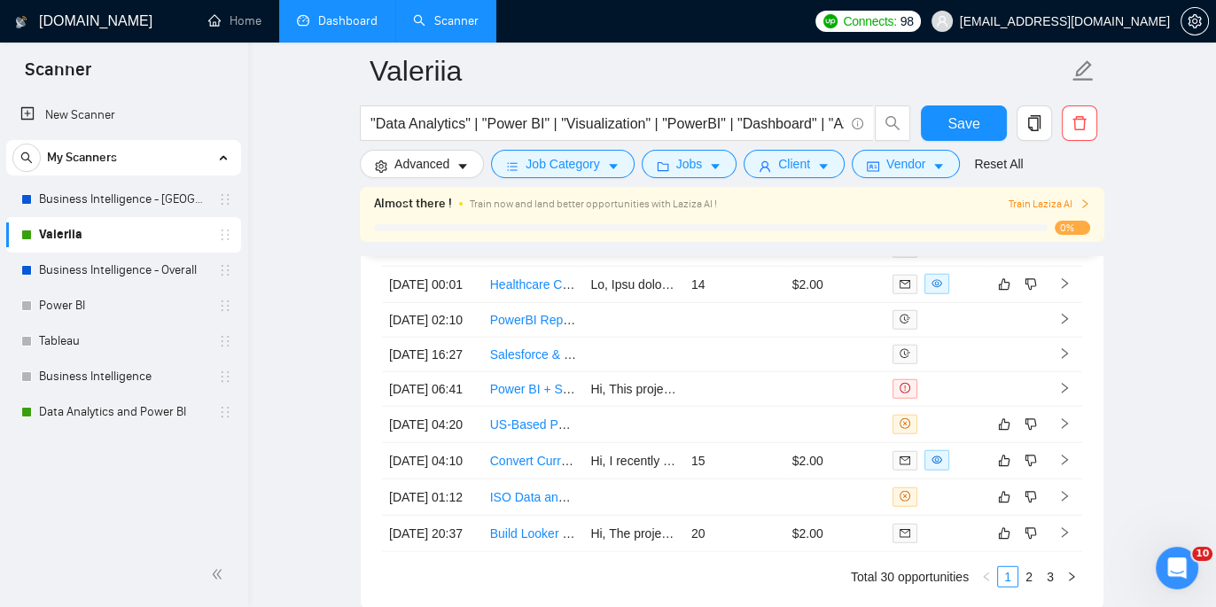
click at [1190, 36] on div at bounding box center [1195, 21] width 28 height 43
click at [1195, 27] on icon "setting" at bounding box center [1194, 21] width 13 height 14
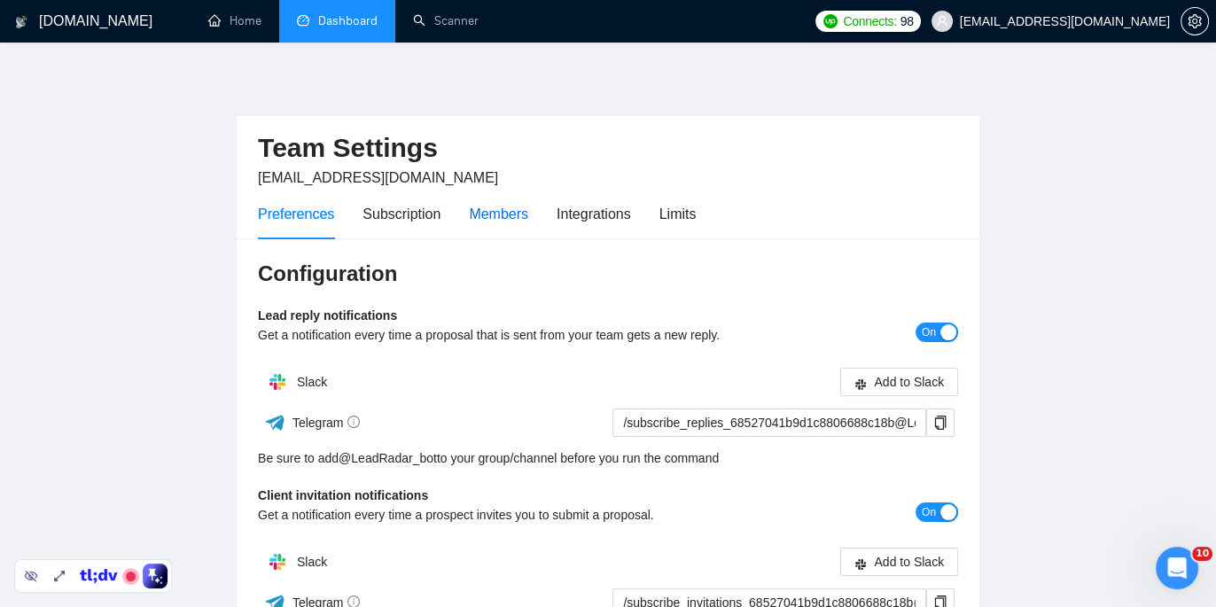
click at [503, 215] on div "Members" at bounding box center [498, 214] width 59 height 22
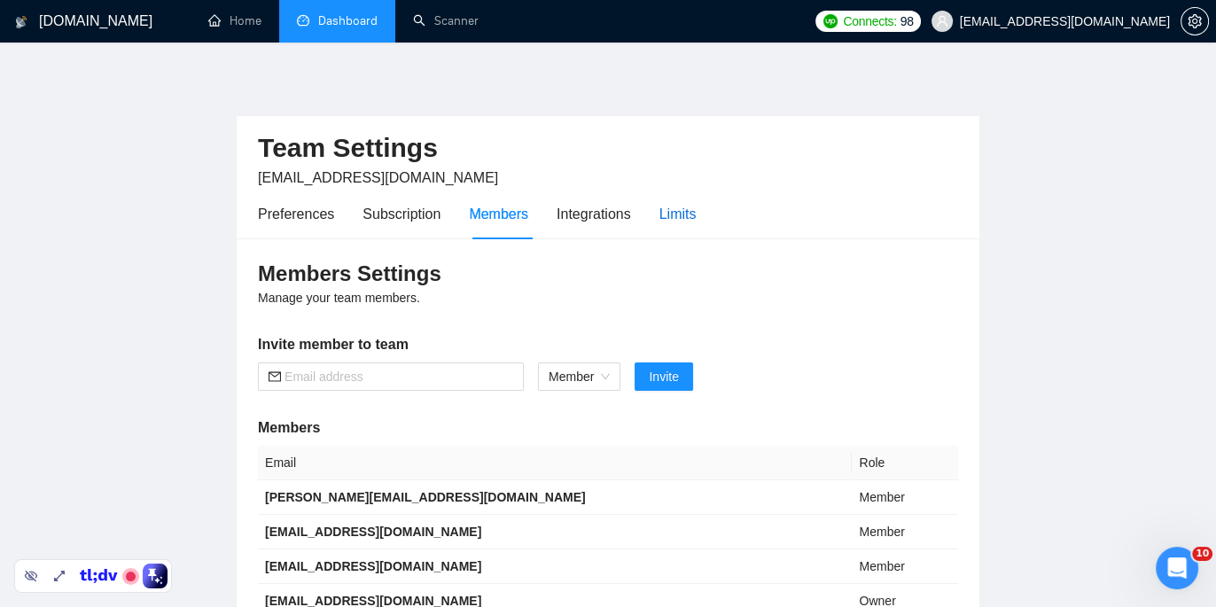
click at [697, 205] on div "Limits" at bounding box center [677, 214] width 37 height 22
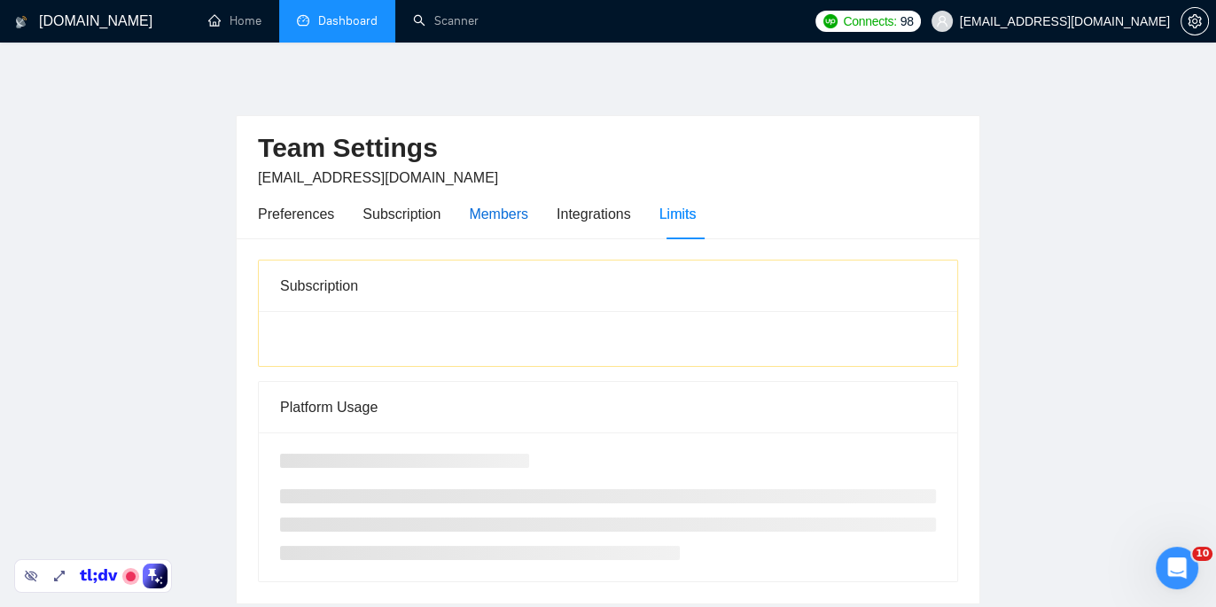
click at [493, 215] on div "Members" at bounding box center [498, 214] width 59 height 22
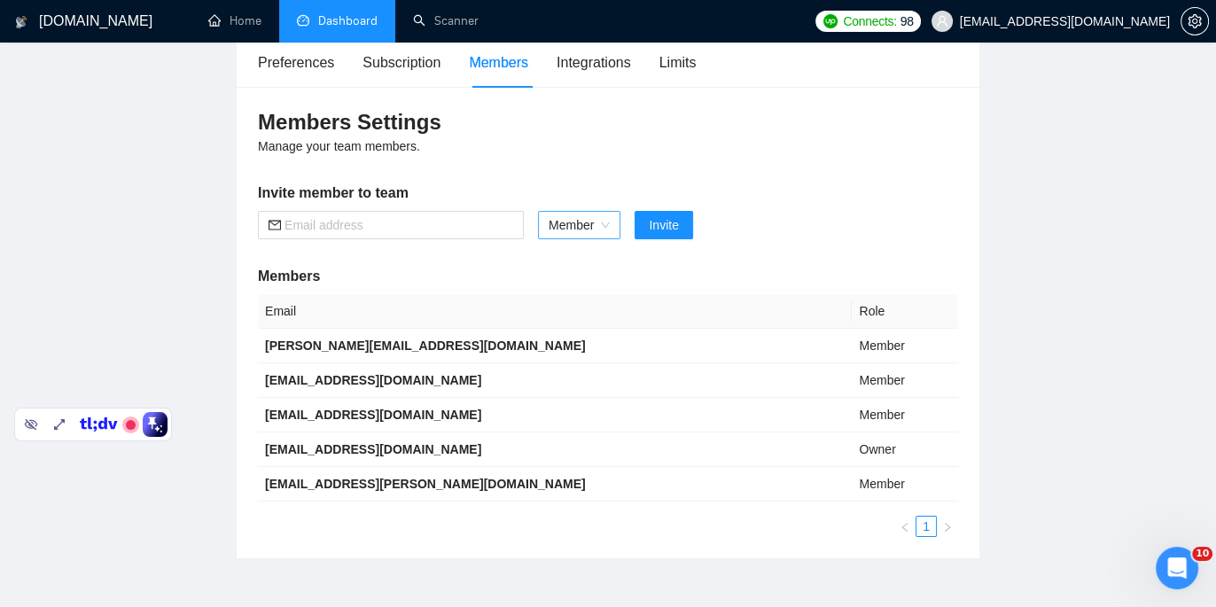
scroll to position [157, 0]
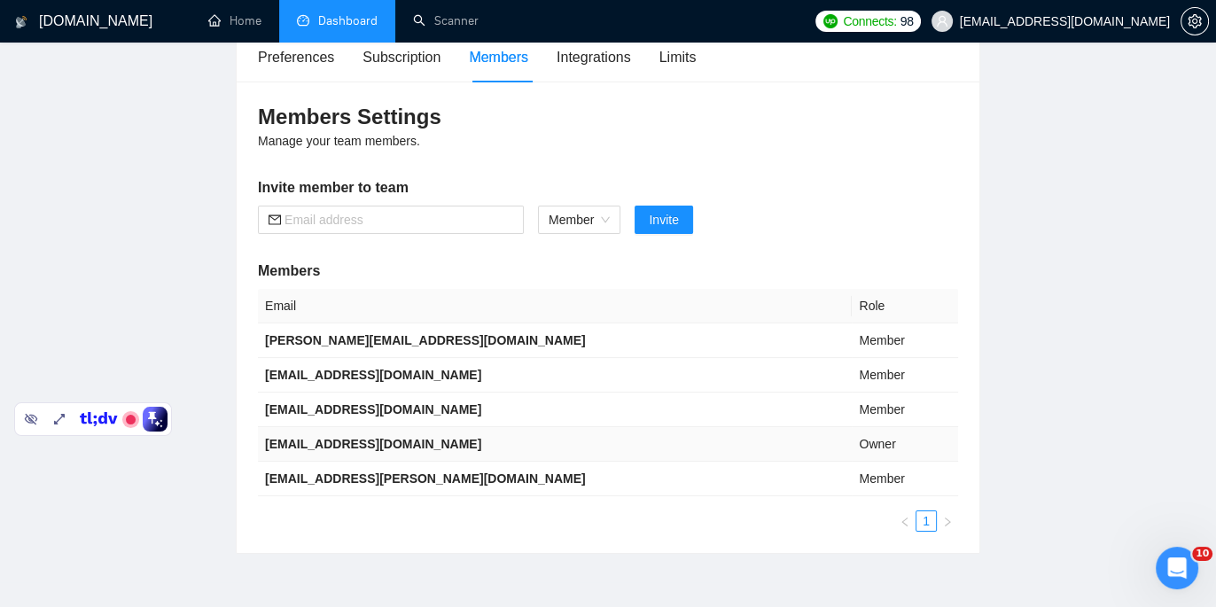
drag, startPoint x: 494, startPoint y: 444, endPoint x: 257, endPoint y: 443, distance: 236.7
click at [258, 443] on td "zeshan.ather@datalogicsolution.com" at bounding box center [555, 444] width 594 height 35
copy b "zeshan.ather@datalogicsolution.com"
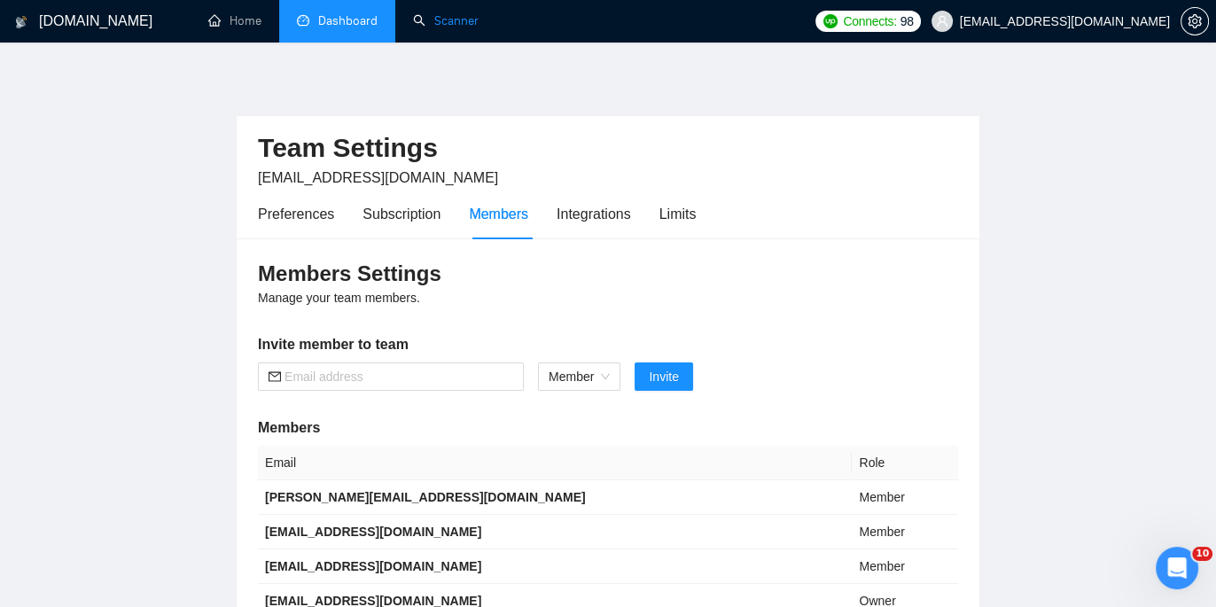
click at [454, 20] on link "Scanner" at bounding box center [446, 20] width 66 height 15
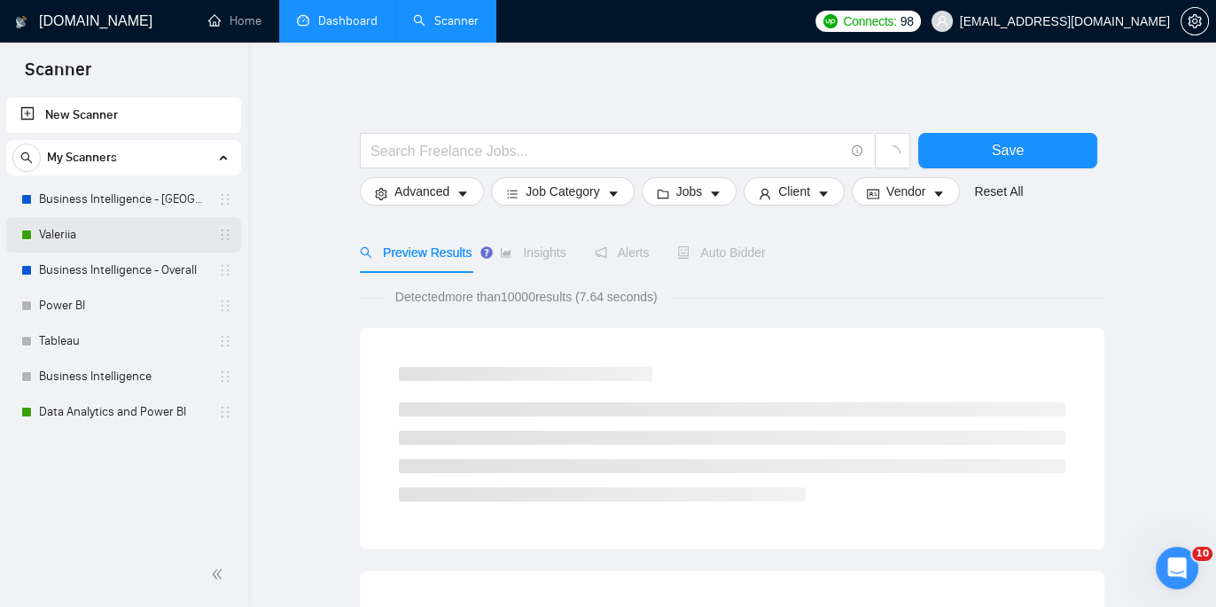
click at [113, 241] on link "Valeriia" at bounding box center [123, 234] width 168 height 35
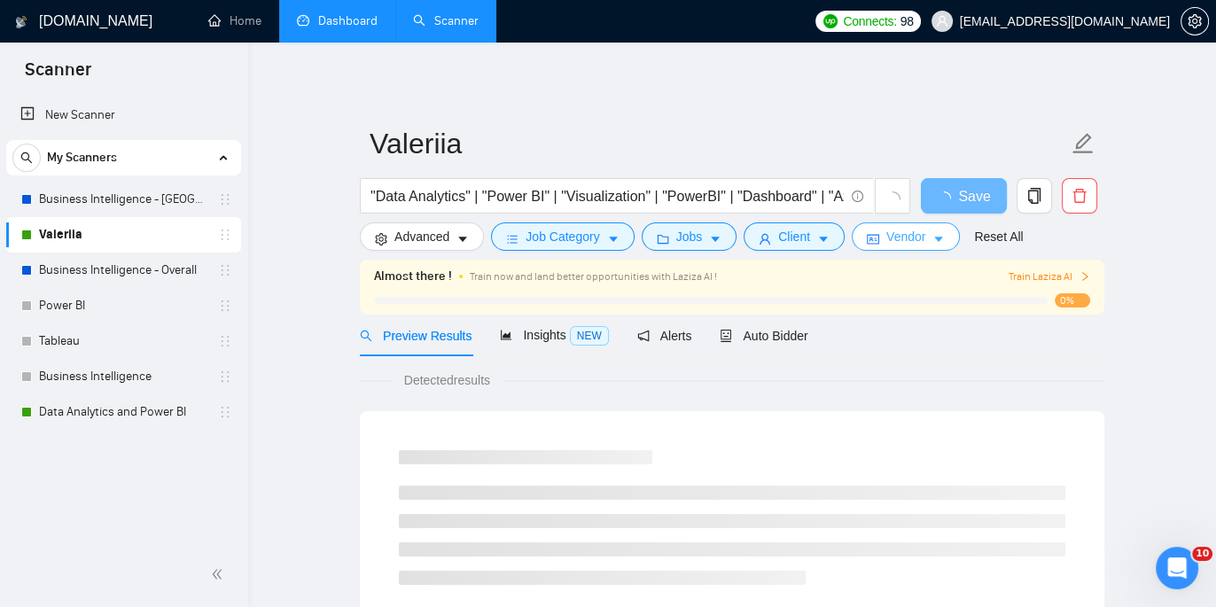
click at [917, 231] on span "Vendor" at bounding box center [905, 236] width 39 height 19
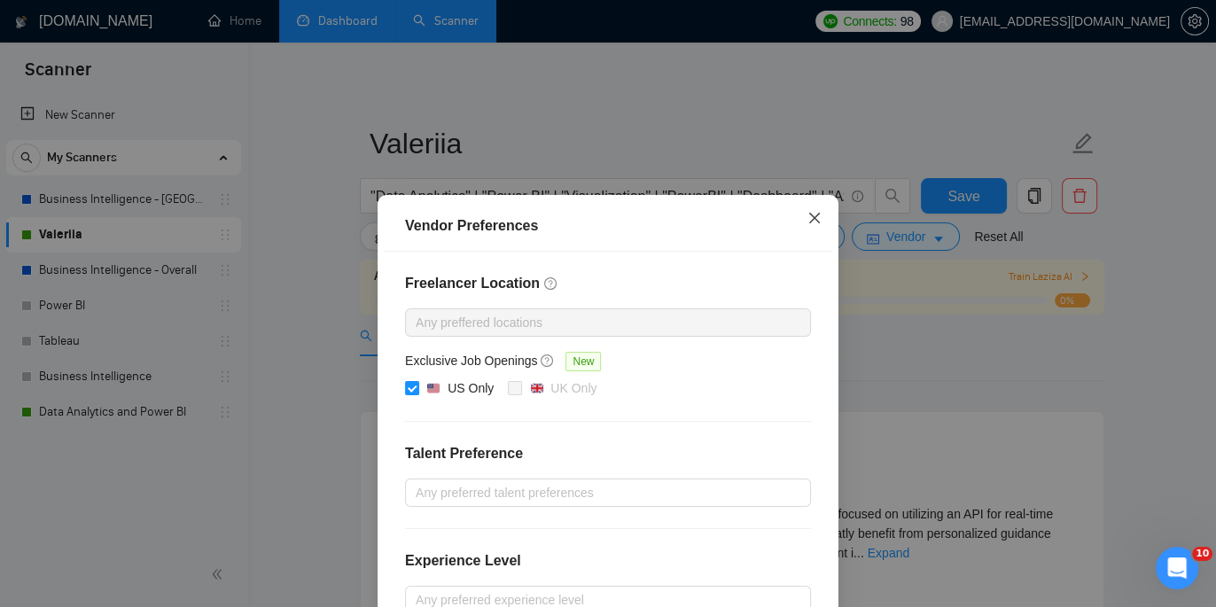
click at [808, 213] on icon "close" at bounding box center [814, 218] width 14 height 14
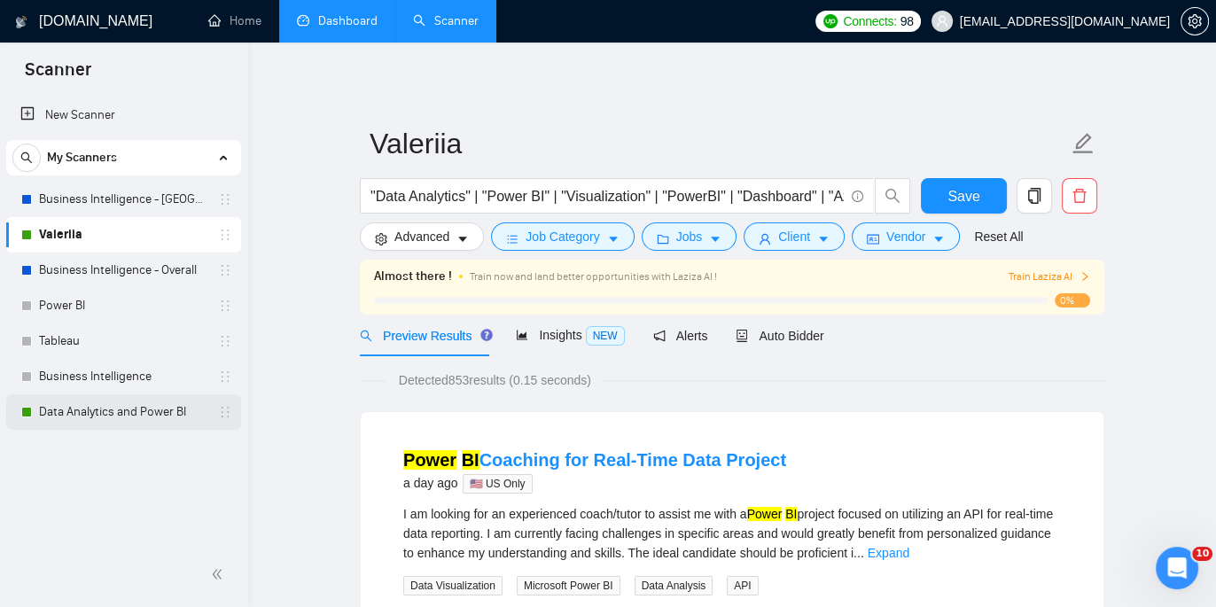
click at [137, 417] on link "Data Analytics and Power BI" at bounding box center [123, 411] width 168 height 35
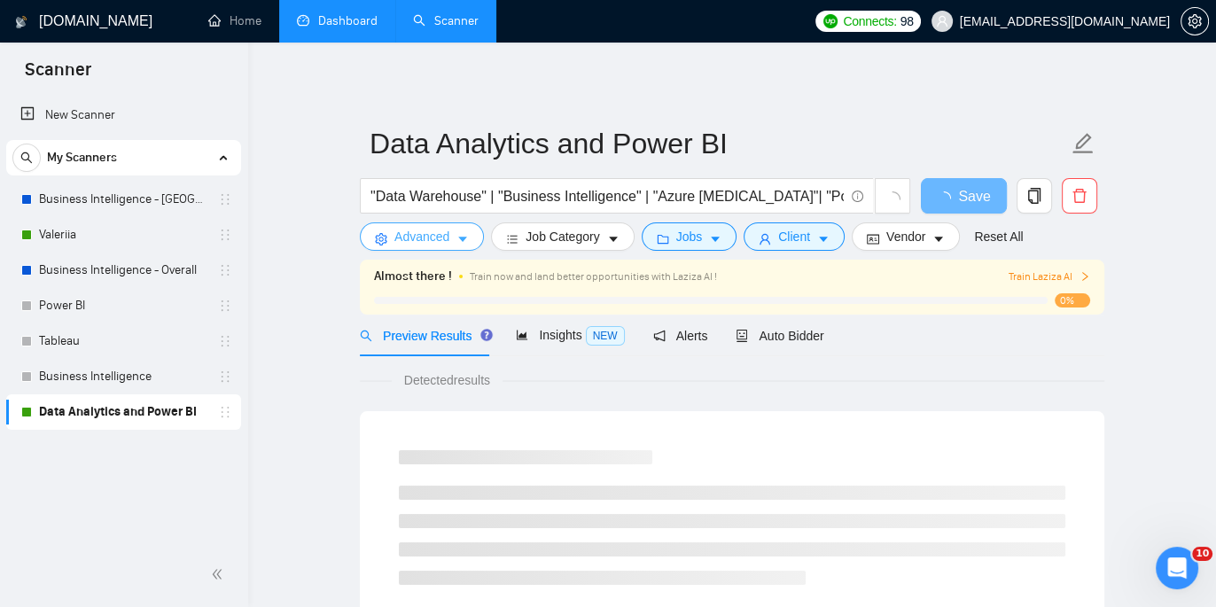
click at [424, 242] on span "Advanced" at bounding box center [421, 236] width 55 height 19
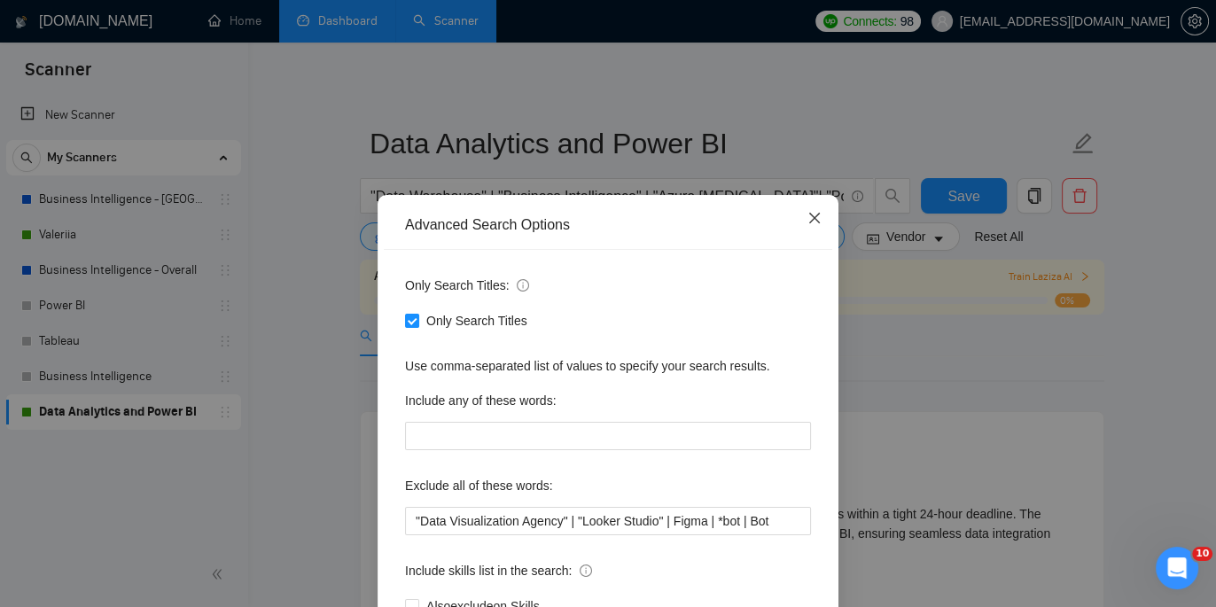
click at [813, 227] on span "Close" at bounding box center [815, 219] width 48 height 48
